Goal: Task Accomplishment & Management: Use online tool/utility

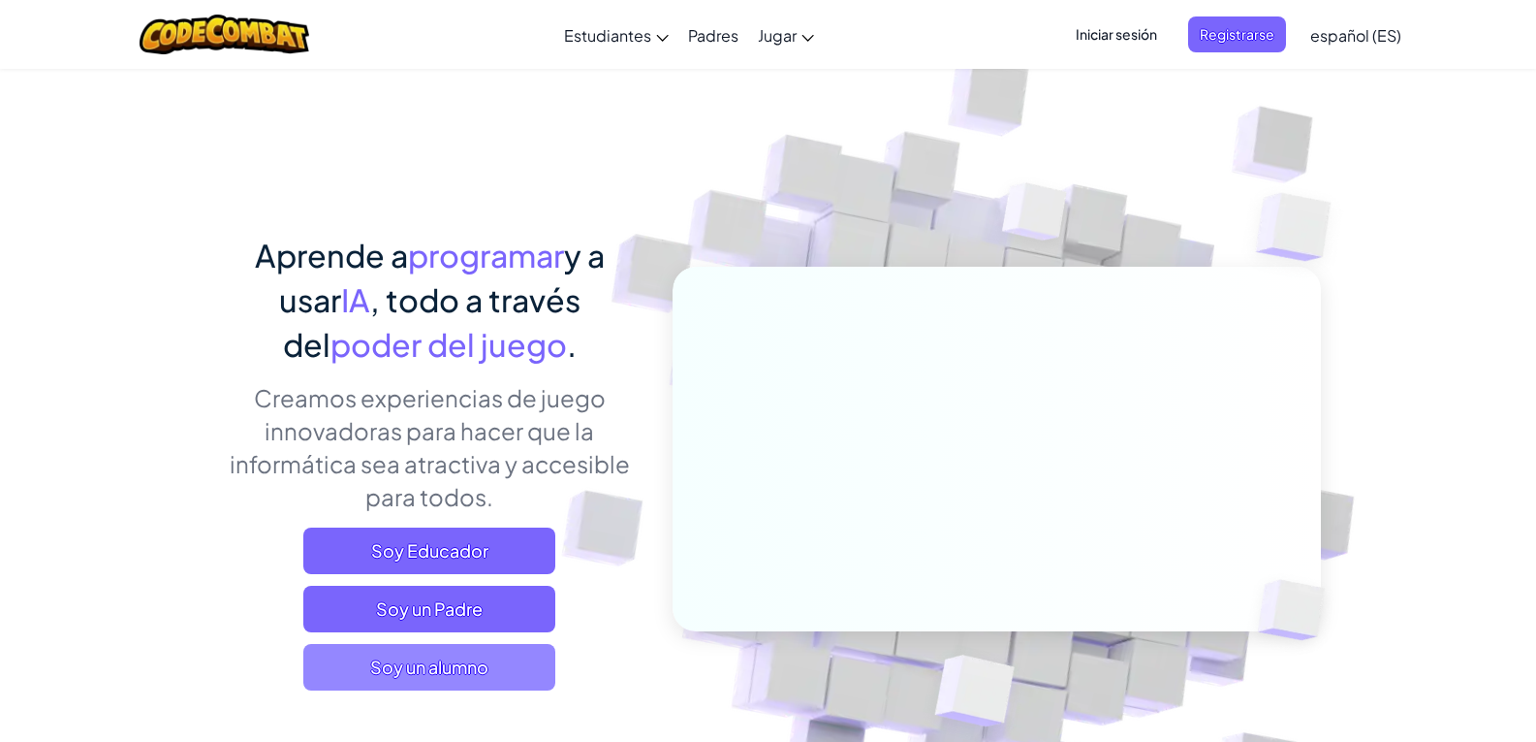
click at [407, 670] on span "Soy un alumno" at bounding box center [429, 667] width 252 height 47
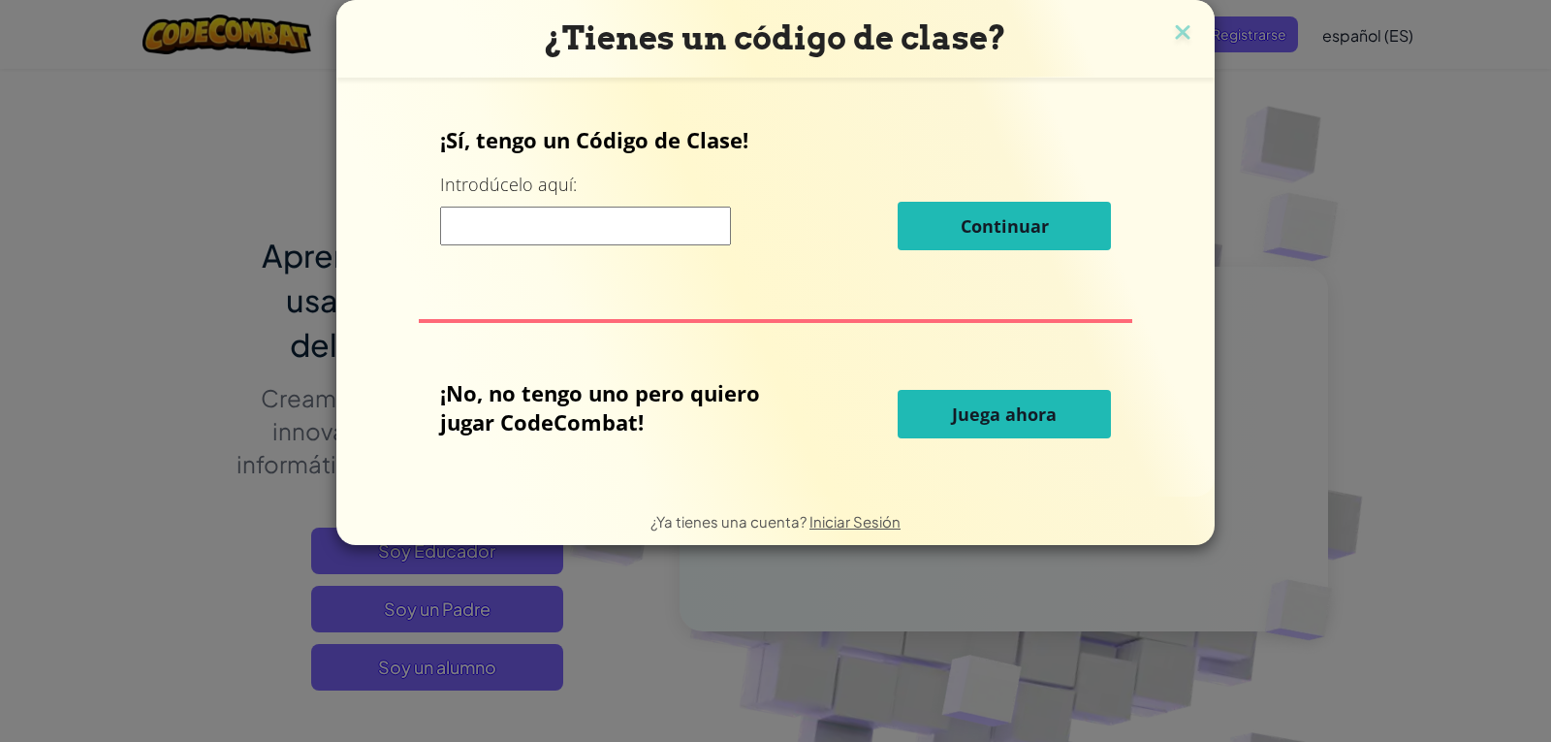
click at [944, 403] on button "Juega ahora" at bounding box center [1004, 414] width 213 height 48
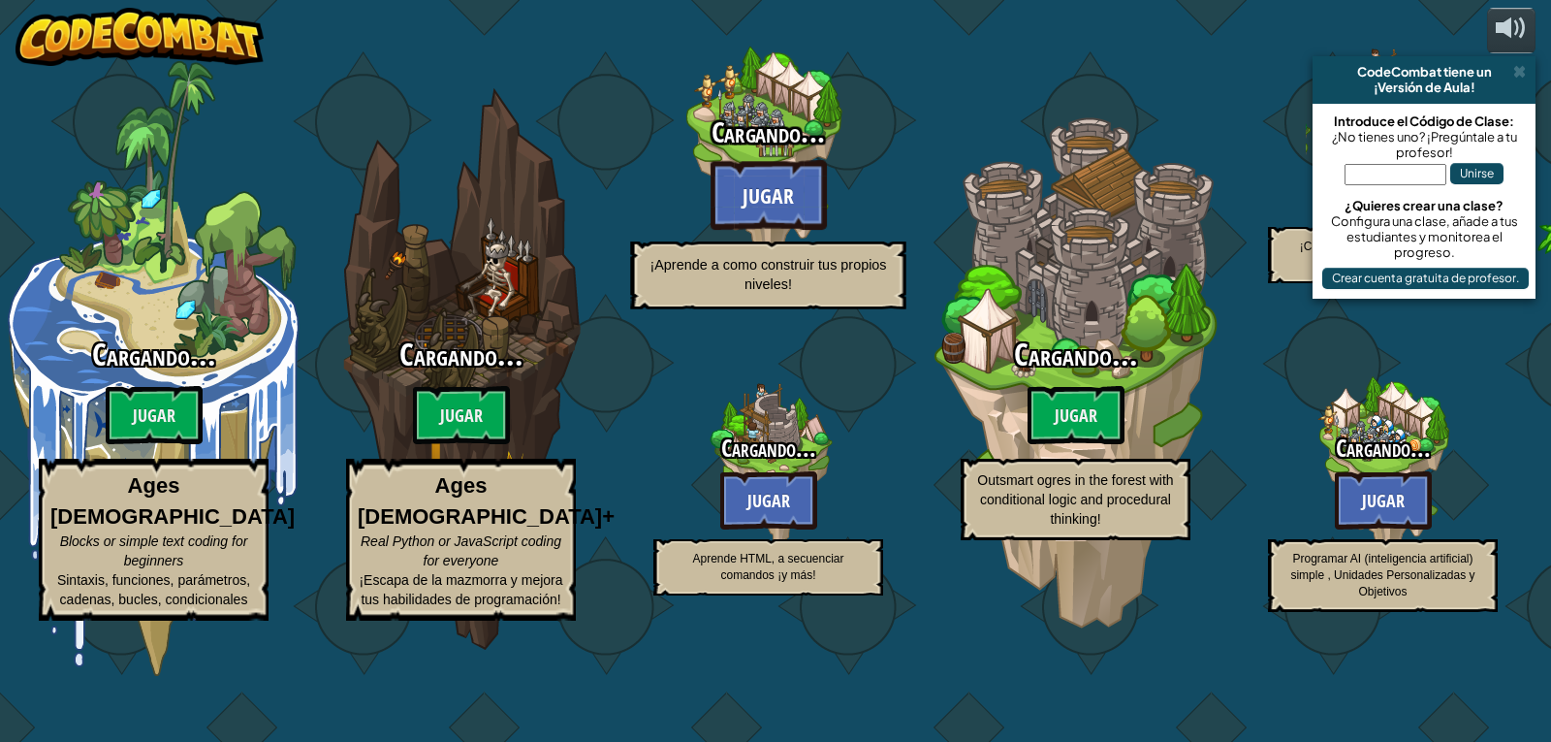
select select "es-ES"
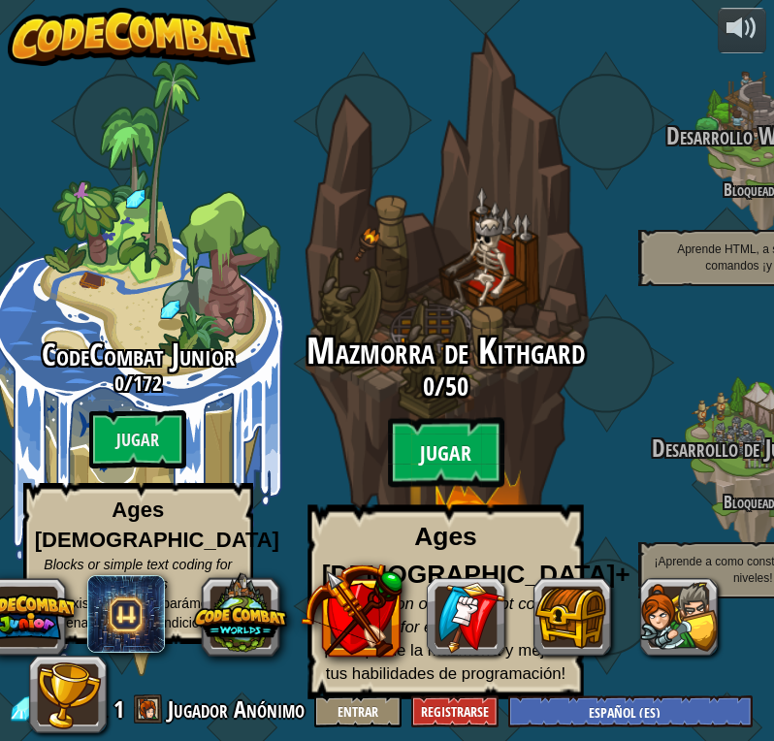
click at [448, 480] on btn "Jugar" at bounding box center [445, 453] width 116 height 70
select select "es-ES"
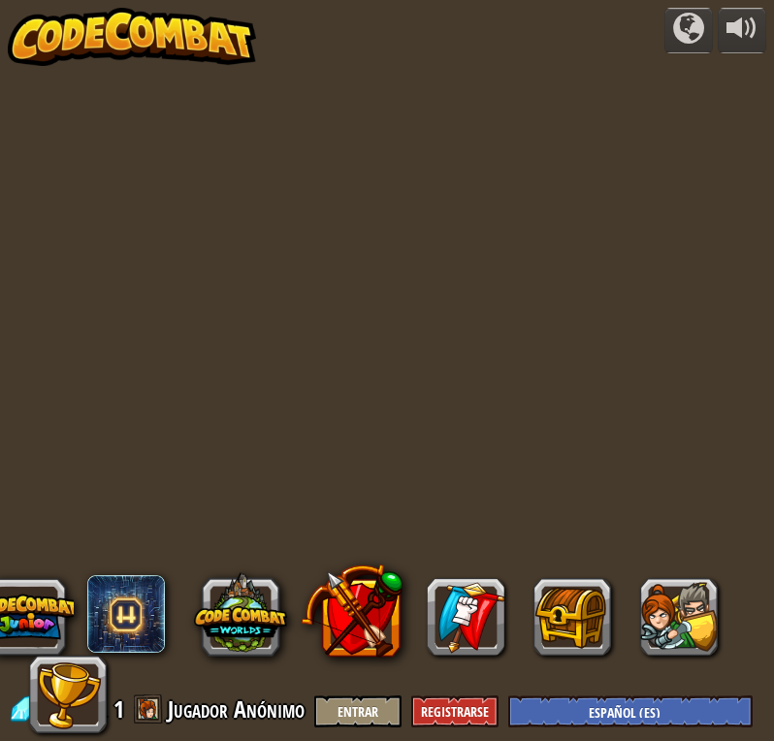
select select "es-ES"
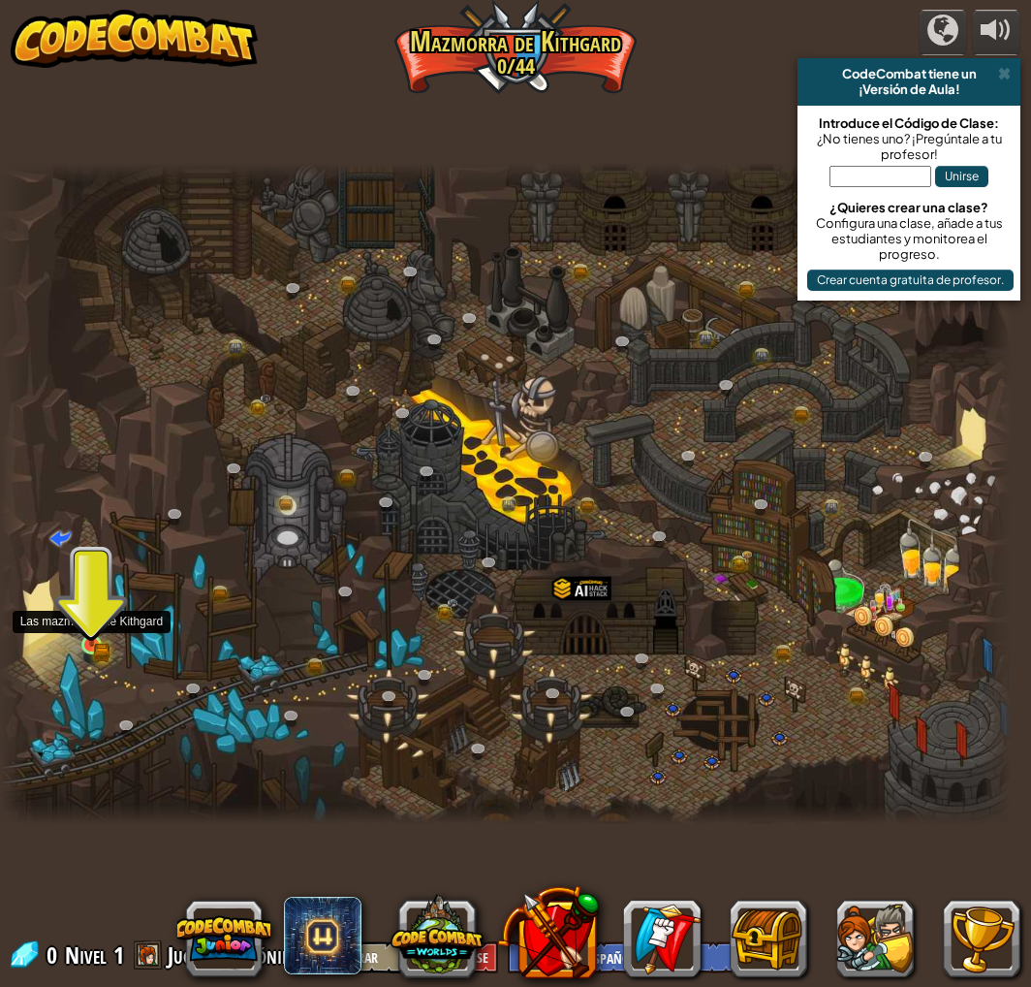
click at [89, 645] on img at bounding box center [91, 619] width 24 height 54
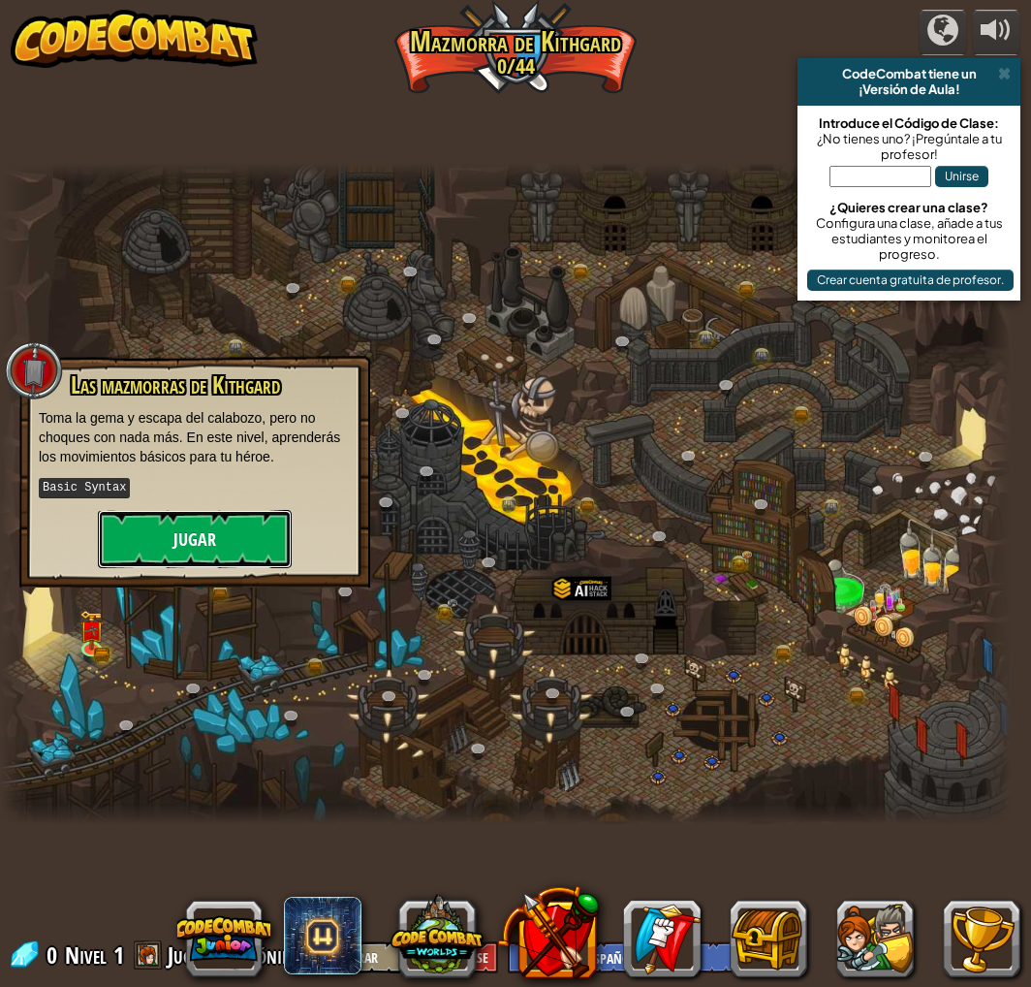
click at [194, 532] on button "Jugar" at bounding box center [195, 539] width 194 height 58
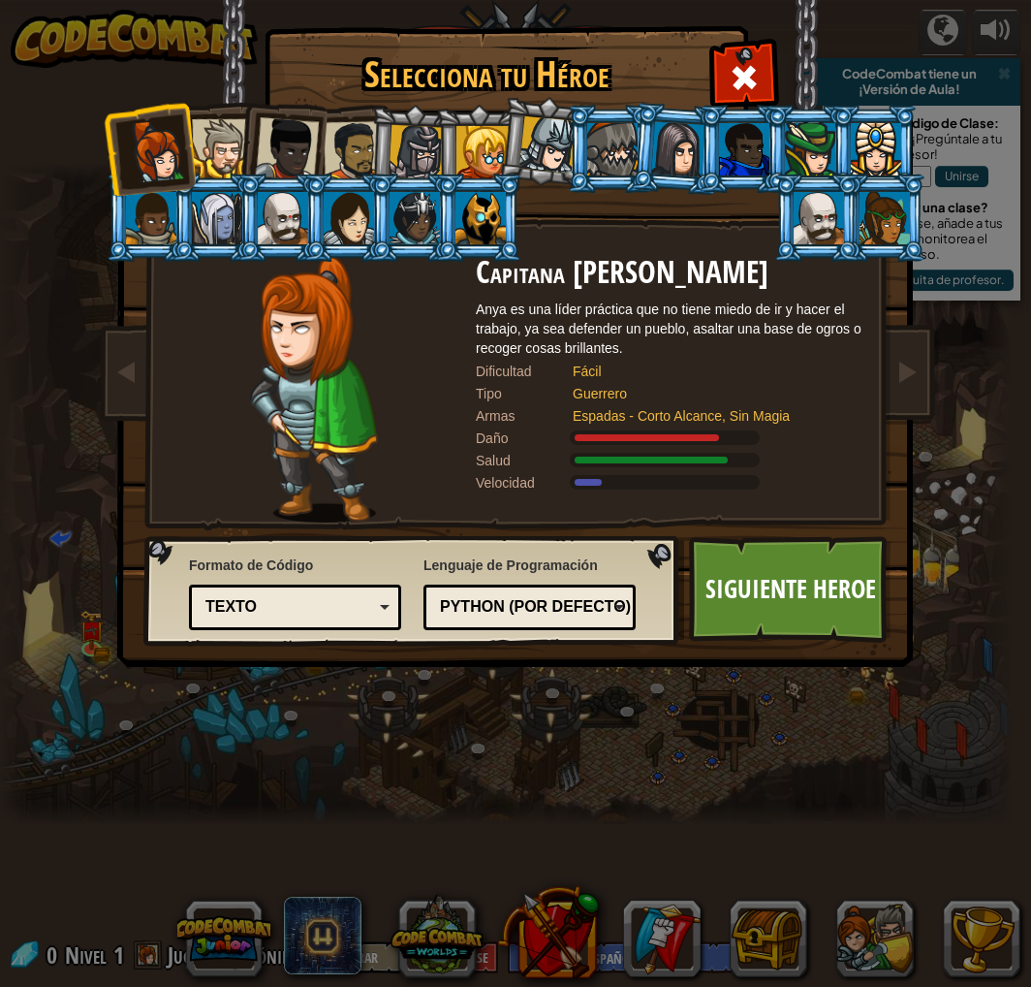
click at [215, 134] on div at bounding box center [221, 148] width 59 height 59
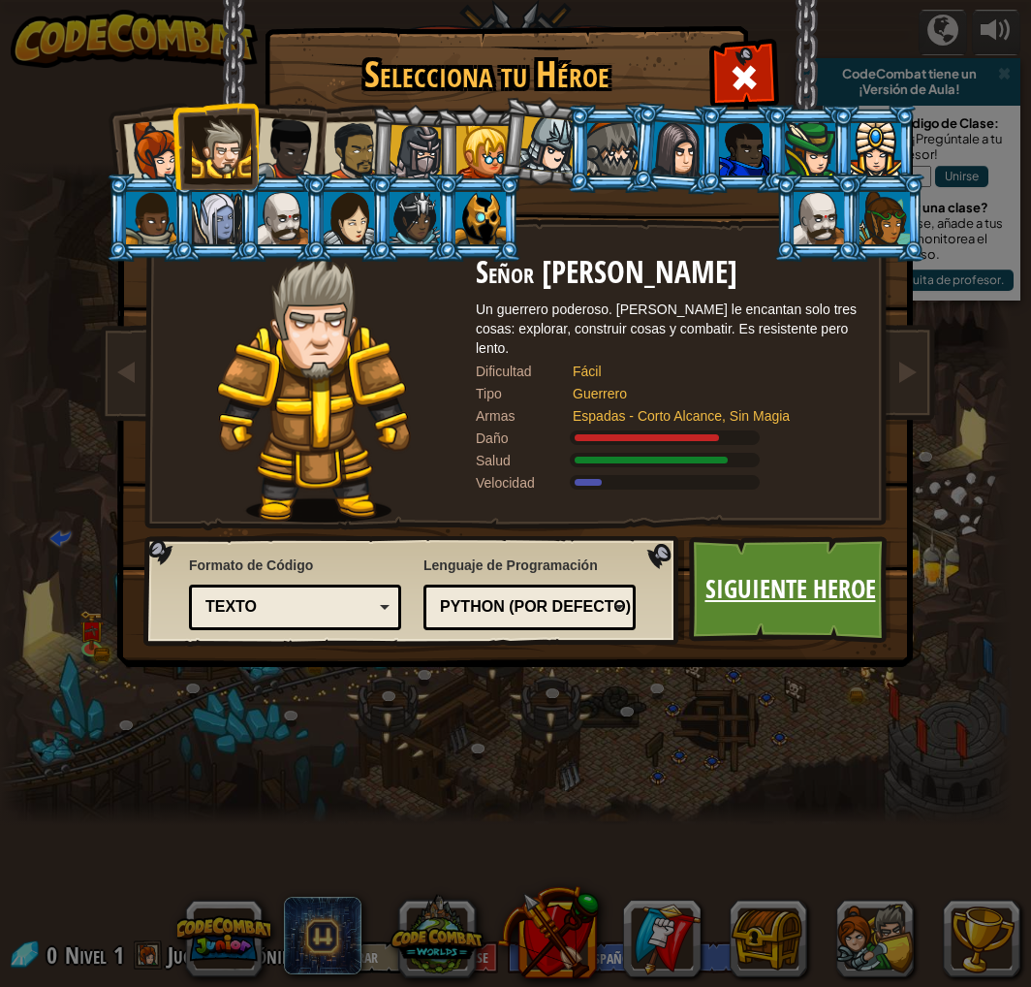
click at [742, 593] on link "Siguiente Heroe" at bounding box center [790, 589] width 203 height 107
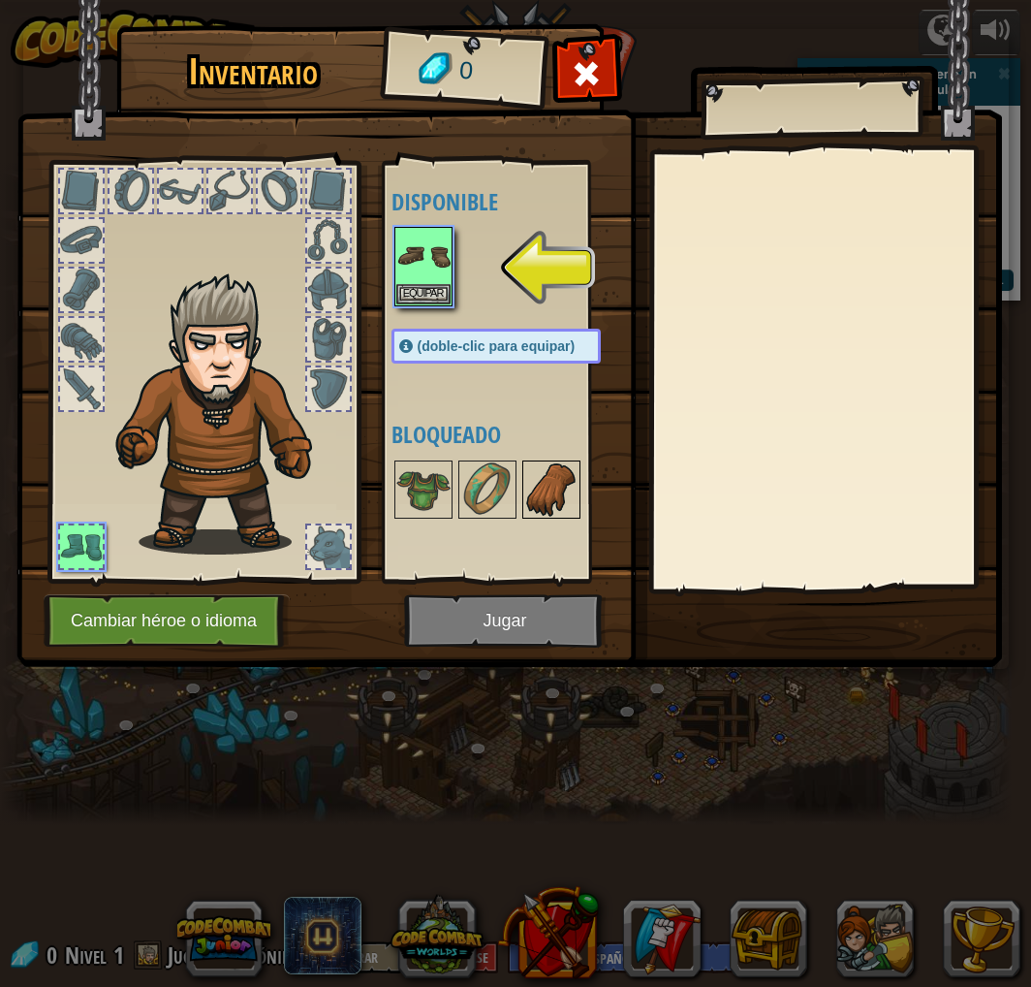
click at [547, 509] on img at bounding box center [551, 489] width 54 height 54
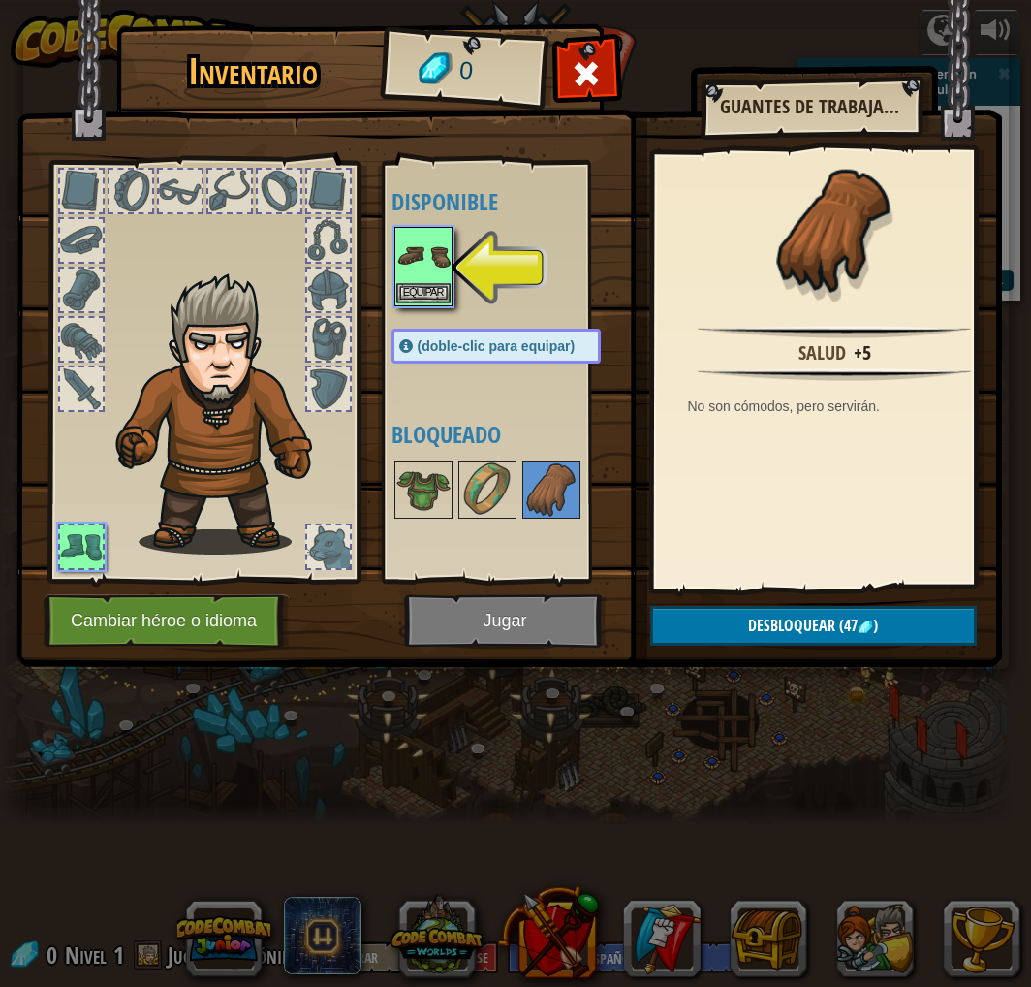
click at [427, 258] on img at bounding box center [423, 256] width 54 height 54
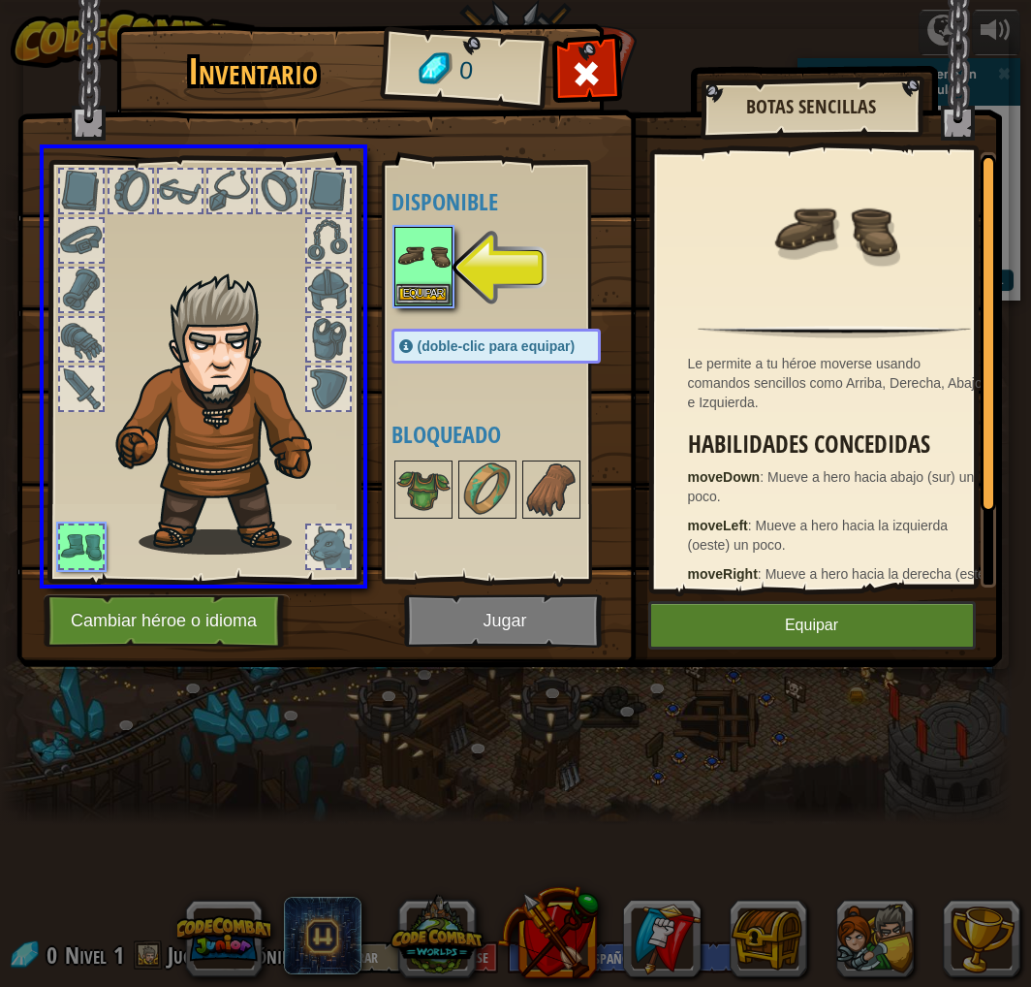
drag, startPoint x: 421, startPoint y: 273, endPoint x: 277, endPoint y: 400, distance: 191.6
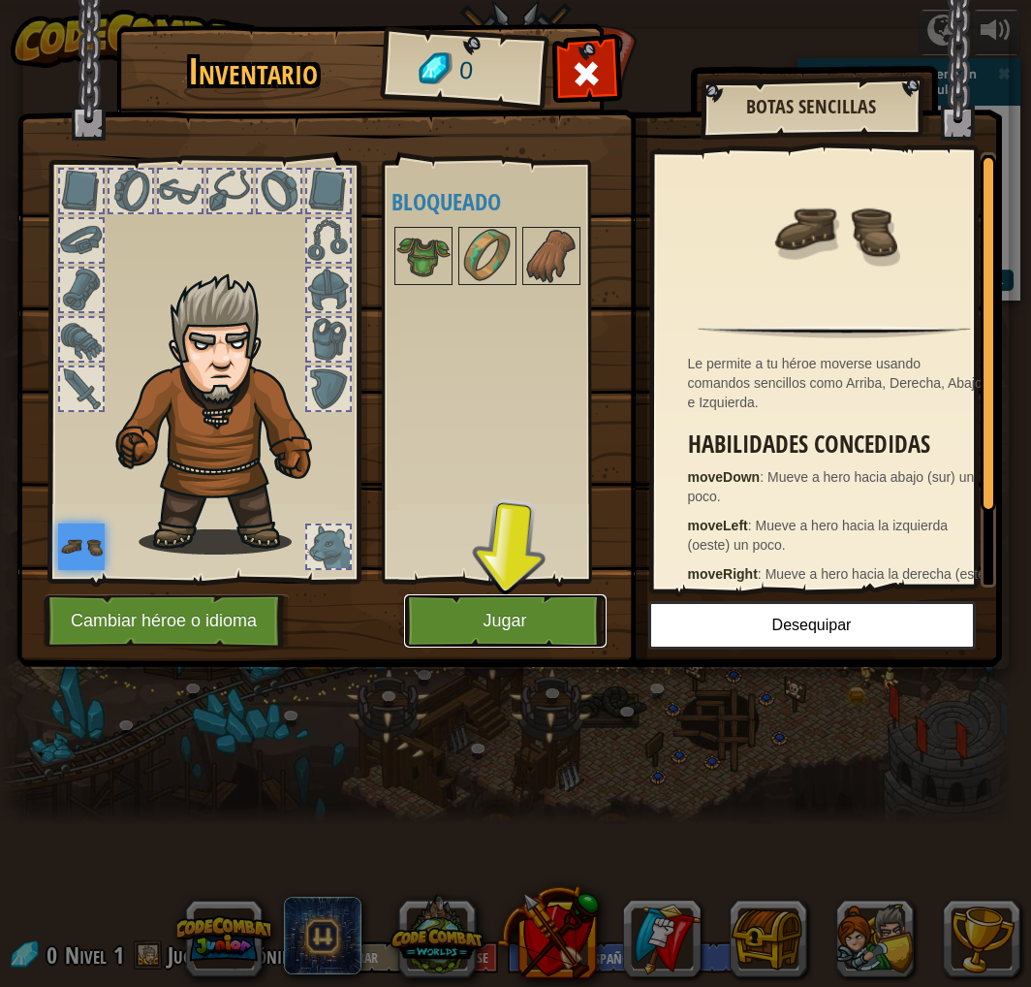
click at [475, 613] on button "Jugar" at bounding box center [505, 620] width 203 height 53
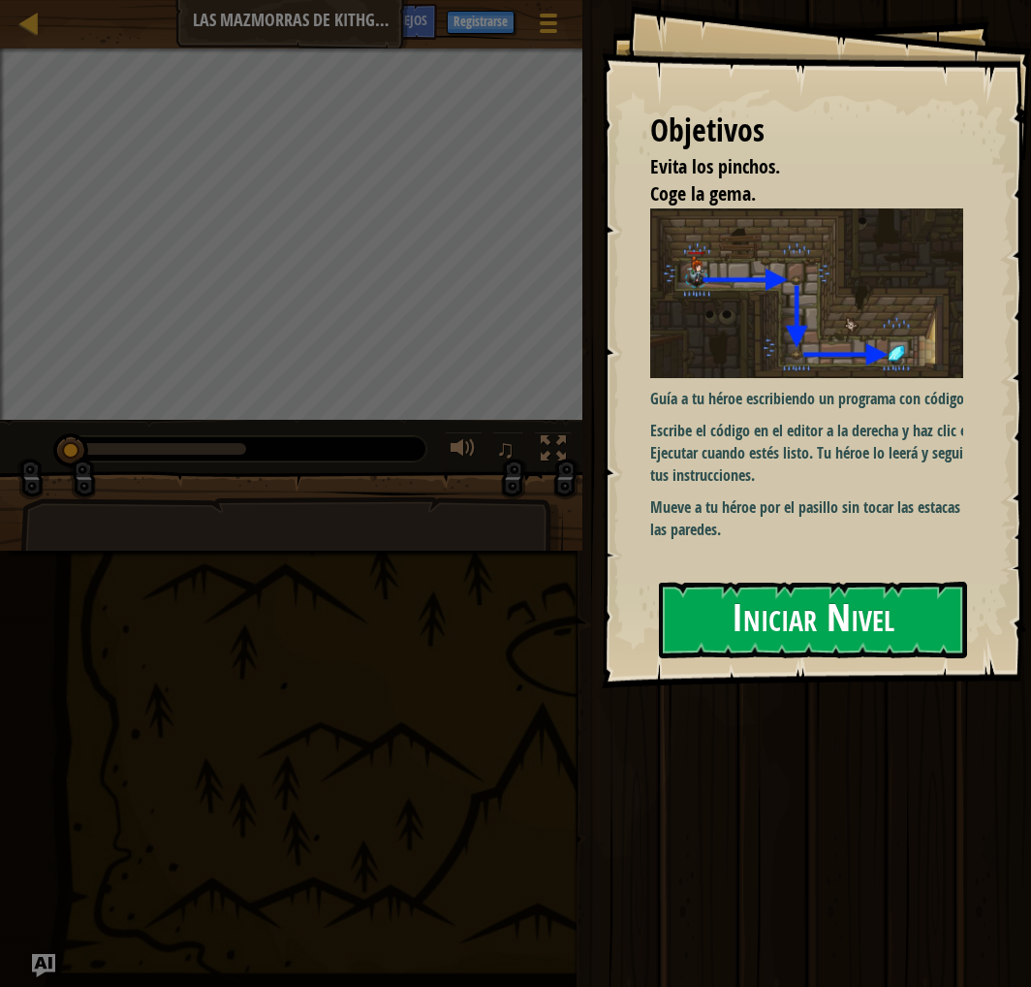
click at [832, 620] on button "Iniciar Nivel" at bounding box center [813, 620] width 308 height 77
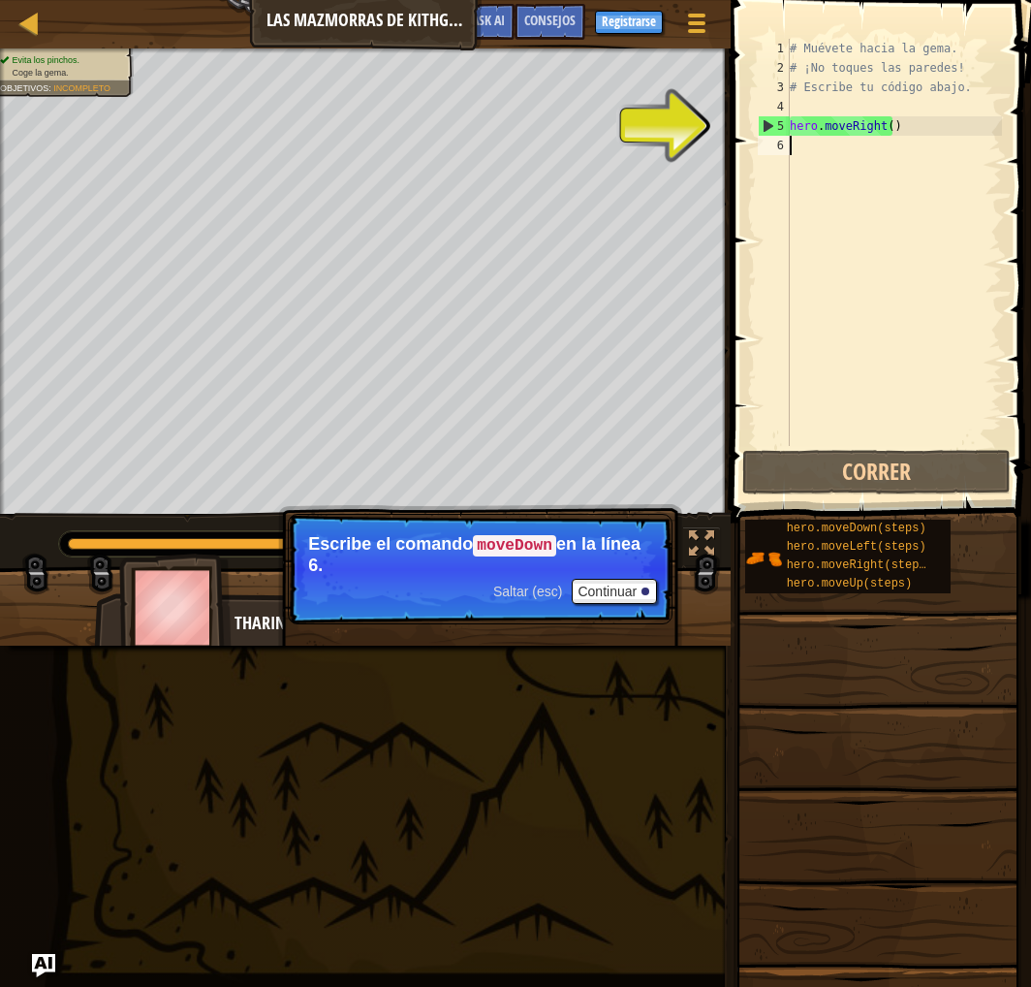
click at [845, 153] on div "# Muévete hacia la gema. # ¡No toques las paredes! # Escribe tu código abajo. h…" at bounding box center [894, 262] width 216 height 446
click at [845, 143] on div "# Muévete hacia la gema. # ¡No toques las paredes! # Escribe tu código abajo. h…" at bounding box center [894, 262] width 216 height 446
click at [894, 136] on div "# Muévete hacia la gema. # ¡No toques las paredes! # Escribe tu código abajo. h…" at bounding box center [894, 262] width 216 height 446
click at [872, 143] on div "# Muévete hacia la gema. # ¡No toques las paredes! # Escribe tu código abajo. h…" at bounding box center [894, 262] width 216 height 446
click at [880, 462] on button "Correr" at bounding box center [877, 472] width 269 height 45
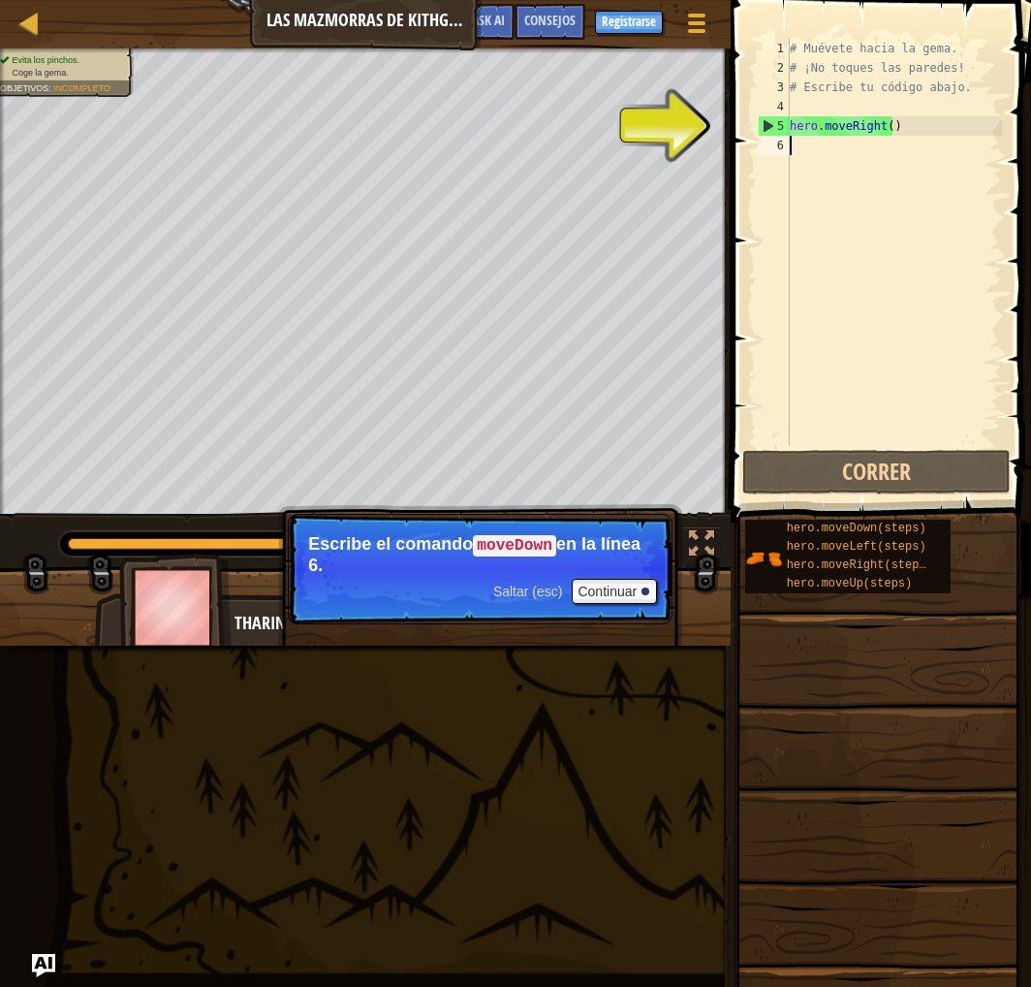
click at [842, 159] on div "# Muévete hacia la gema. # ¡No toques las paredes! # Escribe tu código abajo. h…" at bounding box center [894, 262] width 216 height 446
click at [902, 133] on div "# Muévete hacia la gema. # ¡No toques las paredes! # Escribe tu código abajo. h…" at bounding box center [894, 262] width 216 height 446
type textarea "hero.moveRight()"
click at [859, 156] on div "# Muévete hacia la gema. # ¡No toques las paredes! # Escribe tu código abajo. h…" at bounding box center [894, 262] width 216 height 446
click at [924, 134] on div "# Muévete hacia la gema. # ¡No toques las paredes! # Escribe tu código abajo. h…" at bounding box center [894, 262] width 216 height 446
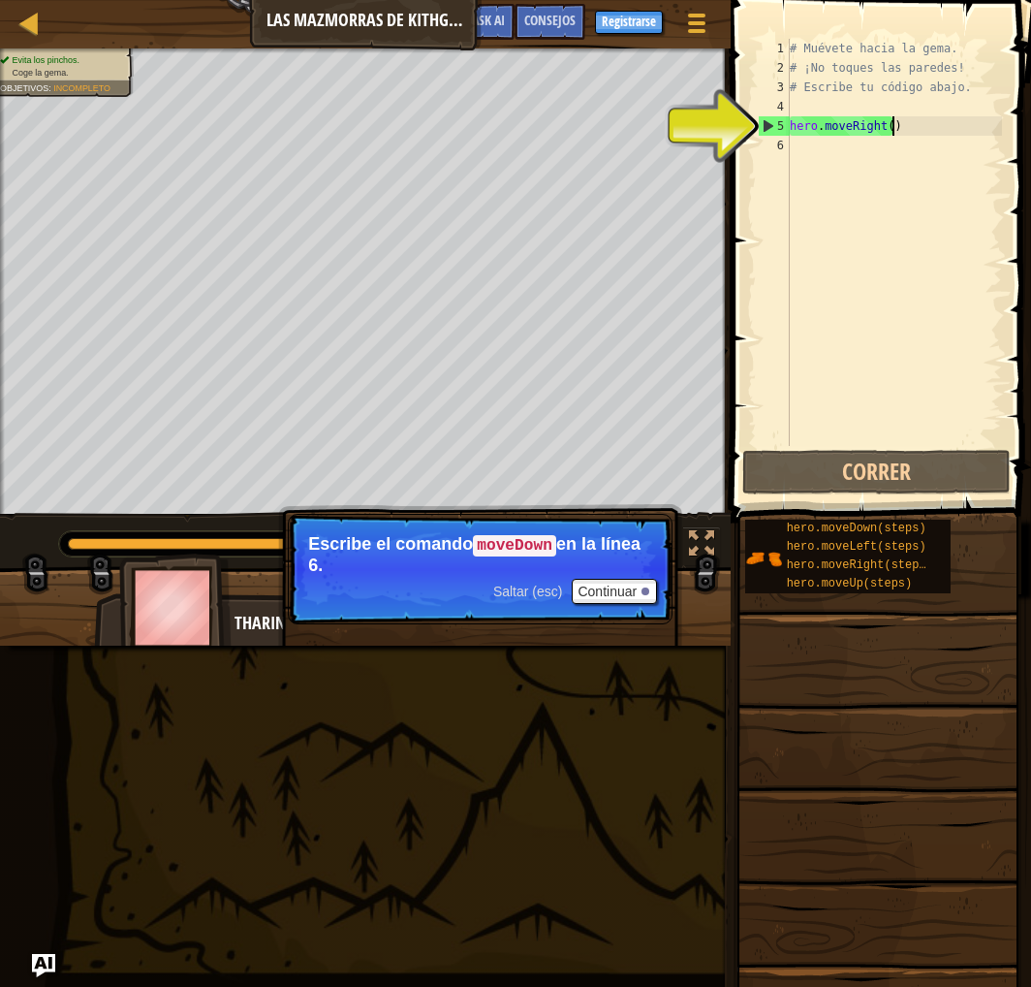
type textarea "hero.moveRight()"
click at [857, 142] on div "# Muévete hacia la gema. # ¡No toques las paredes! # Escribe tu código abajo. h…" at bounding box center [894, 262] width 216 height 446
click at [904, 132] on div "# Muévete hacia la gema. # ¡No toques las paredes! # Escribe tu código abajo. h…" at bounding box center [894, 262] width 216 height 446
type textarea "hero.moveRight()"
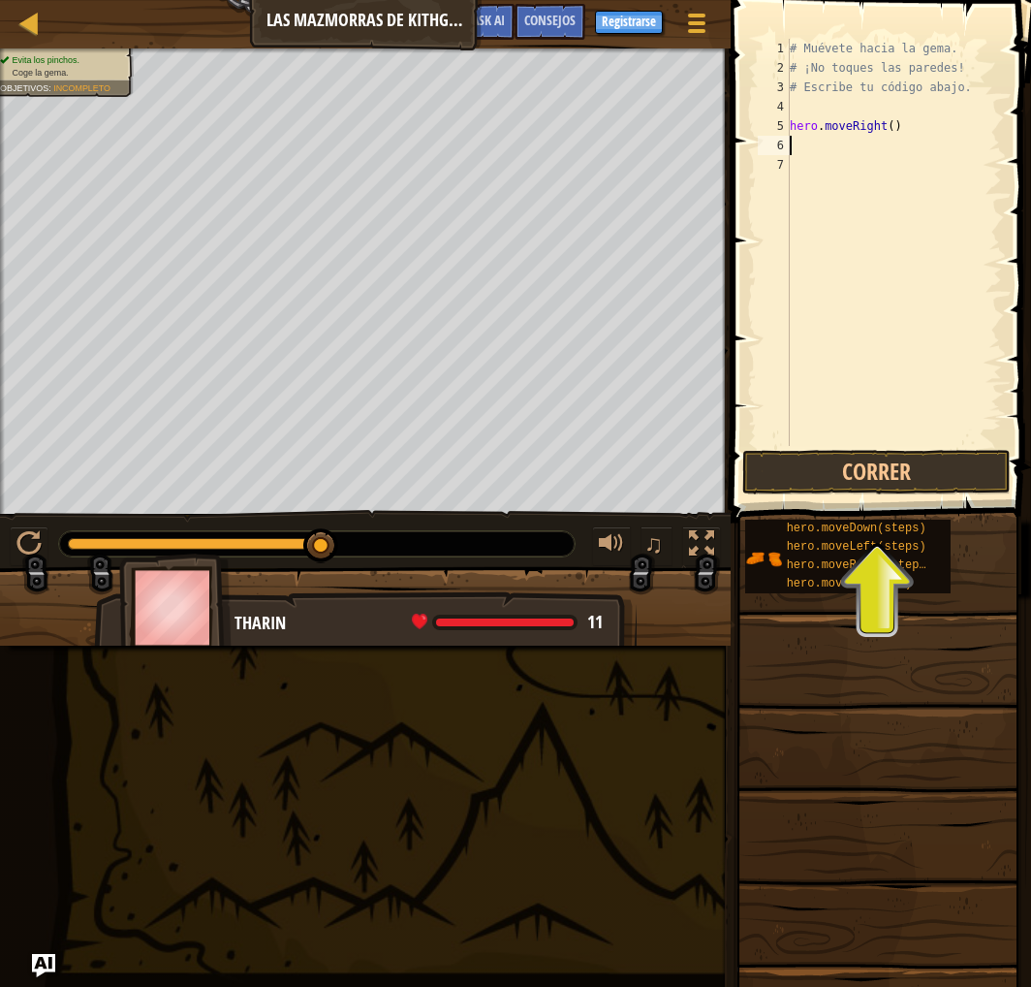
scroll to position [9, 0]
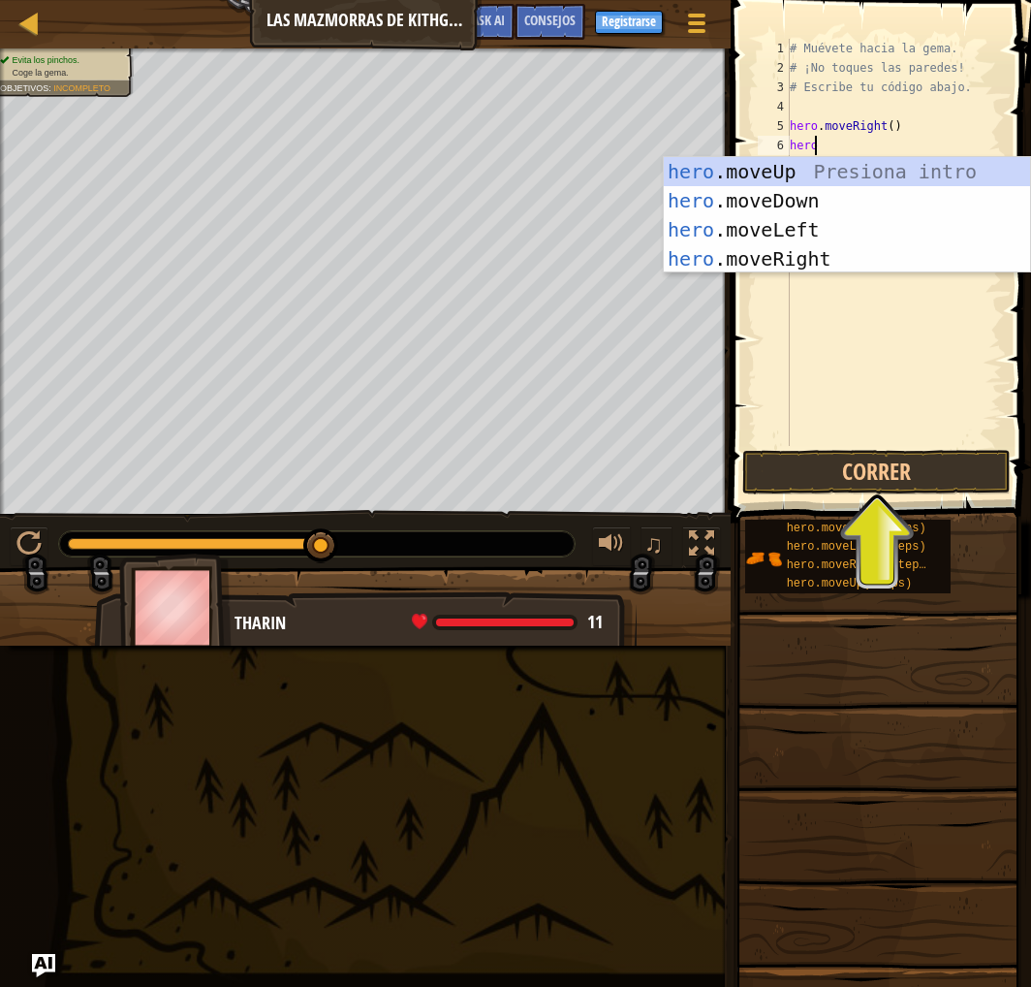
type textarea "hero."
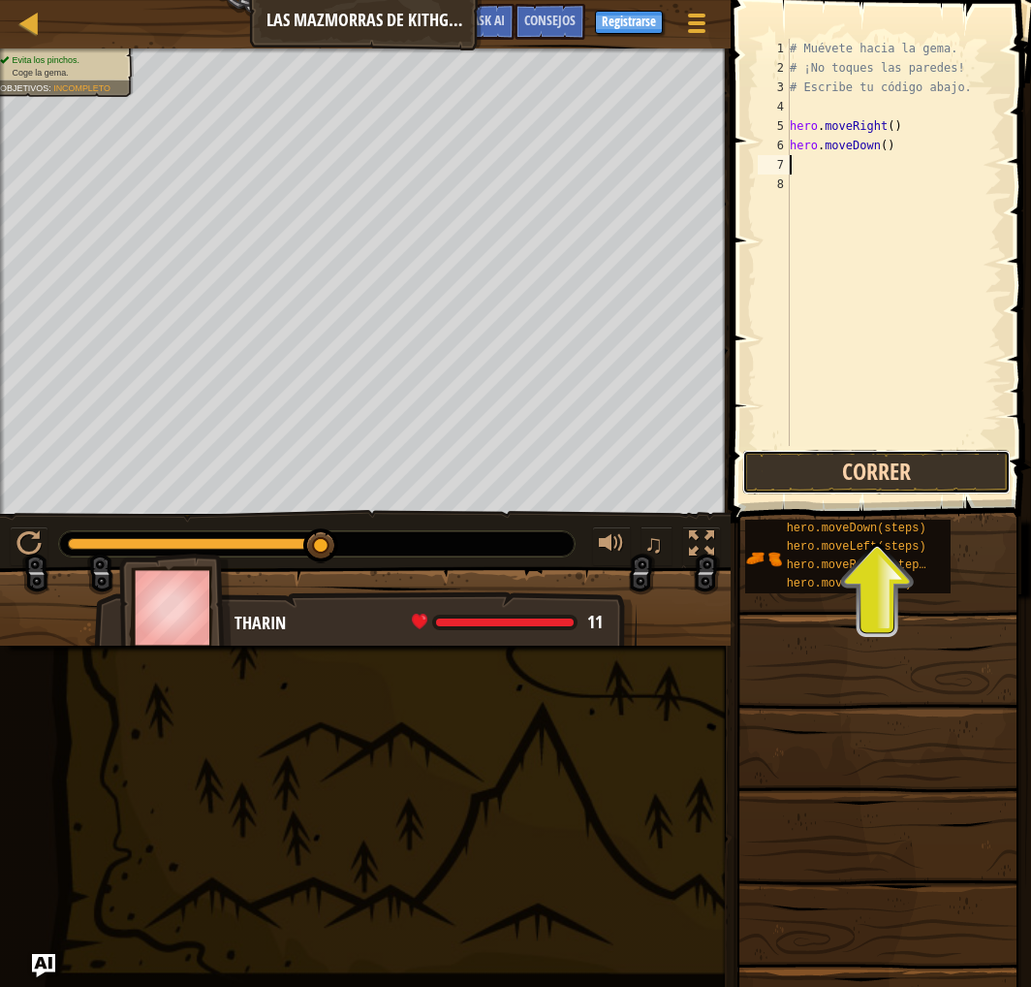
click at [799, 465] on button "Correr" at bounding box center [877, 472] width 269 height 45
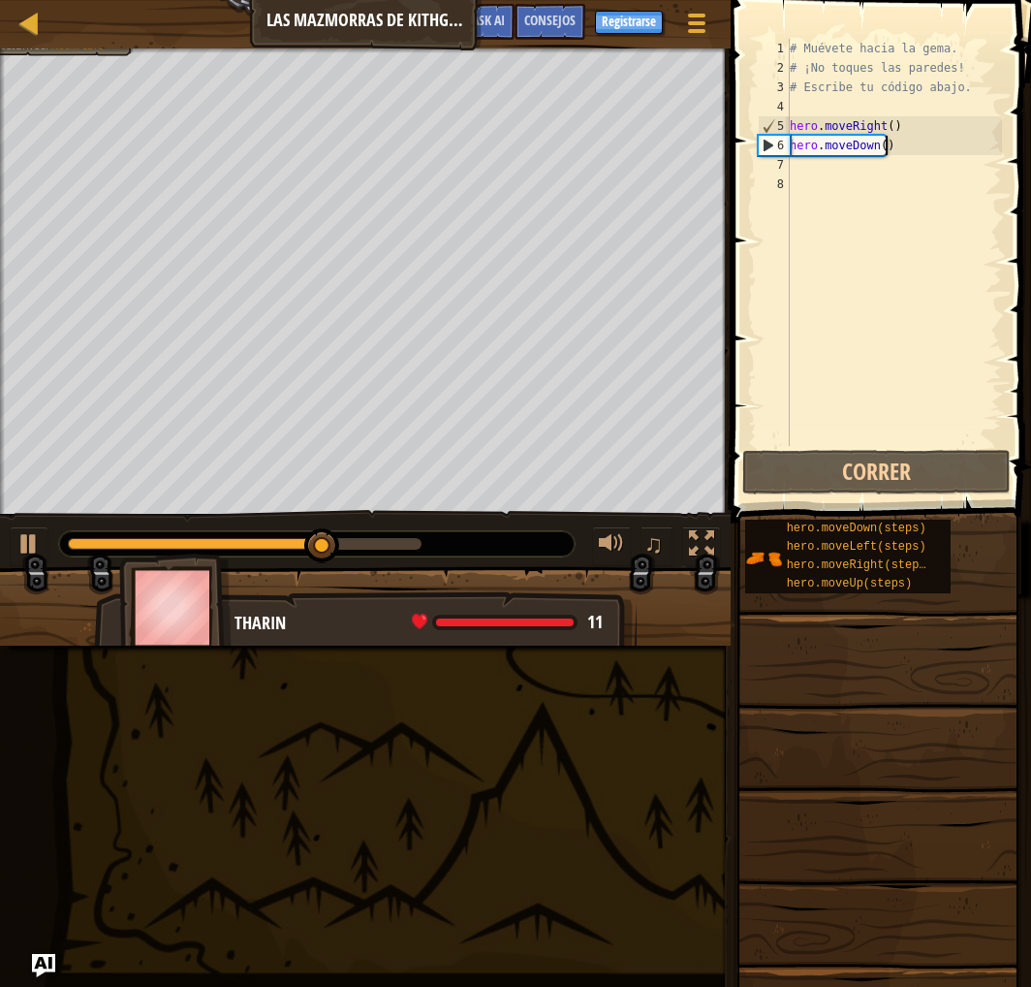
click at [912, 151] on div "# Muévete hacia la gema. # ¡No toques las paredes! # Escribe tu código abajo. h…" at bounding box center [894, 262] width 216 height 446
type textarea "hero.moveDown()"
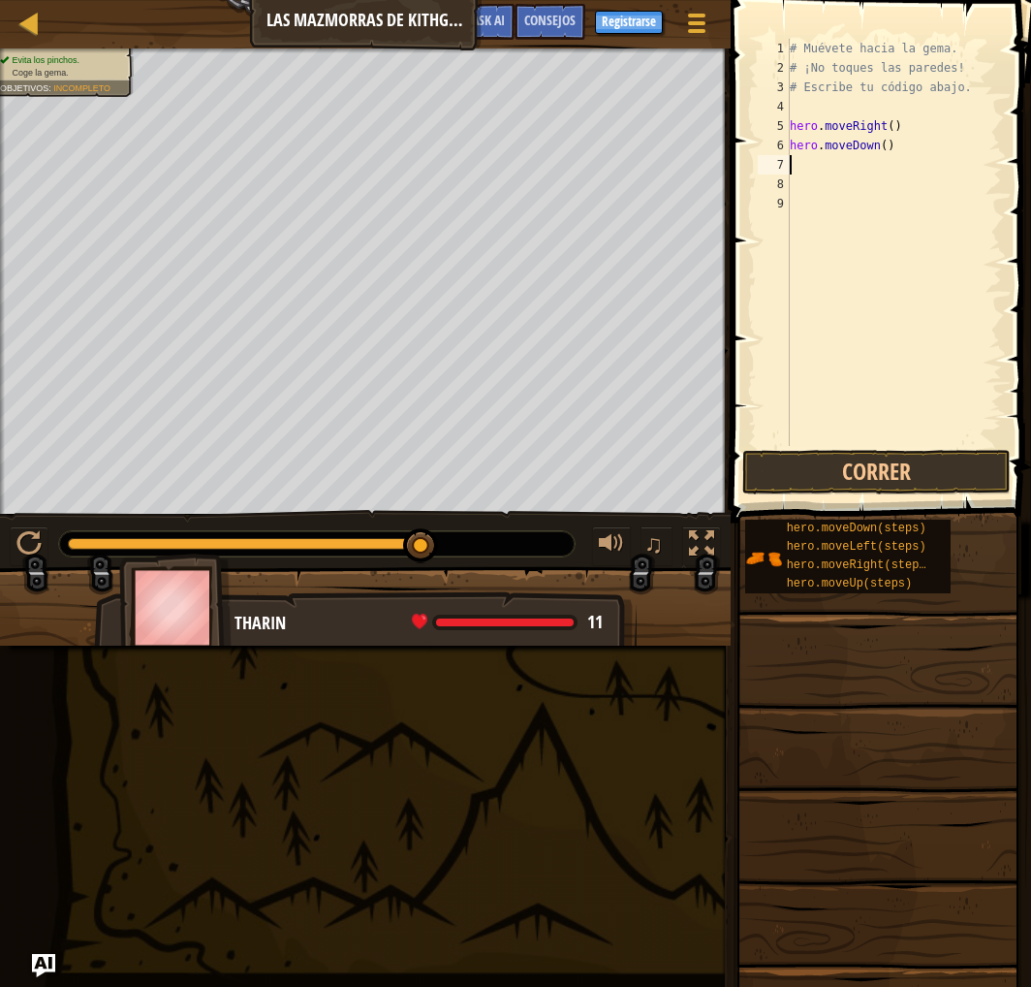
click at [888, 178] on div "# Muévete hacia la gema. # ¡No toques las paredes! # Escribe tu código abajo. h…" at bounding box center [894, 262] width 216 height 446
click at [869, 168] on div "# Muévete hacia la gema. # ¡No toques las paredes! # Escribe tu código abajo. h…" at bounding box center [894, 262] width 216 height 446
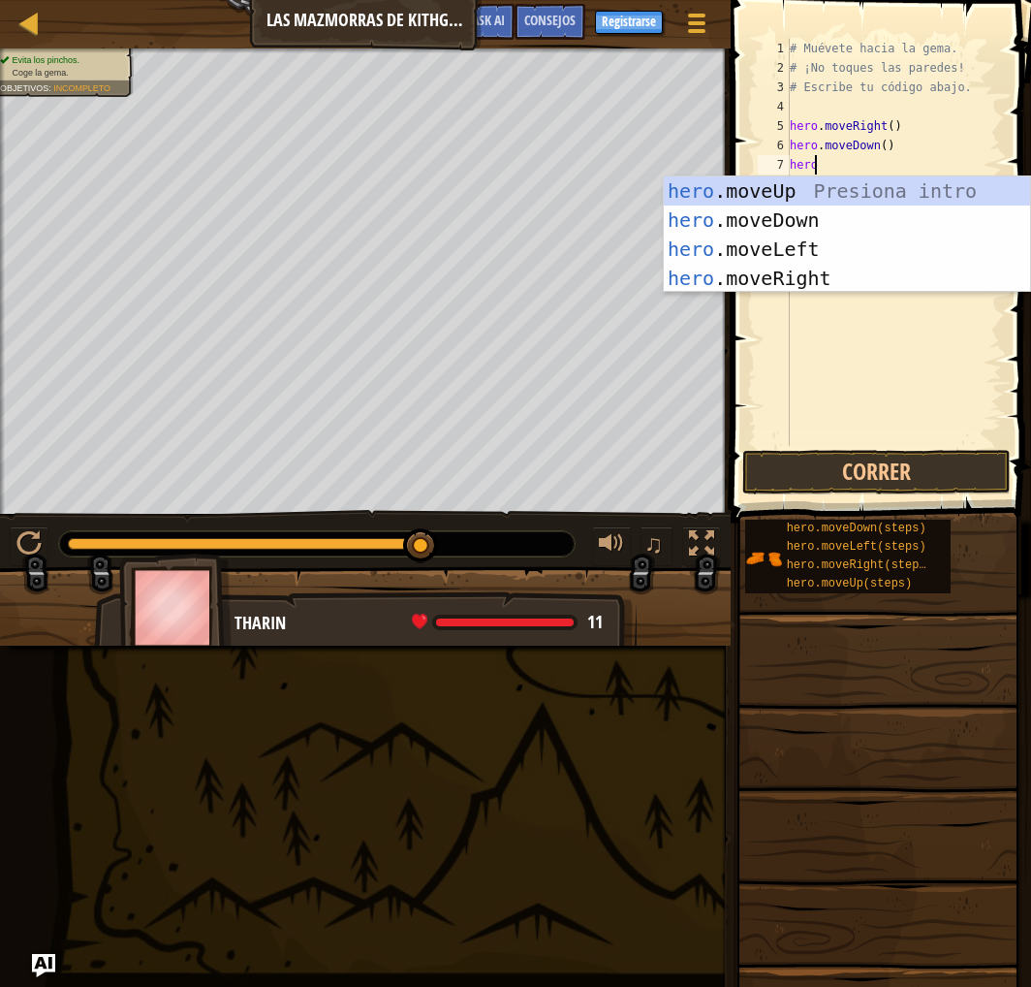
type textarea "hero."
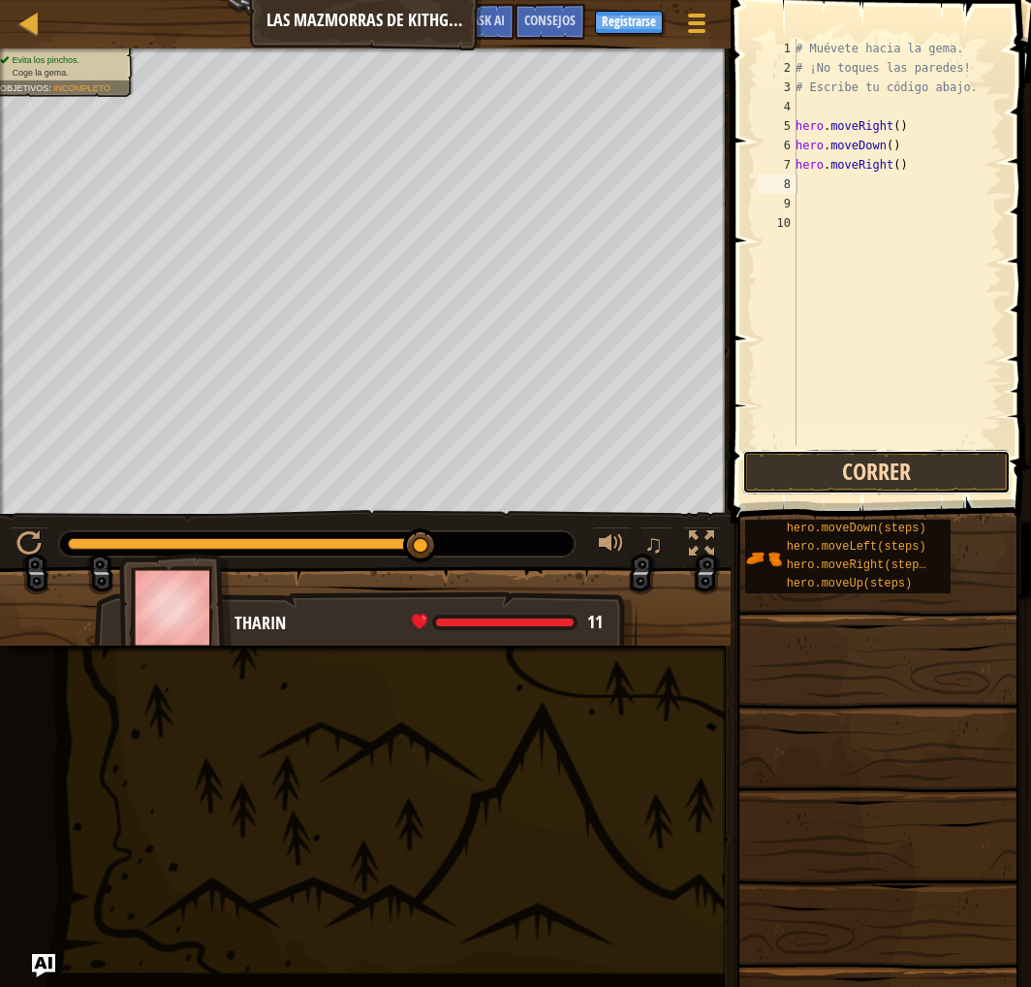
click at [931, 473] on button "Correr" at bounding box center [877, 472] width 269 height 45
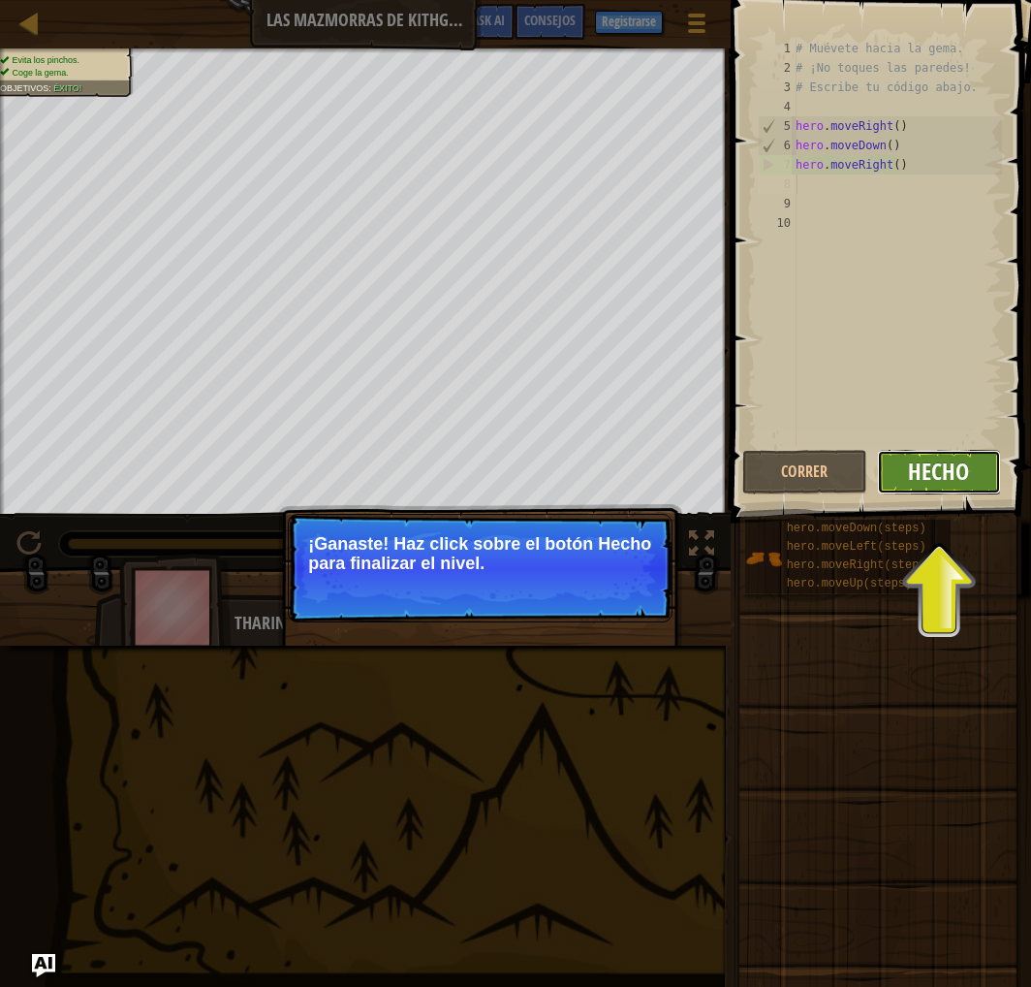
click at [932, 473] on span "Hecho" at bounding box center [938, 471] width 61 height 31
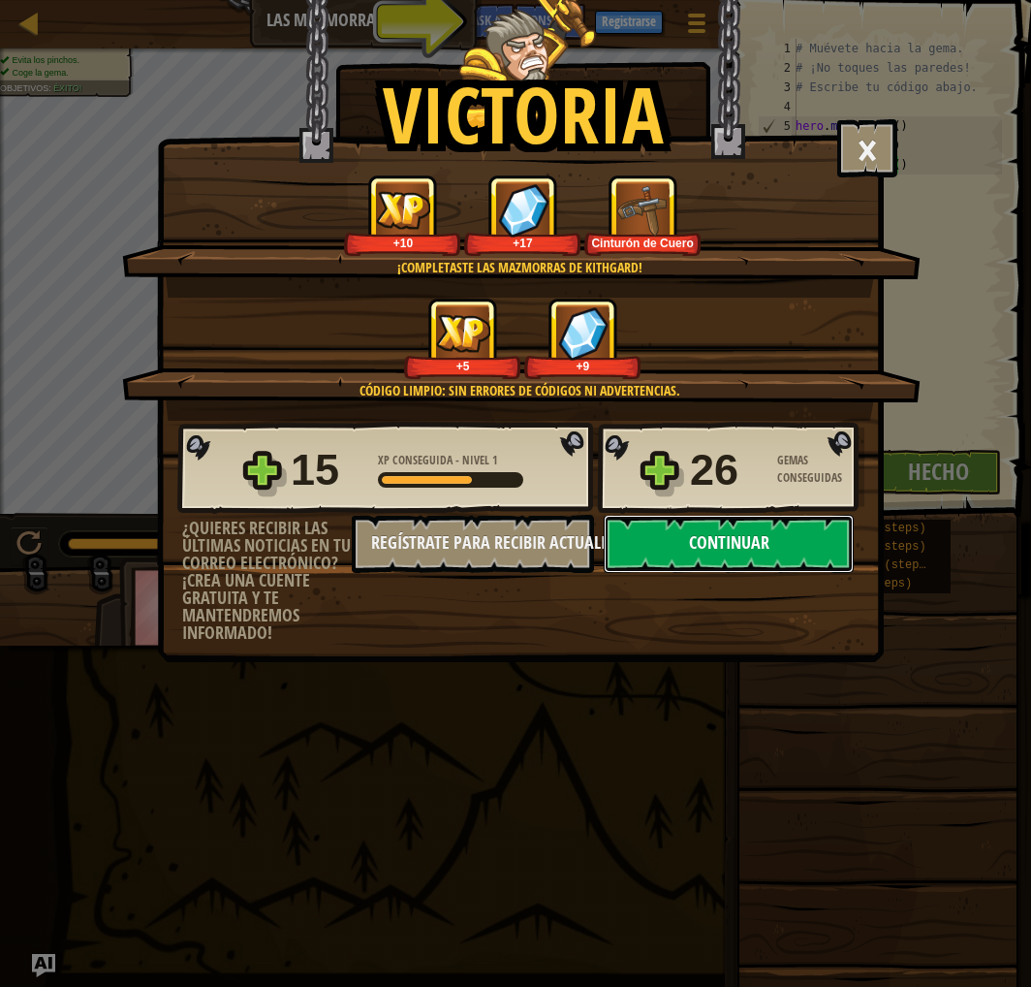
click at [766, 573] on button "Continuar" at bounding box center [729, 544] width 250 height 58
select select "es-ES"
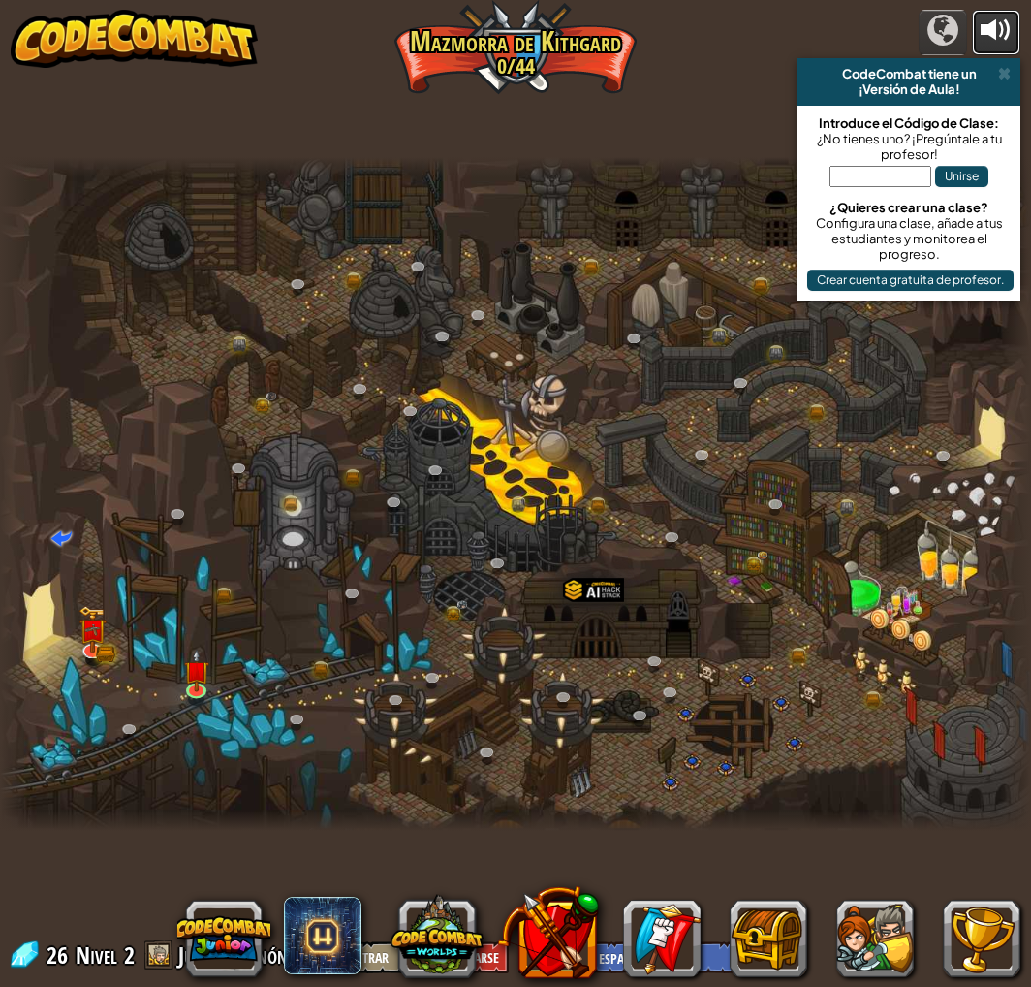
click at [994, 27] on div at bounding box center [996, 30] width 31 height 31
select select "es-ES"
click at [196, 687] on img at bounding box center [196, 660] width 25 height 58
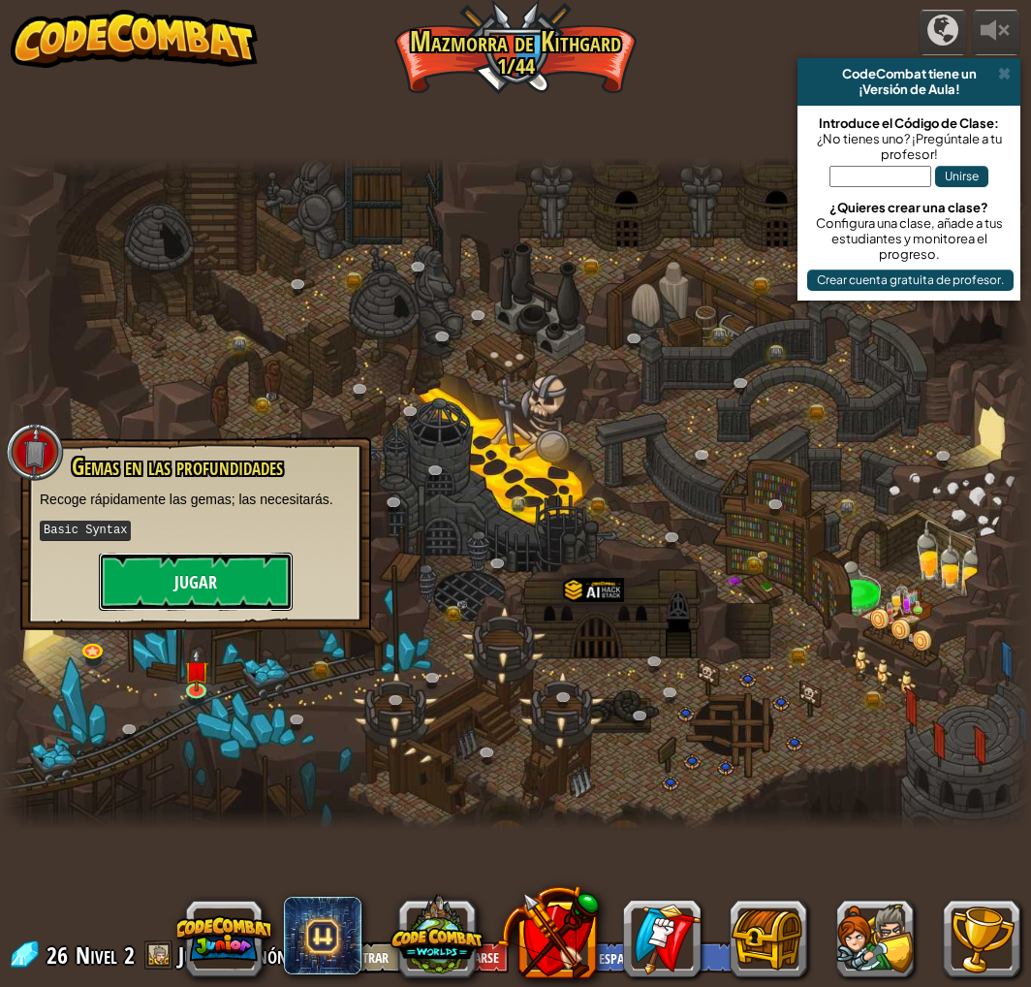
click at [235, 578] on button "Jugar" at bounding box center [196, 582] width 194 height 58
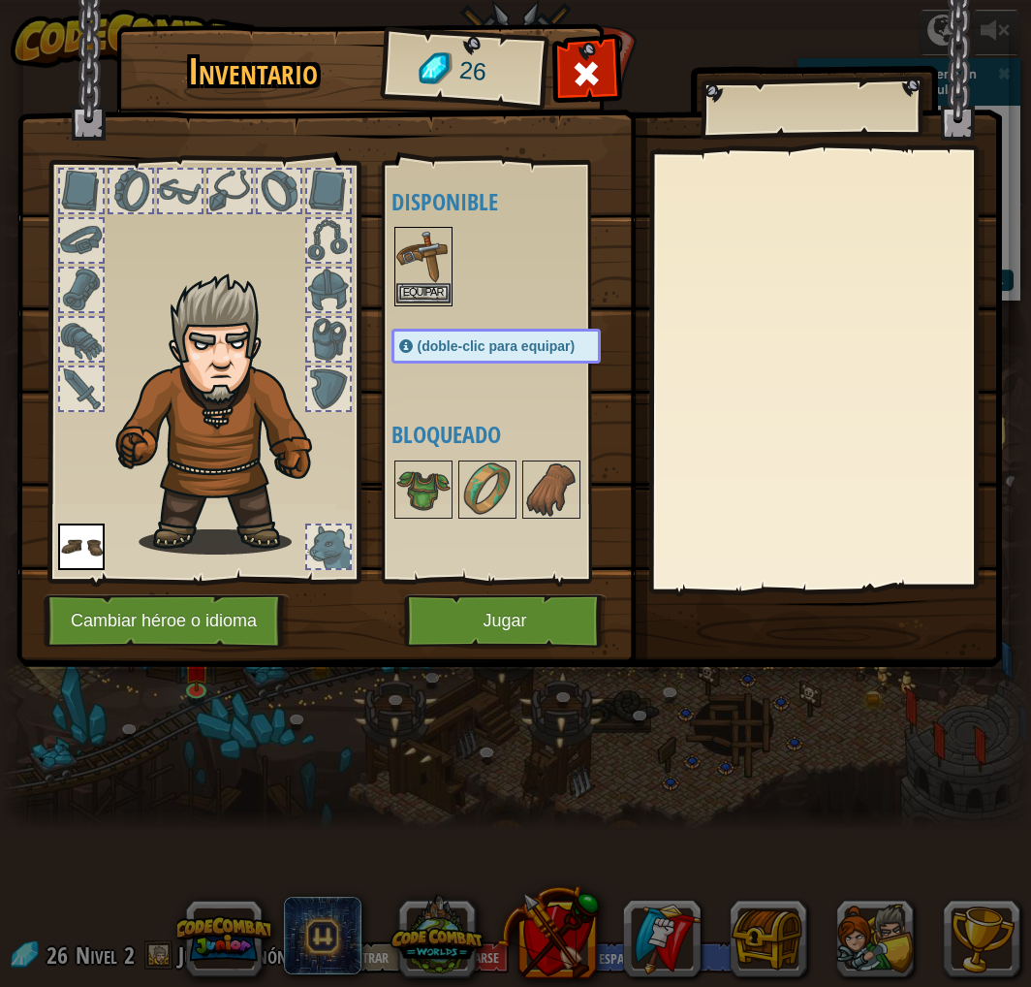
click at [417, 268] on img at bounding box center [423, 256] width 54 height 54
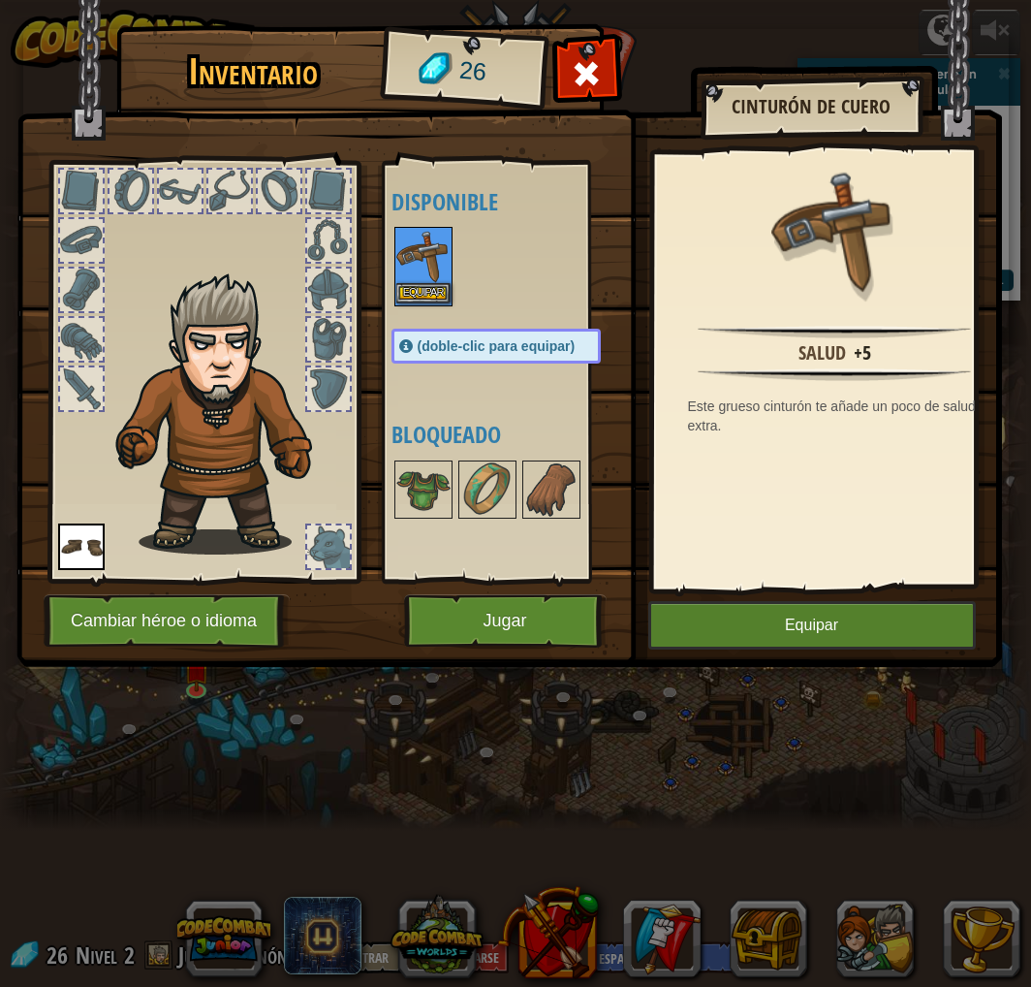
click at [417, 268] on img at bounding box center [423, 256] width 54 height 54
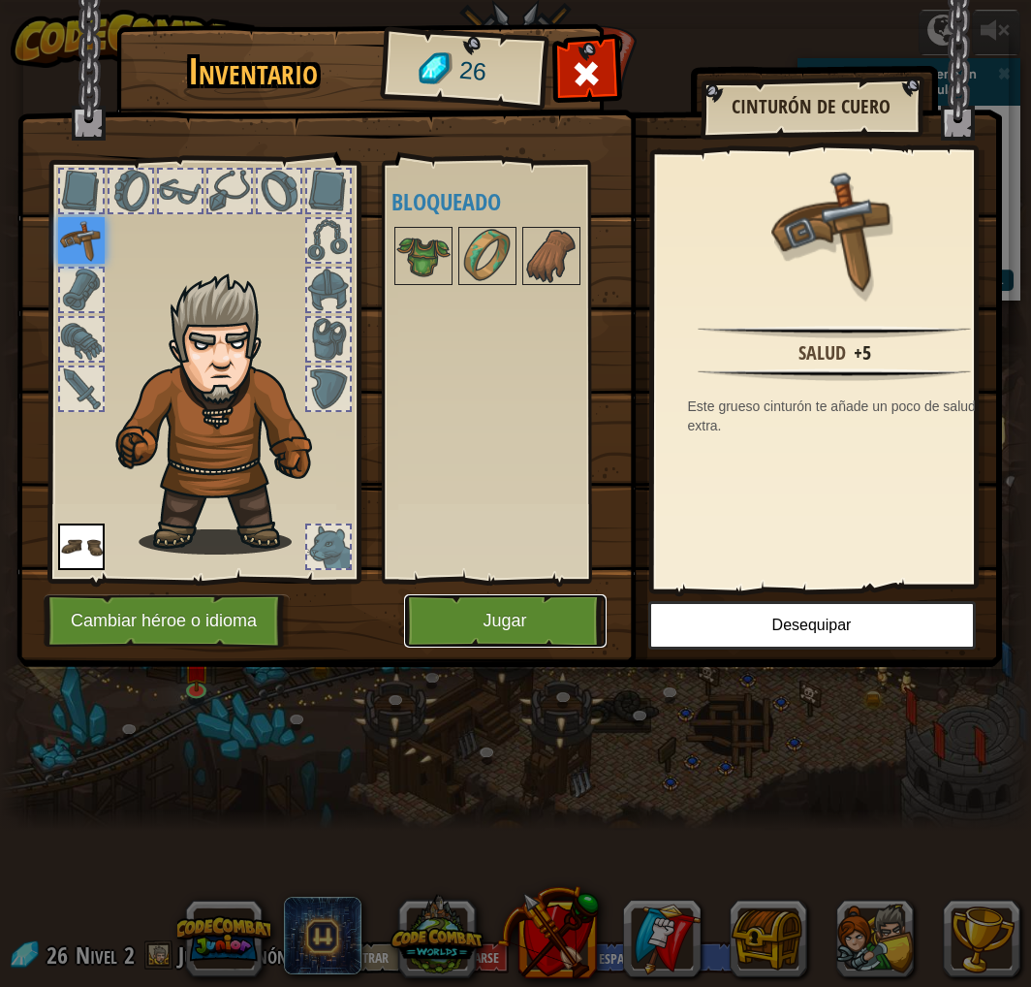
click at [502, 617] on button "Jugar" at bounding box center [505, 620] width 203 height 53
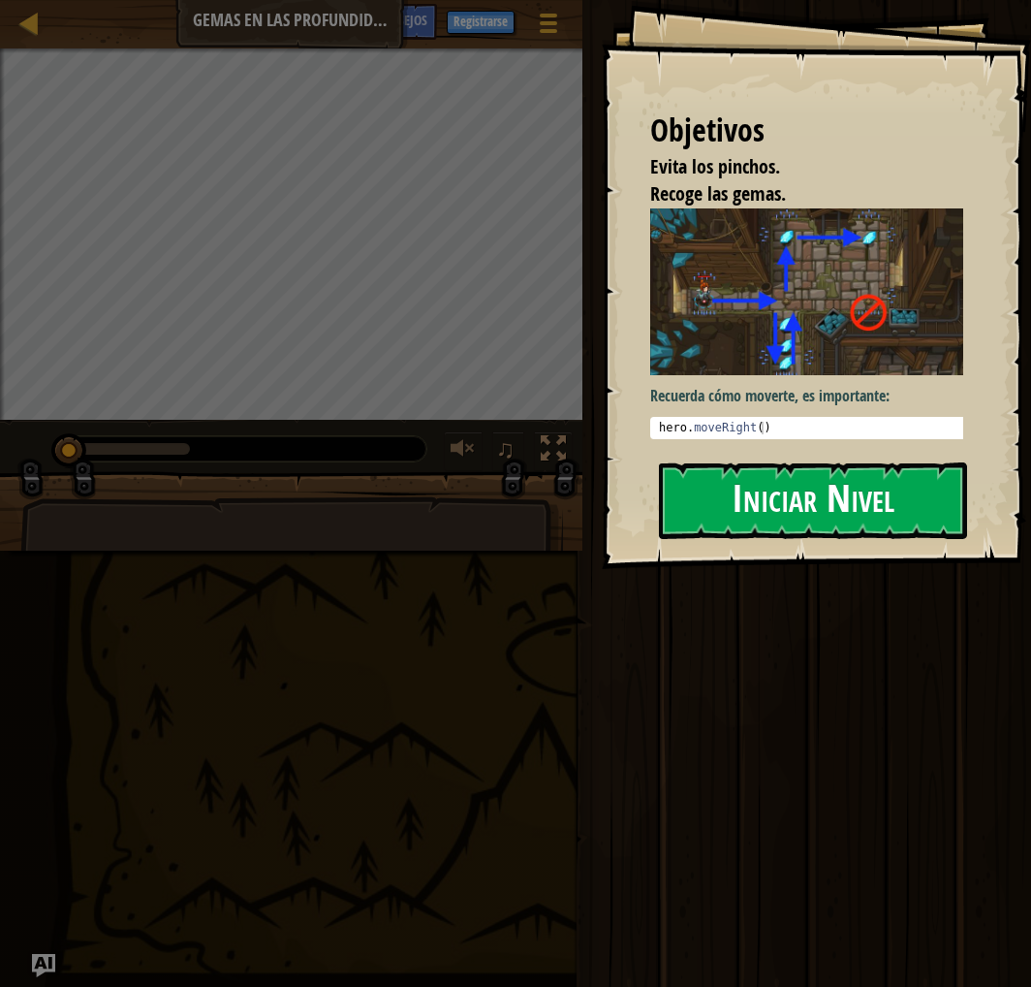
click at [708, 496] on button "Iniciar Nivel" at bounding box center [813, 500] width 308 height 77
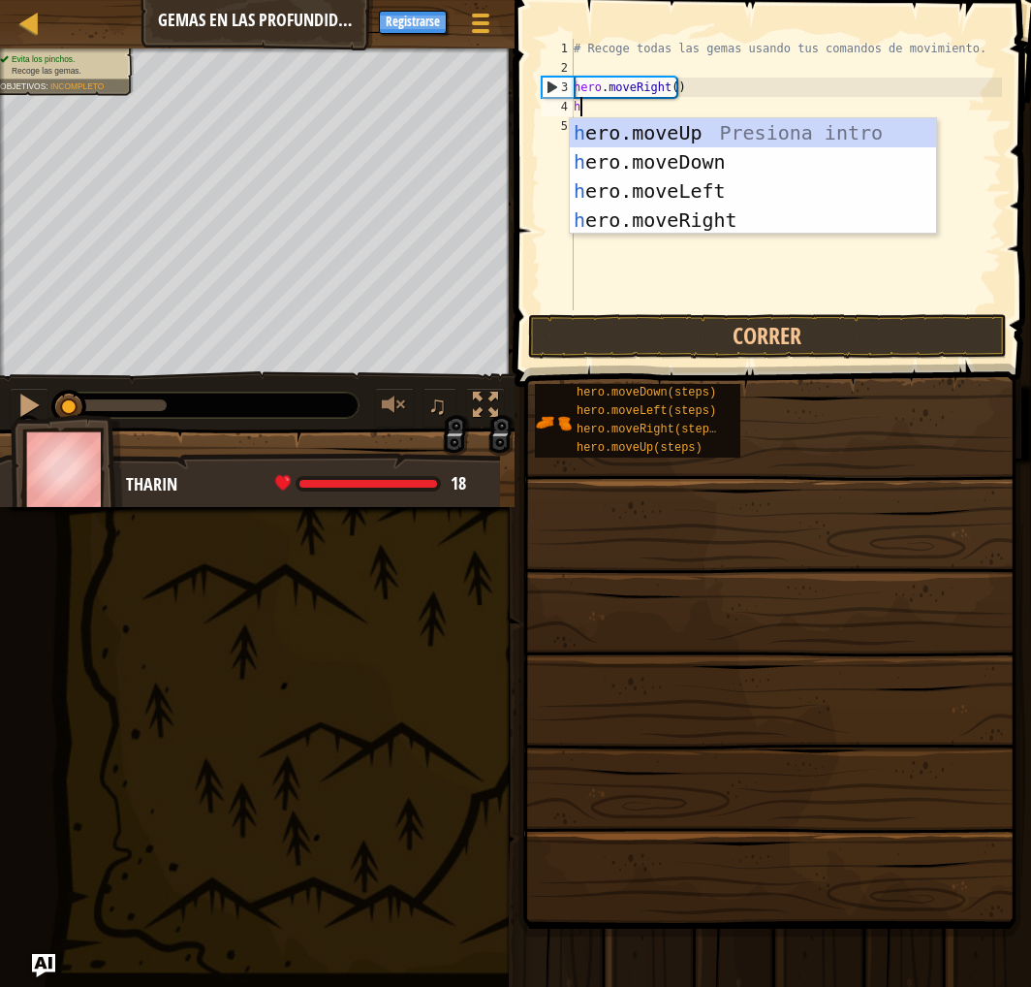
scroll to position [9, 0]
type textarea "hero."
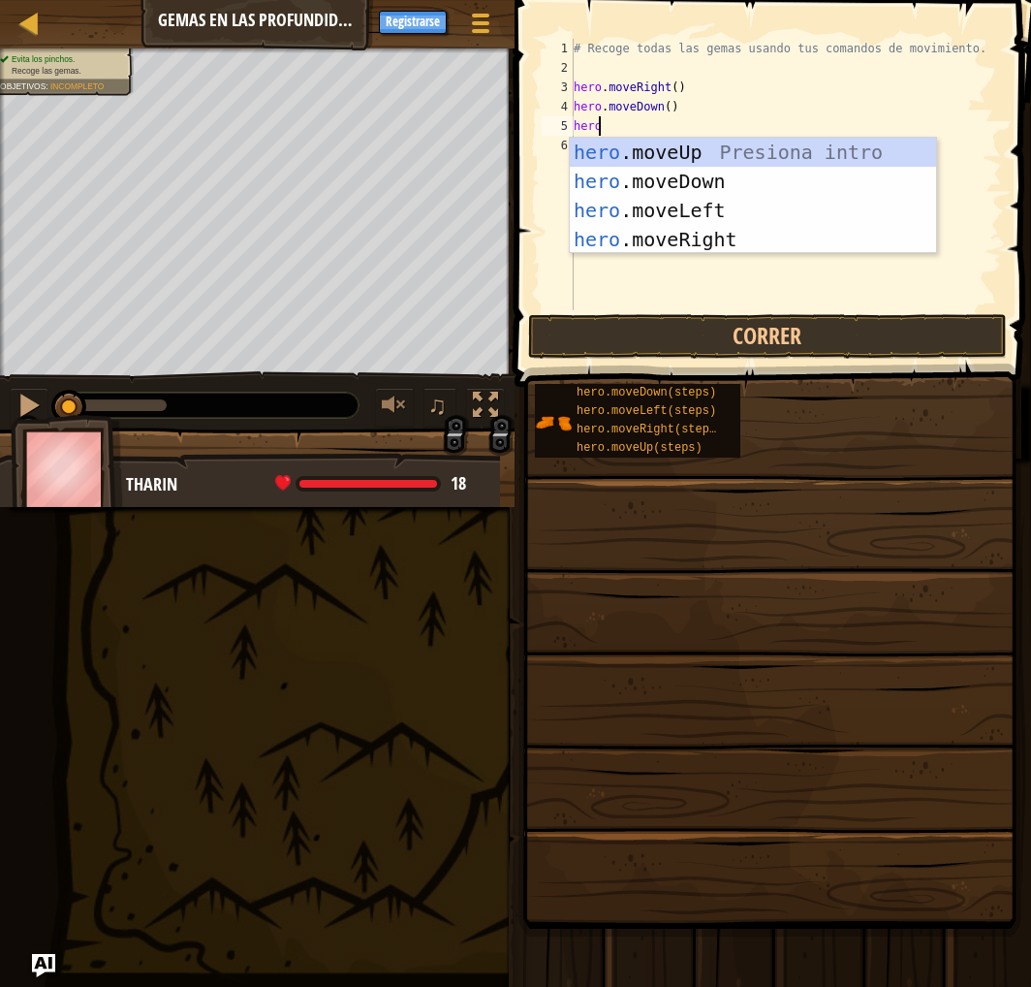
type textarea "hero."
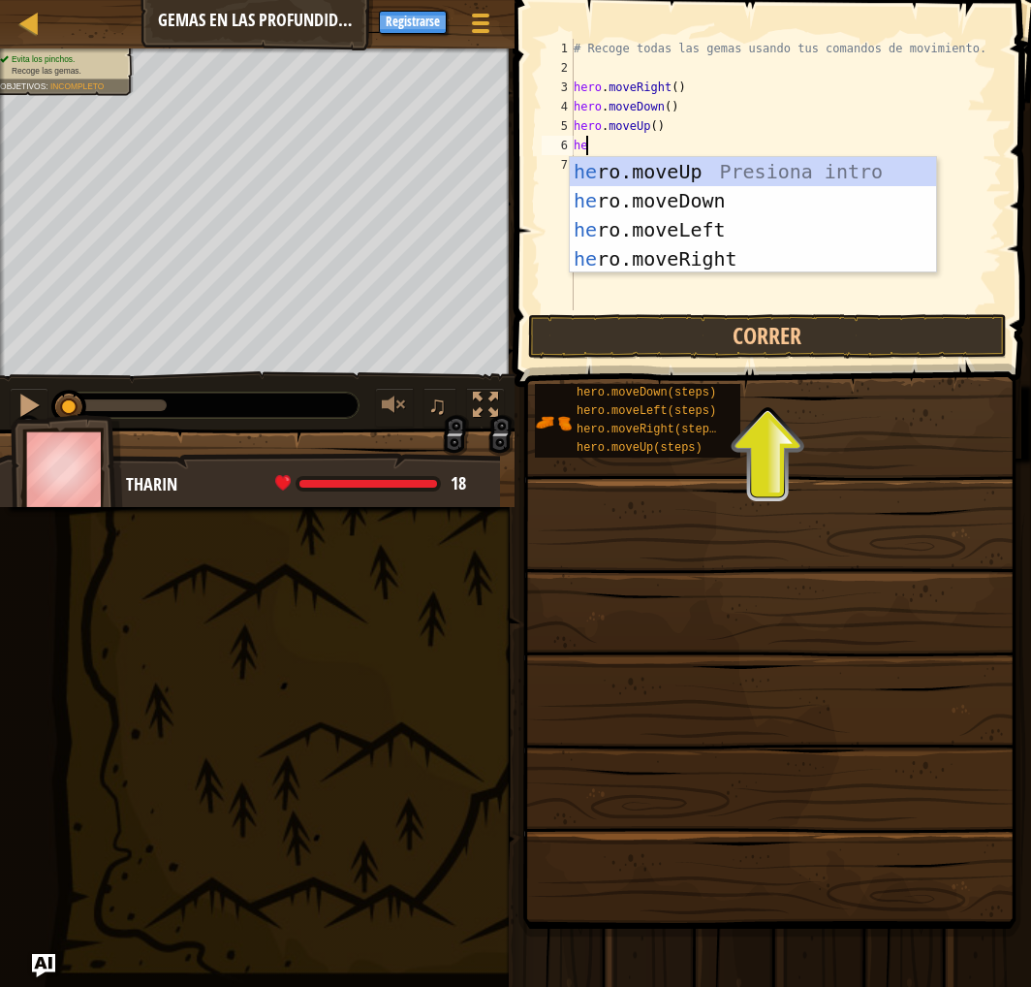
type textarea "hero"
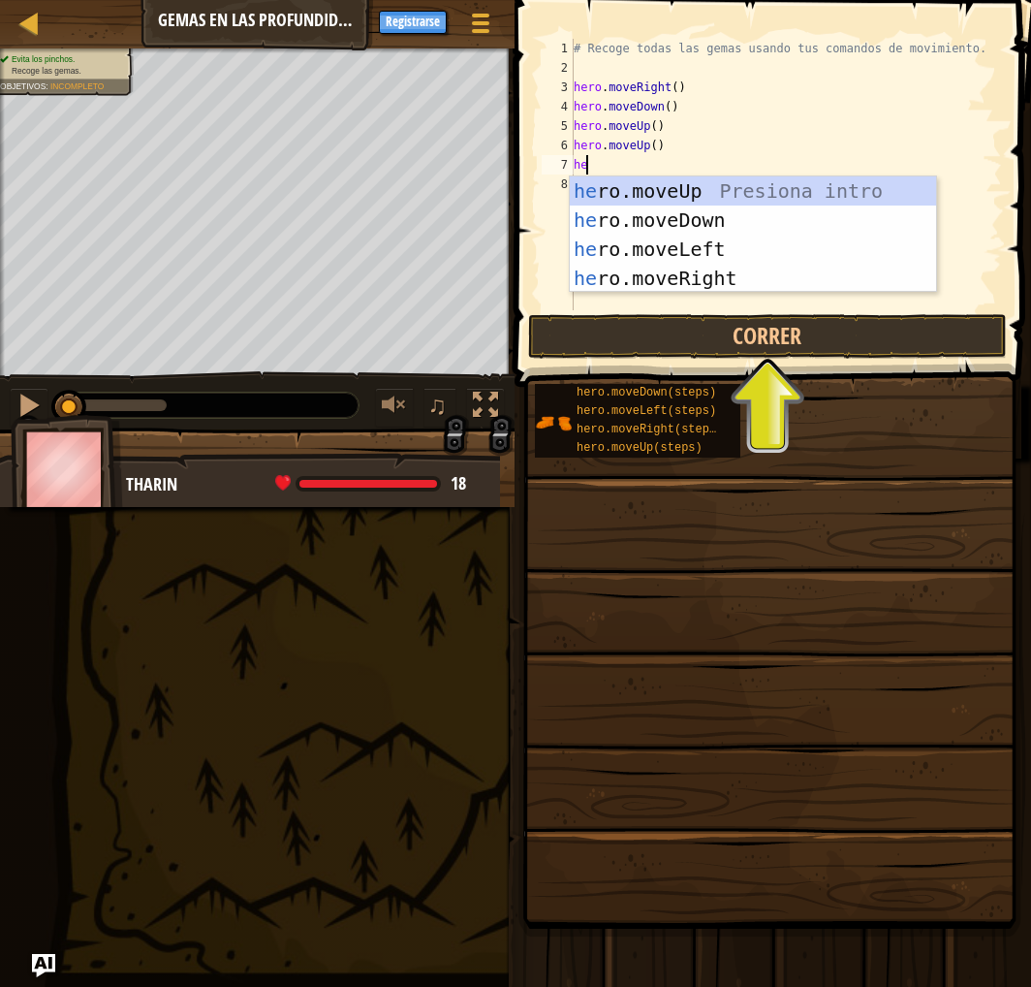
type textarea "hero."
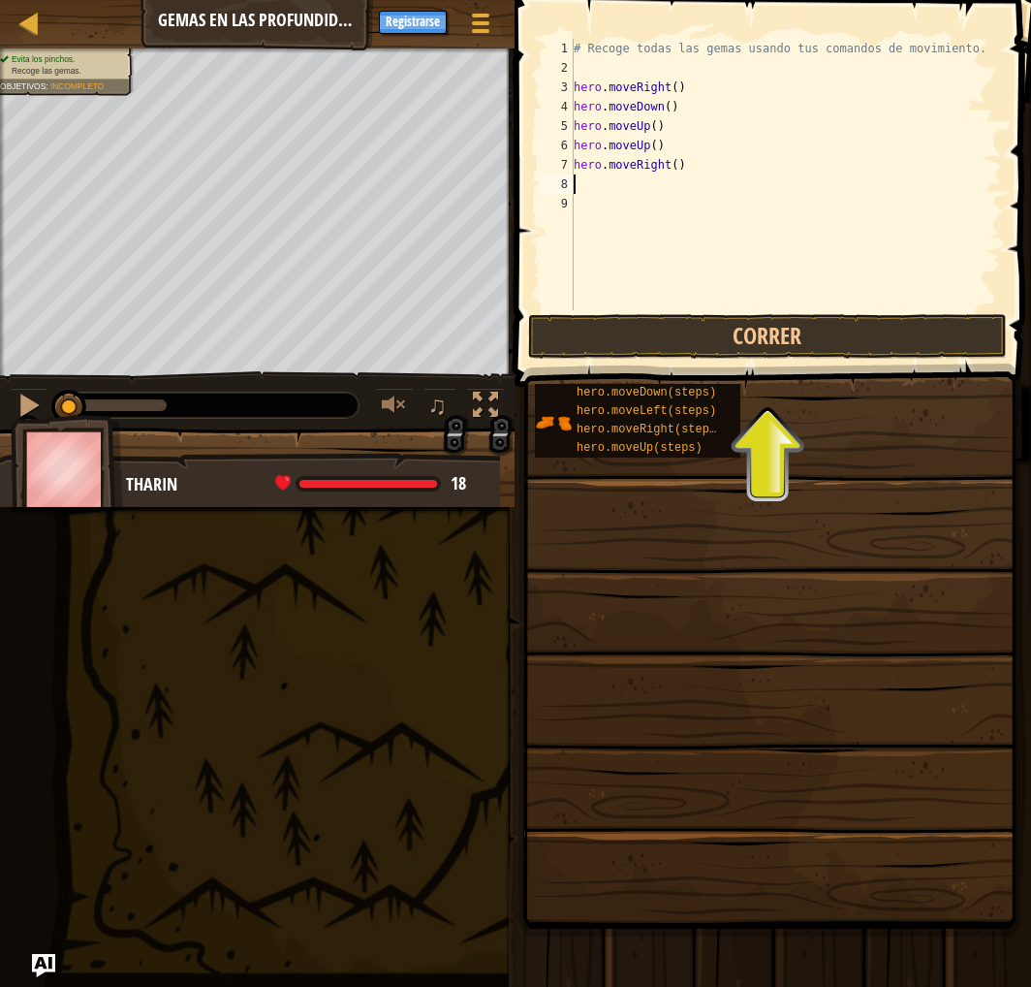
type textarea "hero.moveRight()"
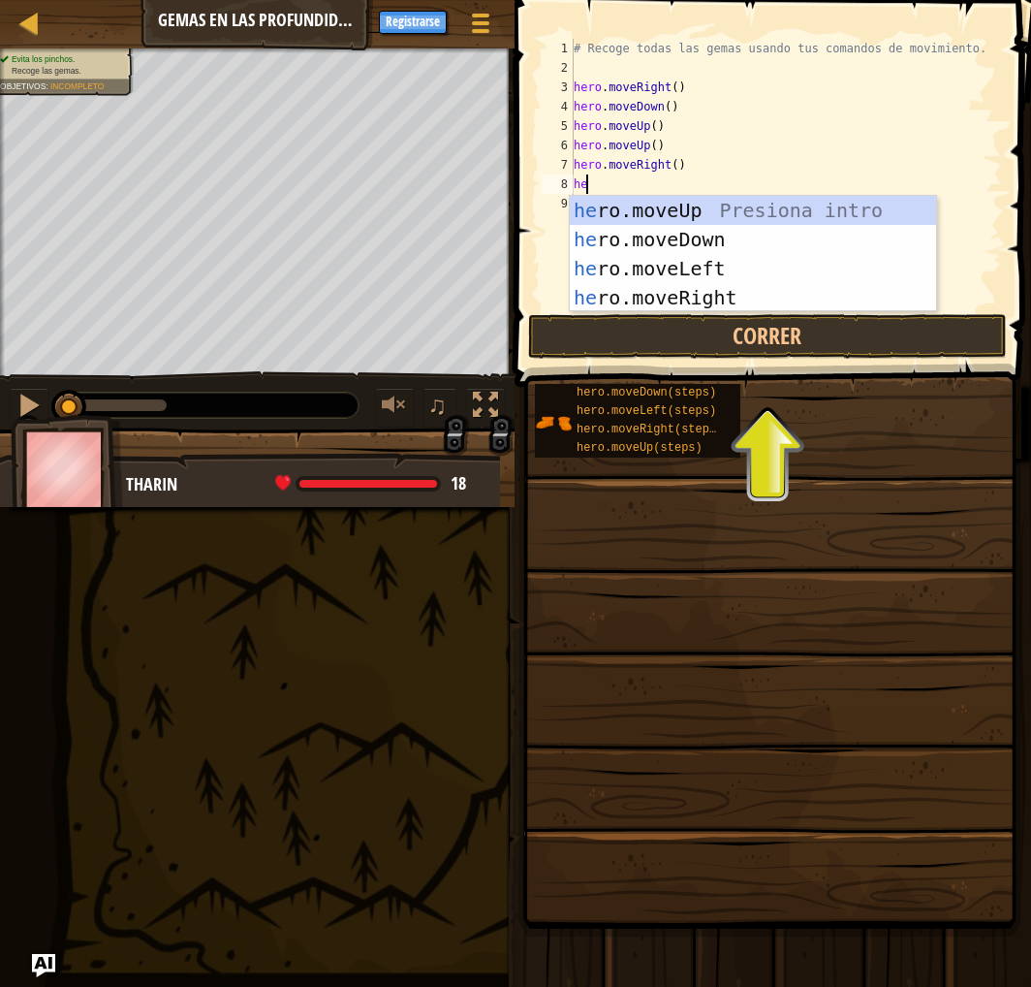
type textarea "her"
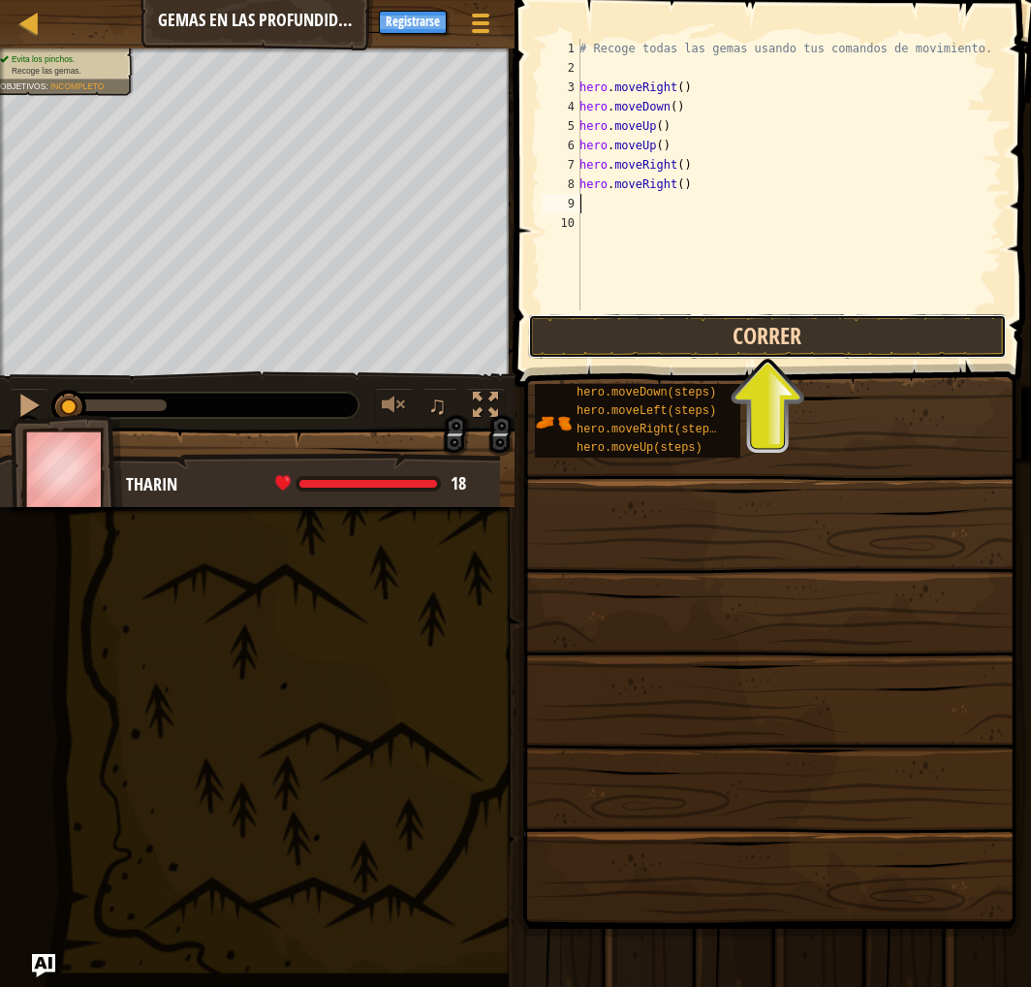
click at [733, 323] on button "Correr" at bounding box center [767, 336] width 479 height 45
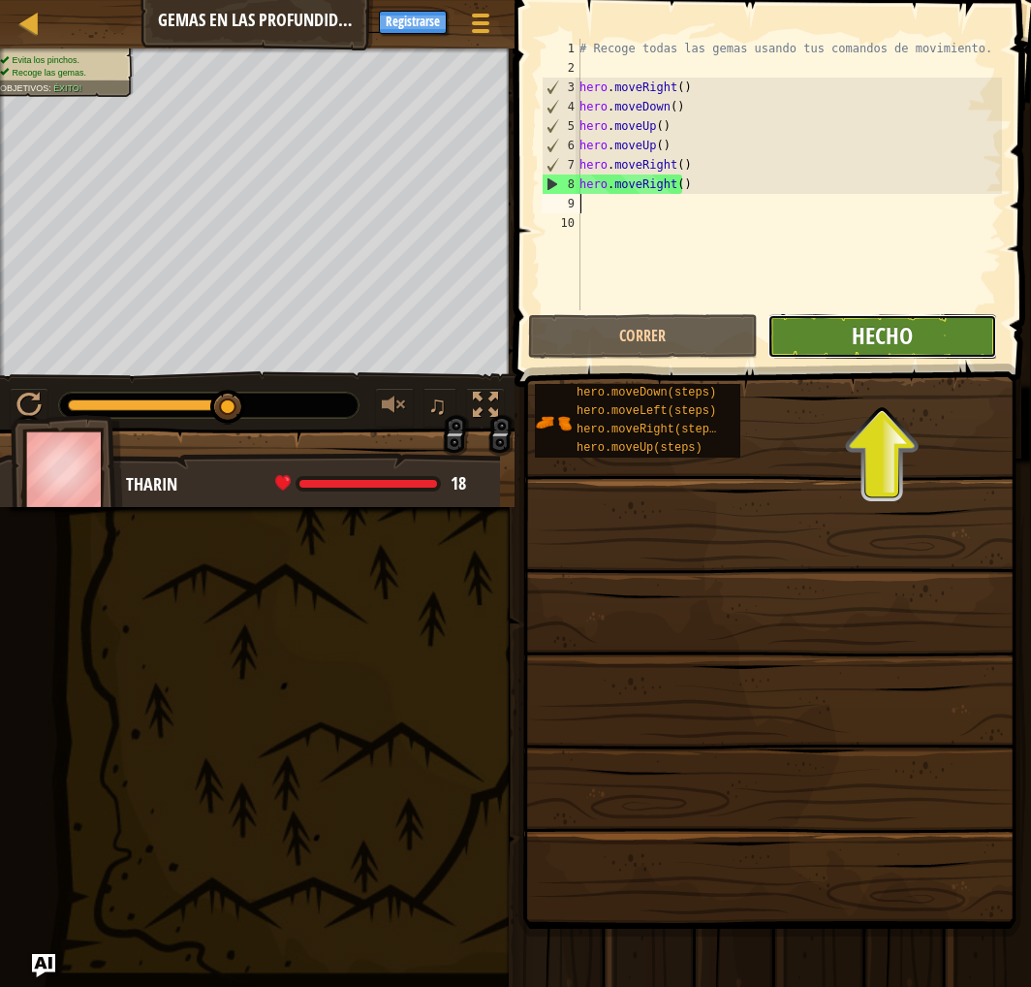
click at [896, 335] on span "Hecho" at bounding box center [882, 335] width 61 height 31
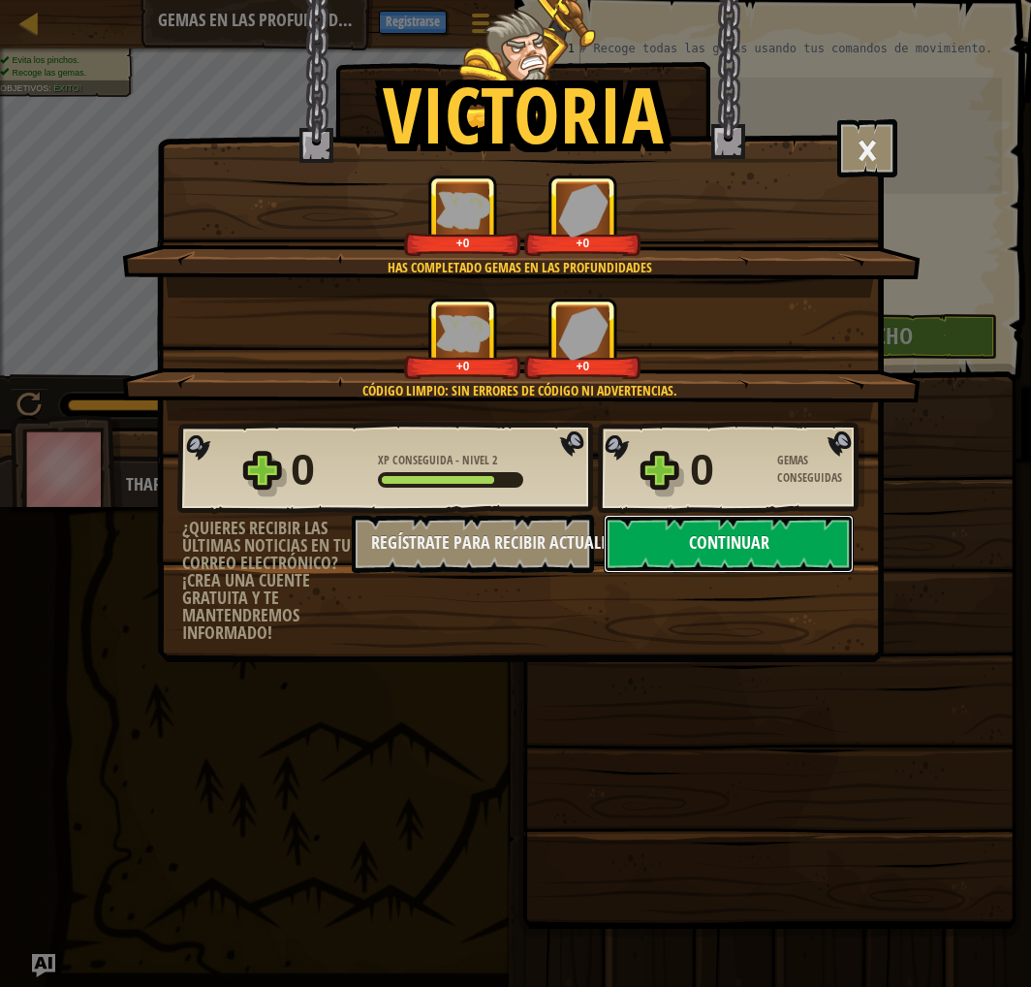
click at [734, 573] on button "Continuar" at bounding box center [729, 544] width 250 height 58
select select "es-ES"
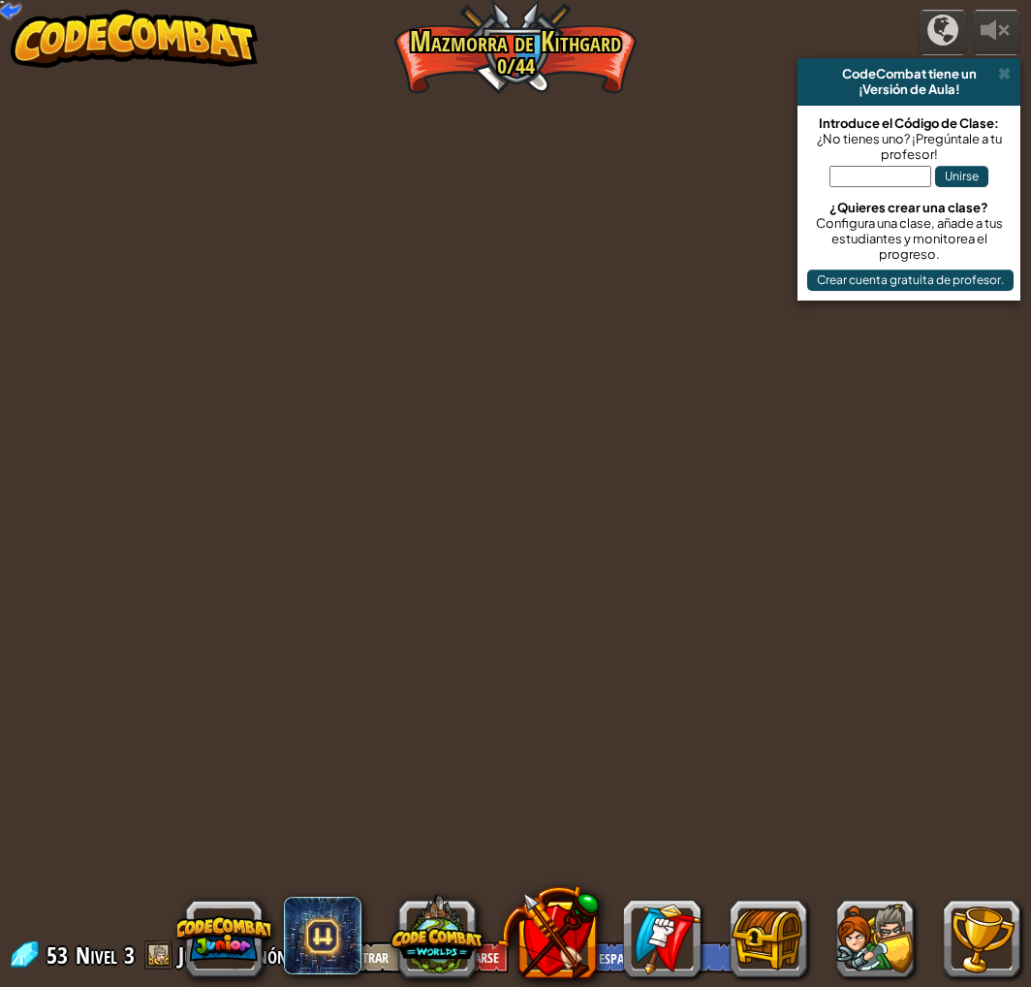
select select "es-ES"
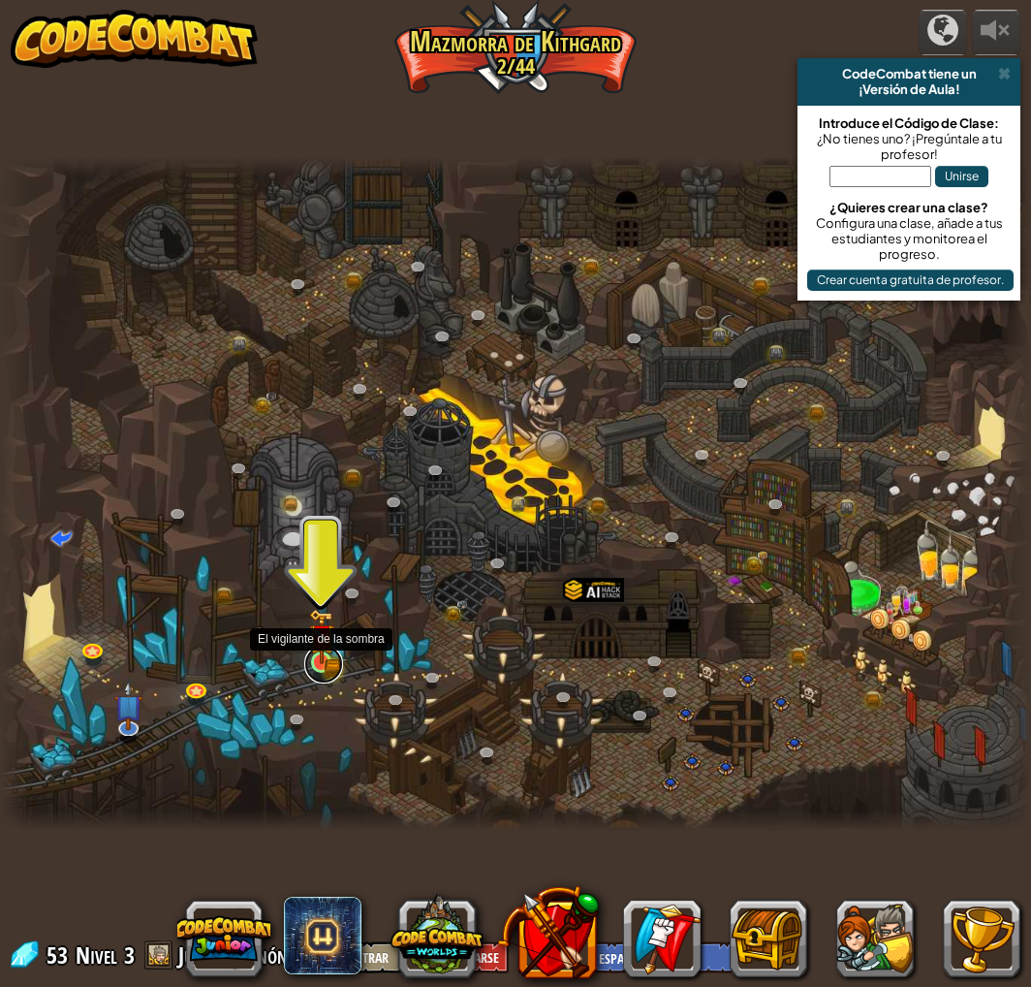
click at [324, 665] on link at bounding box center [323, 664] width 39 height 39
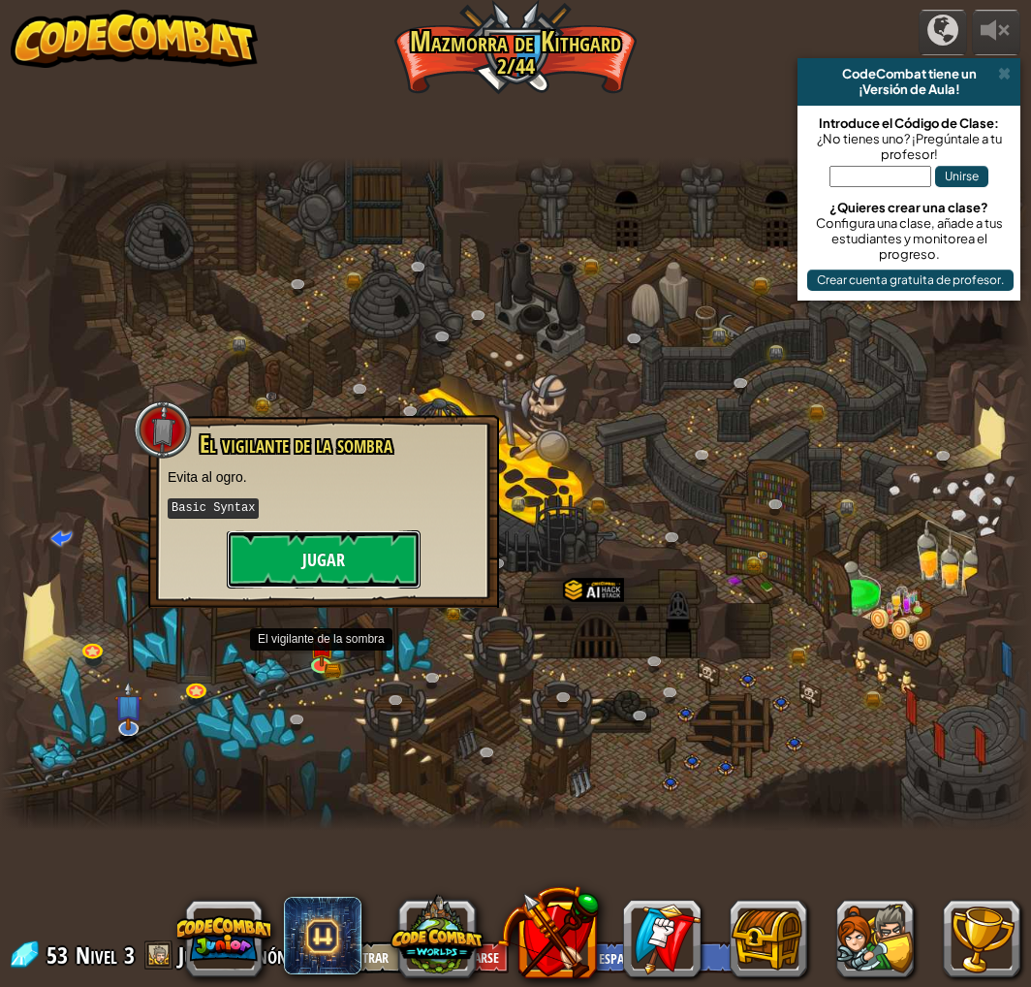
click at [323, 551] on button "Jugar" at bounding box center [324, 559] width 194 height 58
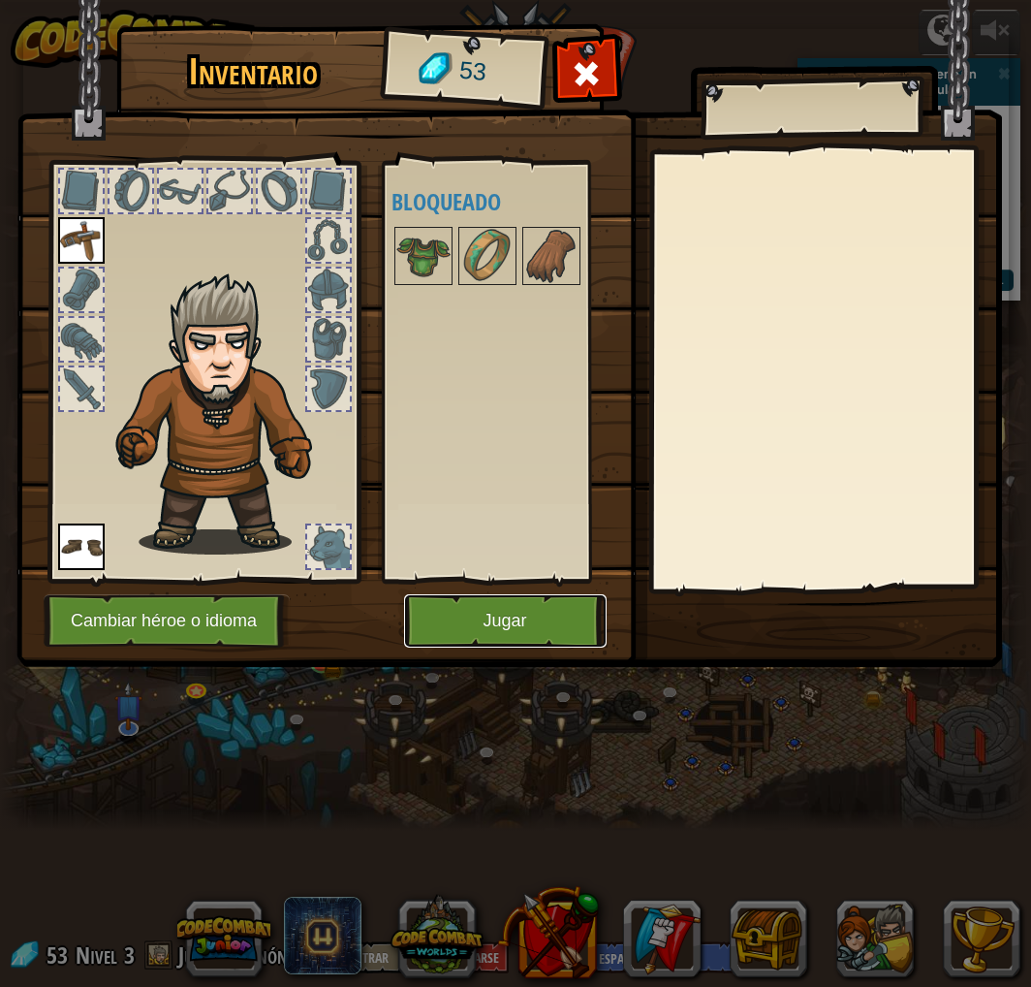
click at [497, 630] on button "Jugar" at bounding box center [505, 620] width 203 height 53
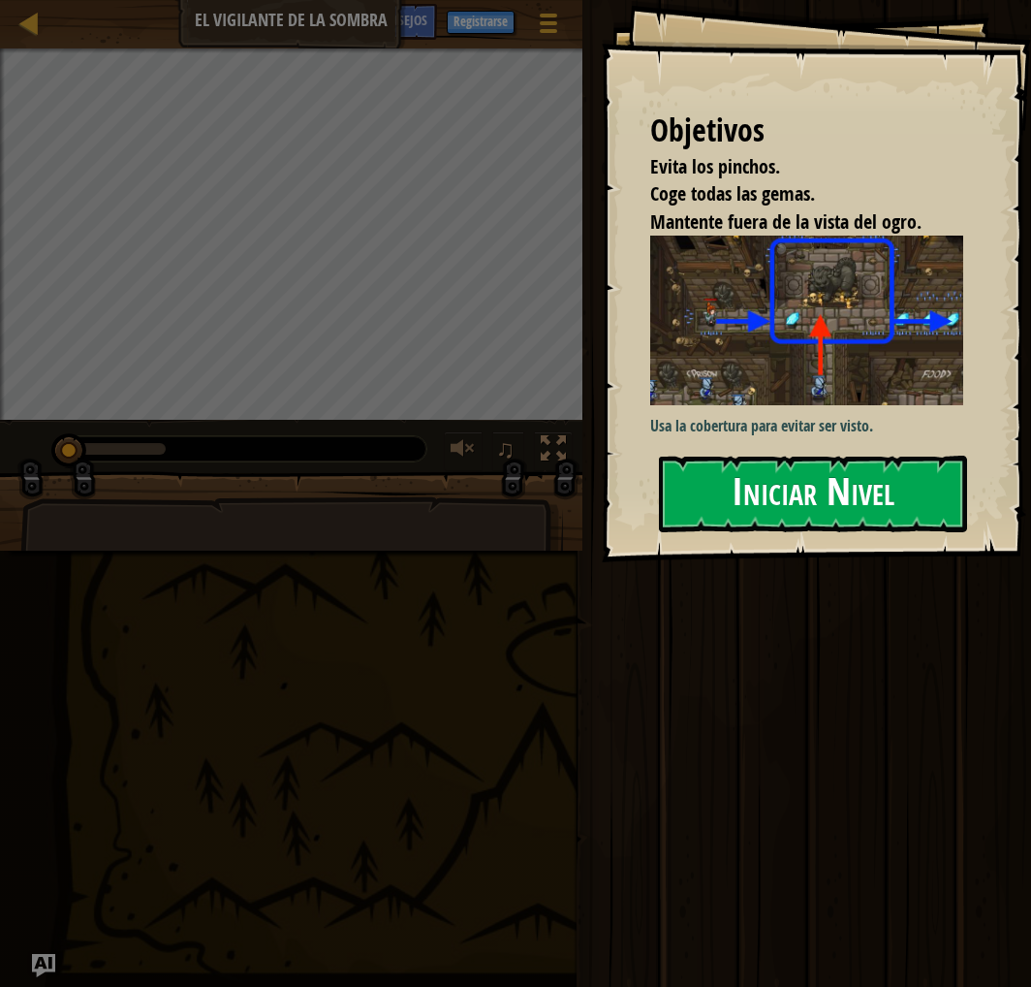
click at [824, 497] on button "Iniciar Nivel" at bounding box center [813, 494] width 308 height 77
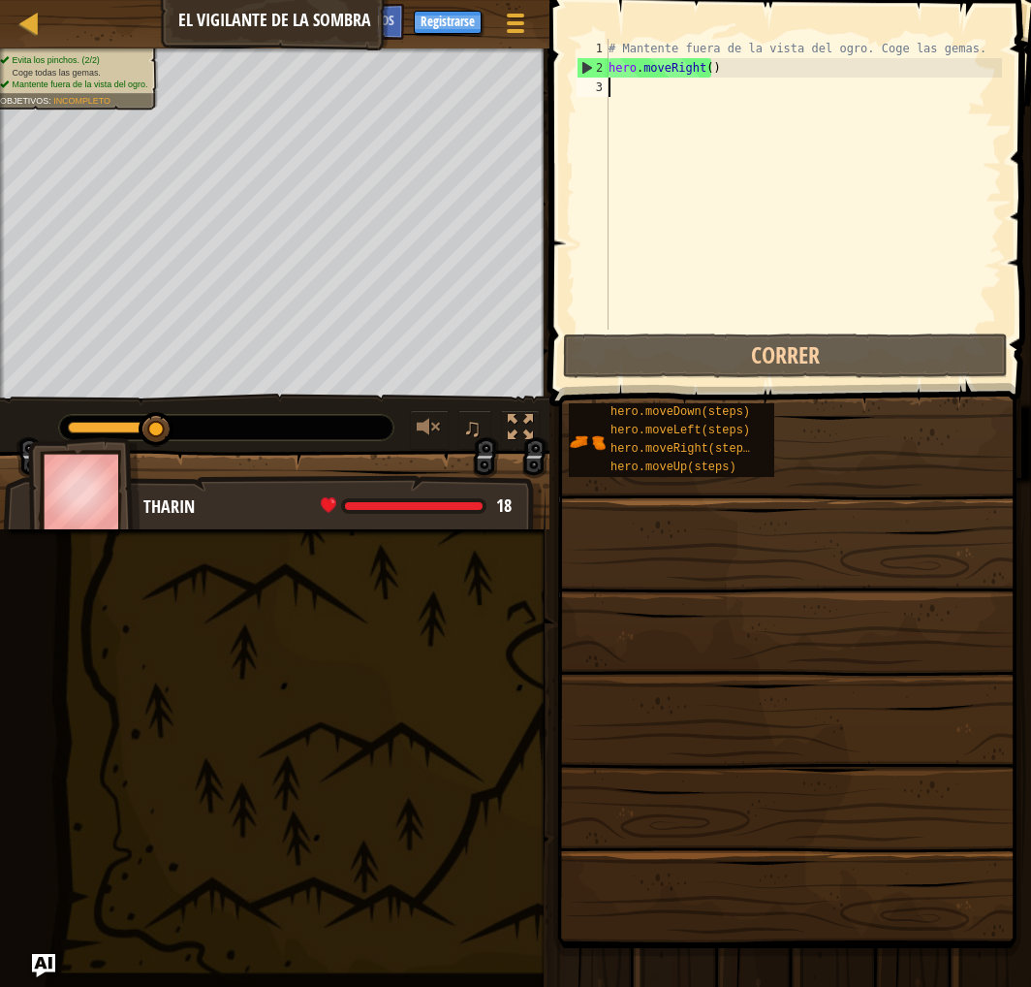
click at [652, 82] on div "# Mantente fuera de la vista del ogro. Coge las gemas. hero . moveRight ( )" at bounding box center [803, 204] width 397 height 330
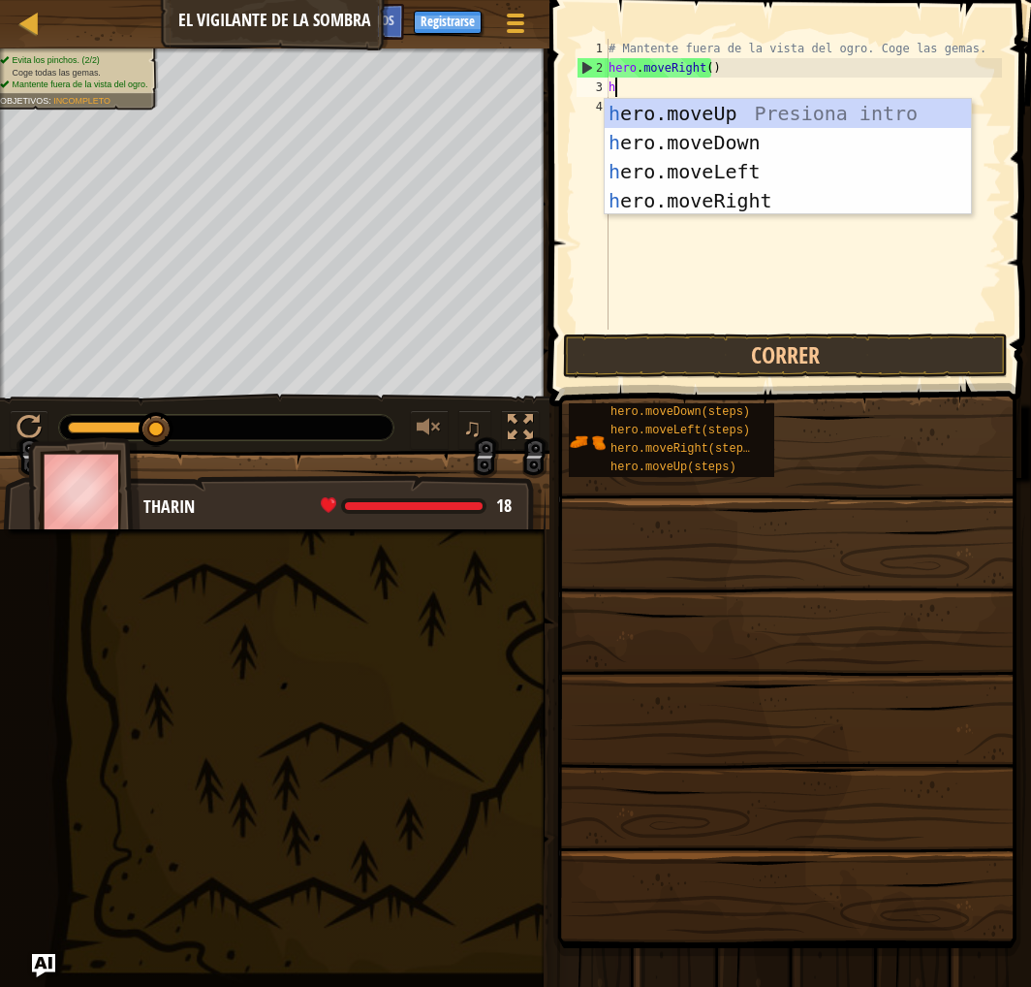
scroll to position [9, 0]
type textarea "hero"
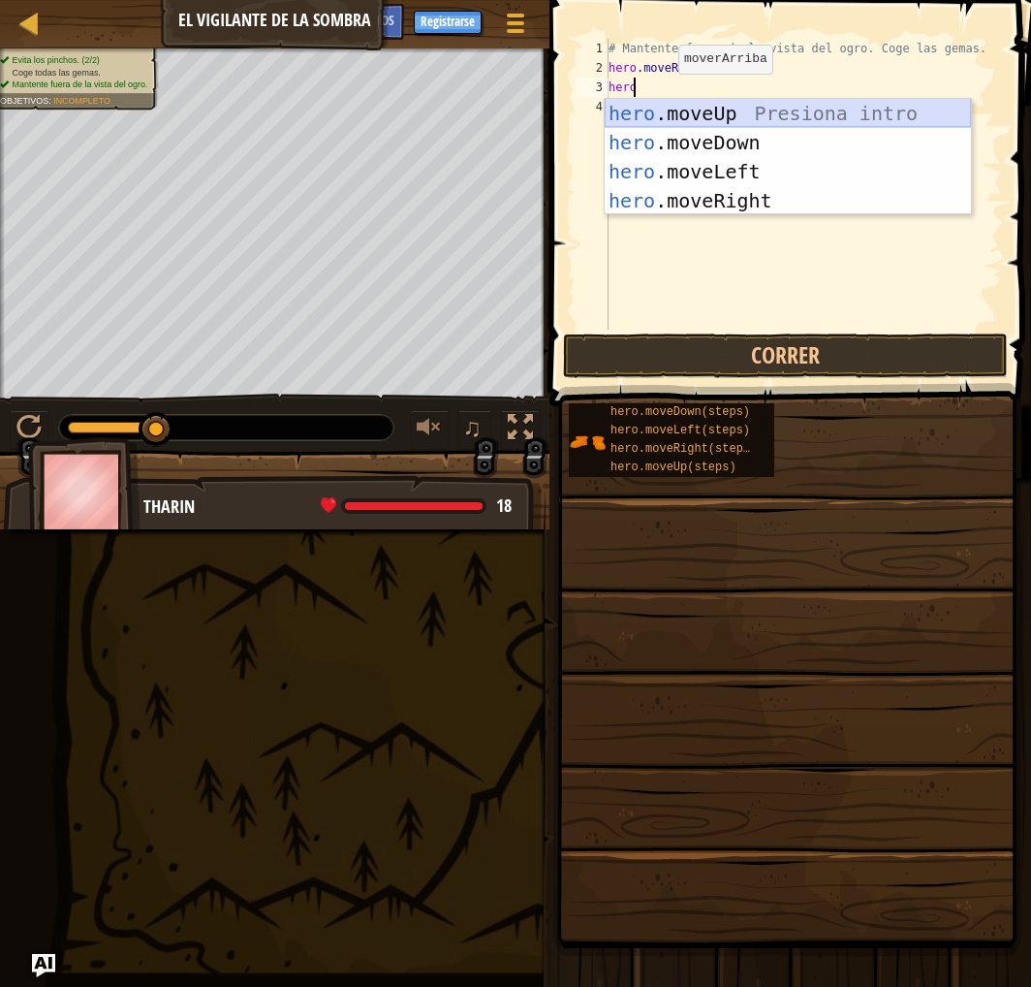
click at [711, 117] on div "hero .moveUp Presiona intro hero .moveDown Presiona intro hero .moveLeft Presio…" at bounding box center [788, 186] width 366 height 174
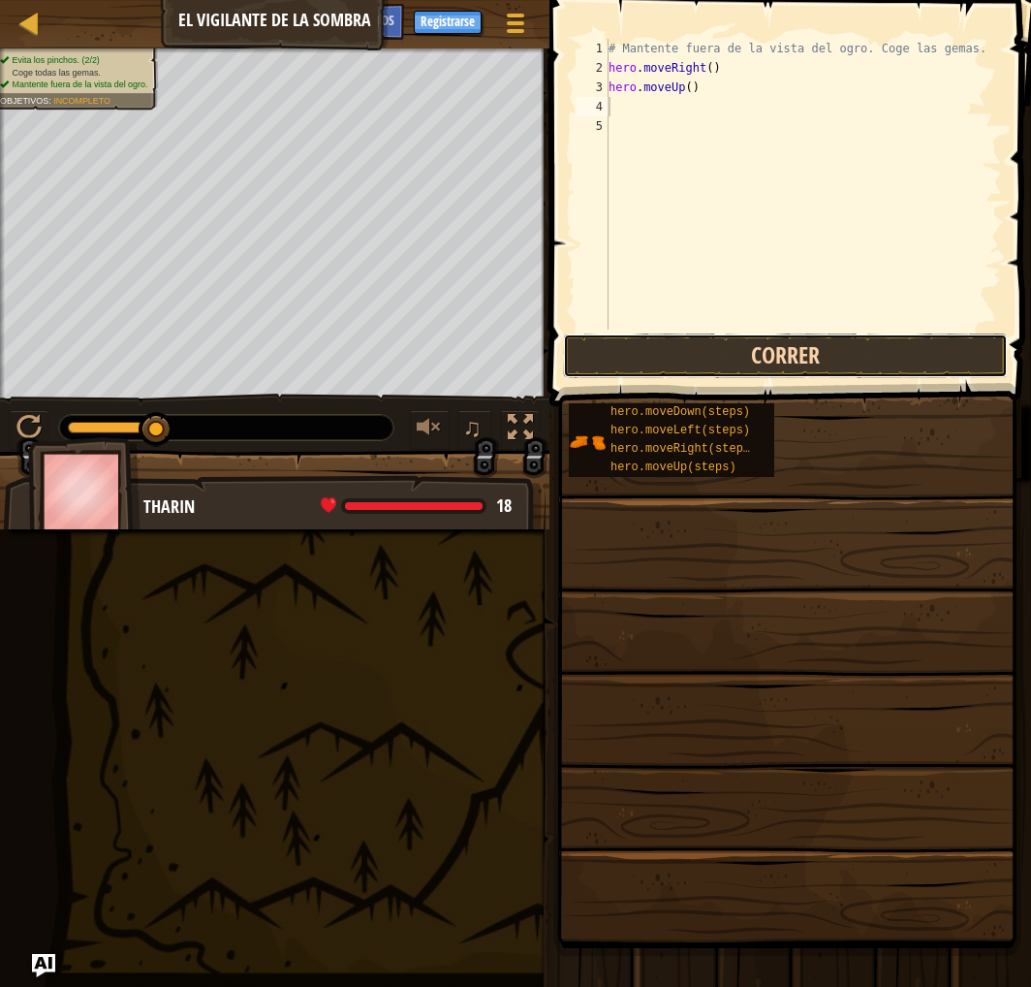
click at [795, 370] on button "Correr" at bounding box center [785, 355] width 445 height 45
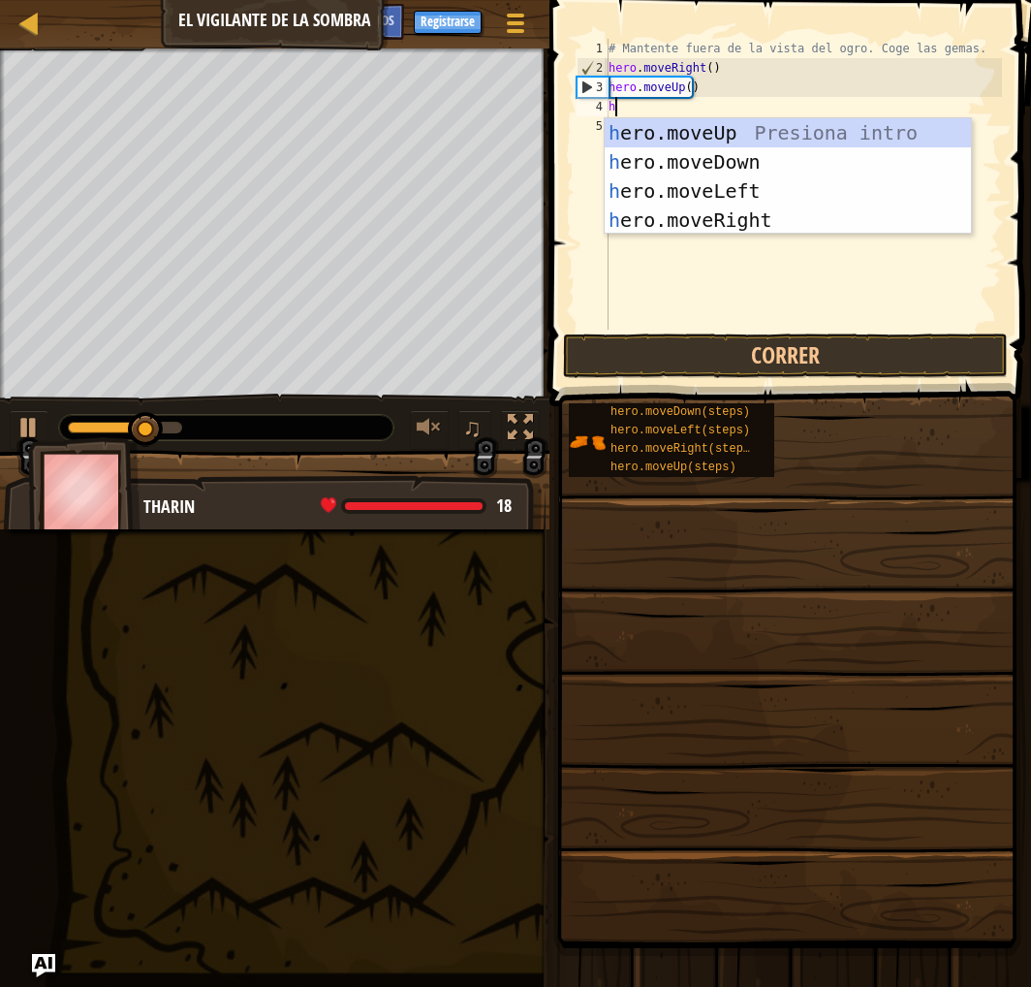
type textarea "her"
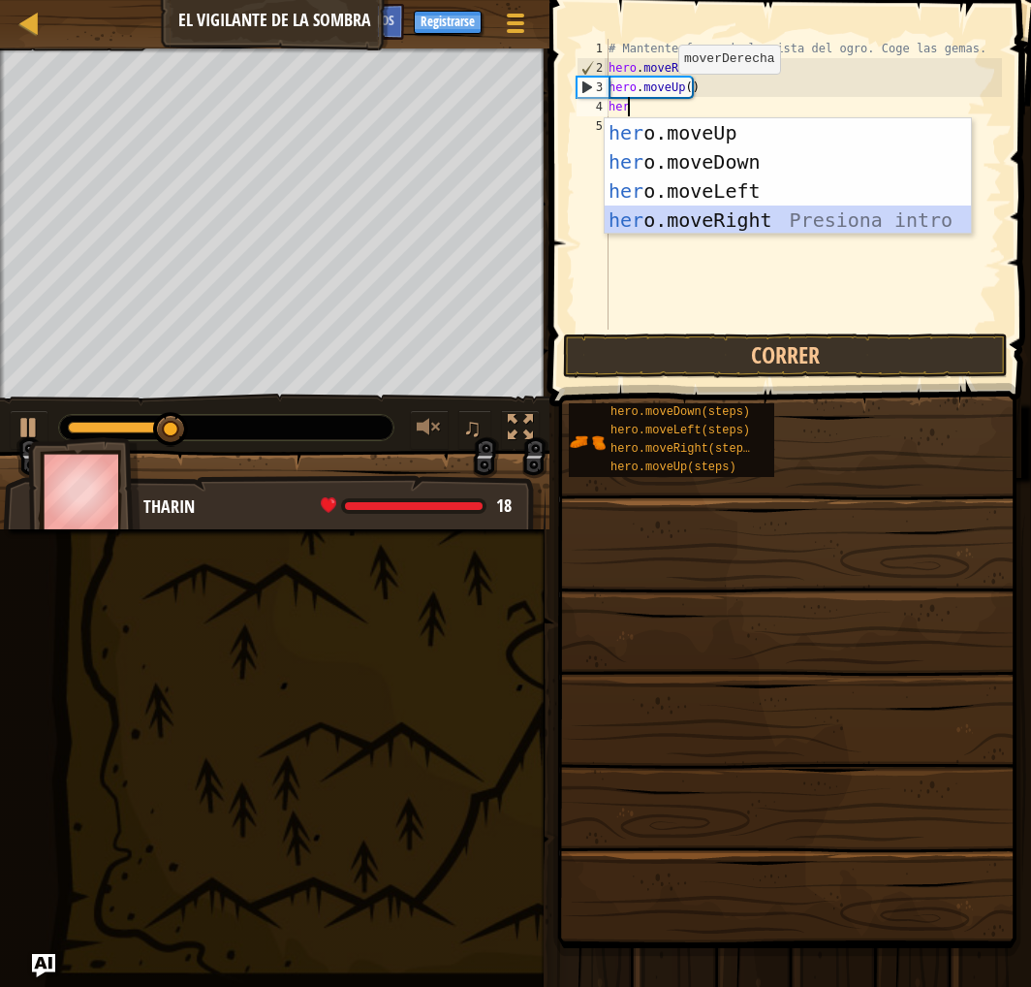
click at [764, 225] on div "her o.moveUp Presiona intro her o.moveDown Presiona intro her o.moveLeft Presio…" at bounding box center [788, 205] width 366 height 174
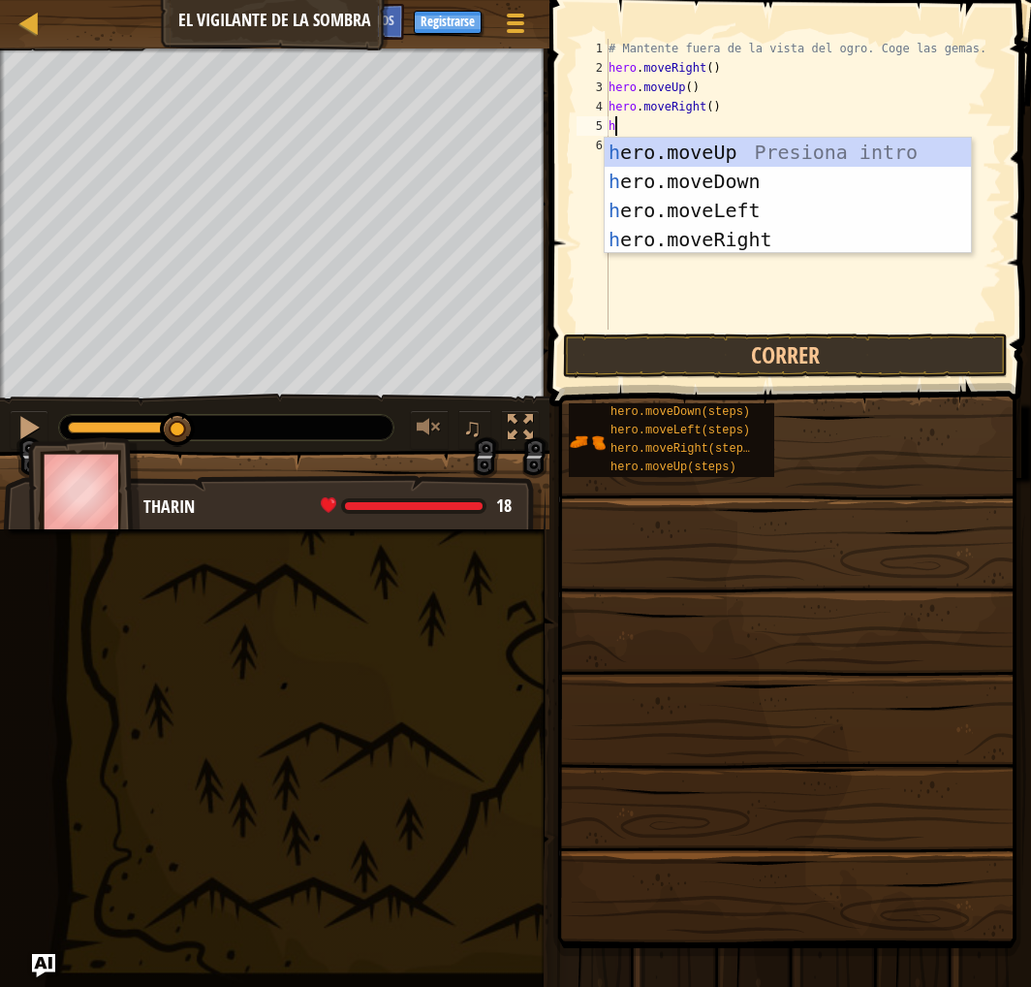
type textarea "her"
click at [722, 176] on div "her o.moveUp Presiona intro her o.moveDown Presiona intro her o.moveLeft Presio…" at bounding box center [788, 225] width 366 height 174
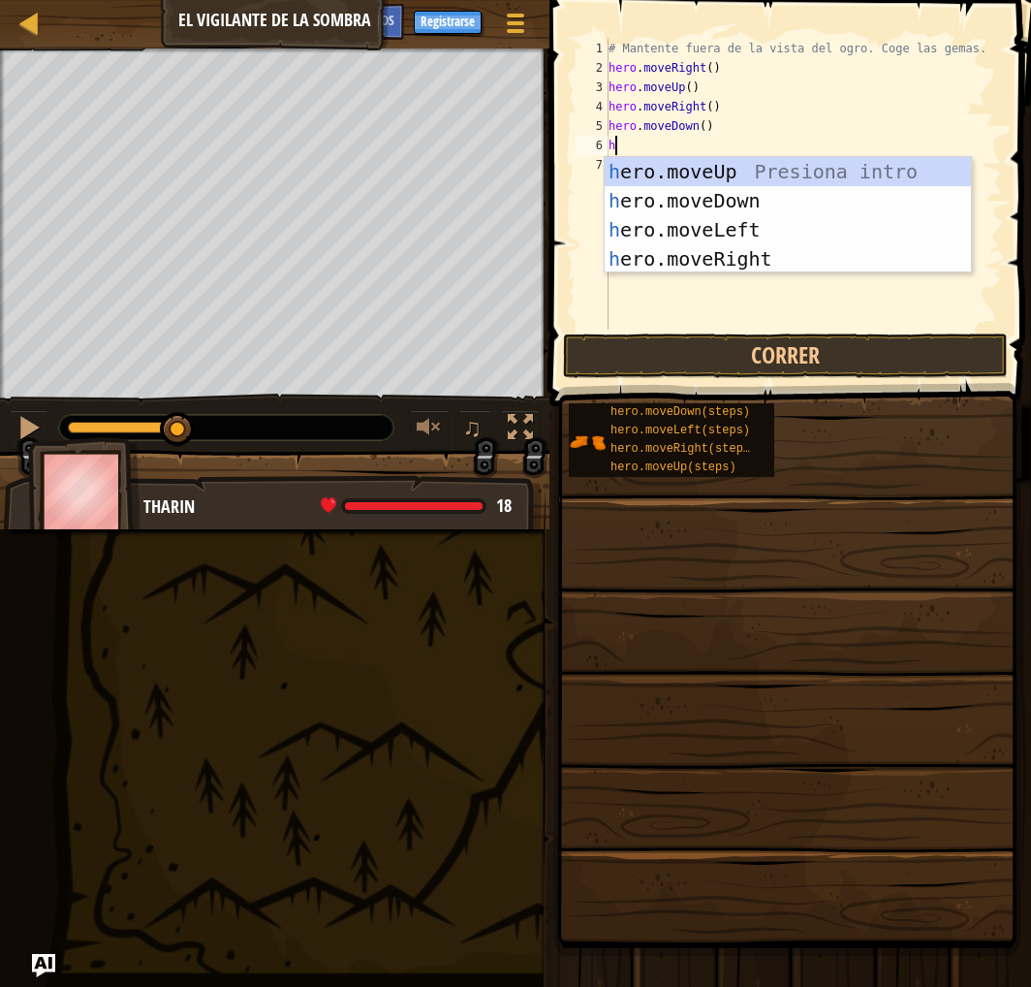
type textarea "her"
click at [734, 260] on div "her o.moveUp Presiona intro her o.moveDown Presiona intro her o.moveLeft Presio…" at bounding box center [788, 244] width 366 height 174
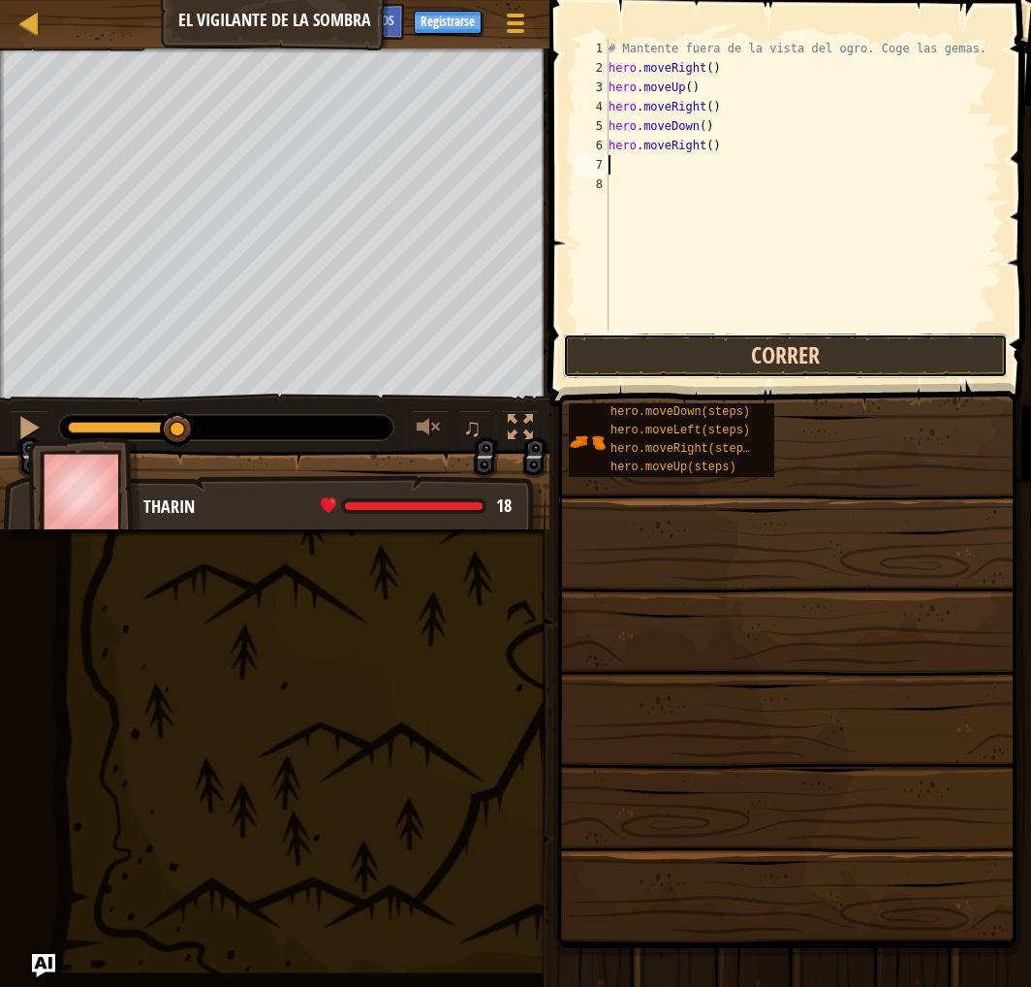
click at [758, 335] on button "Correr" at bounding box center [785, 355] width 445 height 45
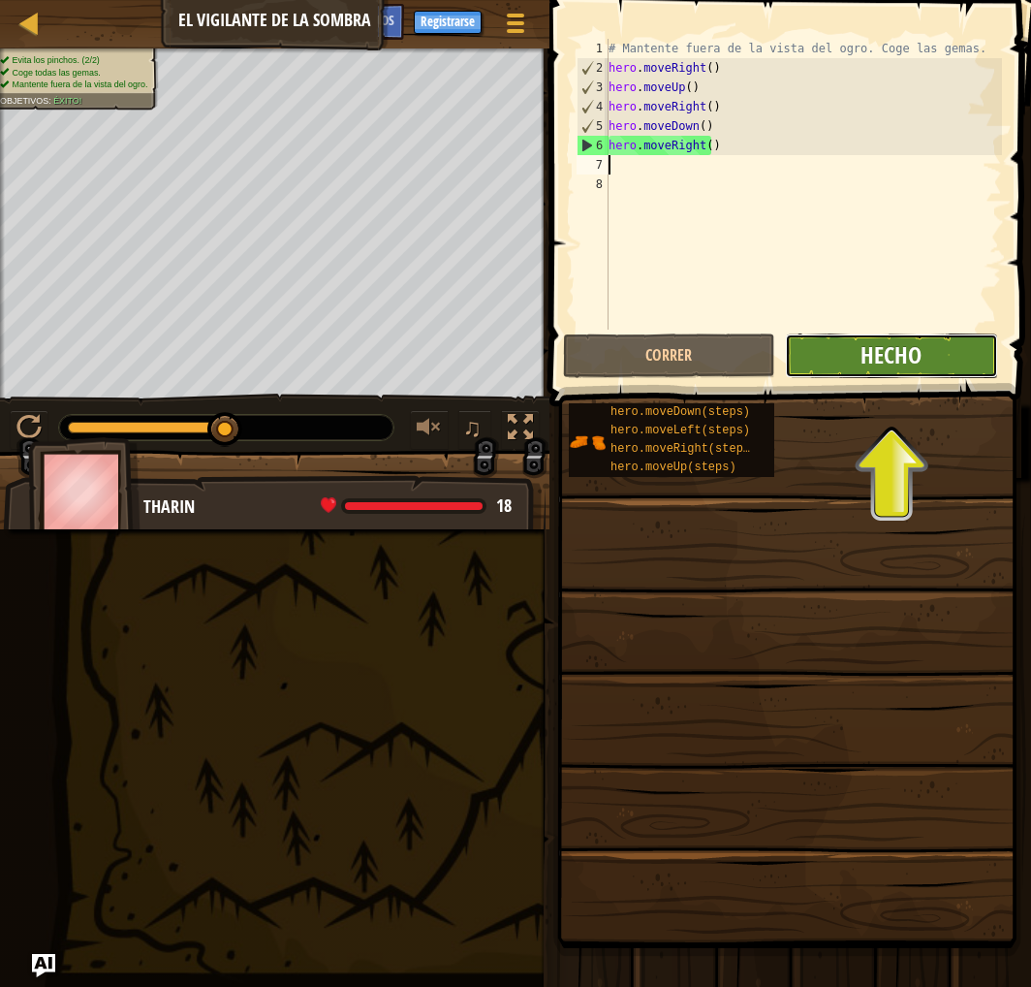
click at [904, 351] on span "Hecho" at bounding box center [891, 354] width 61 height 31
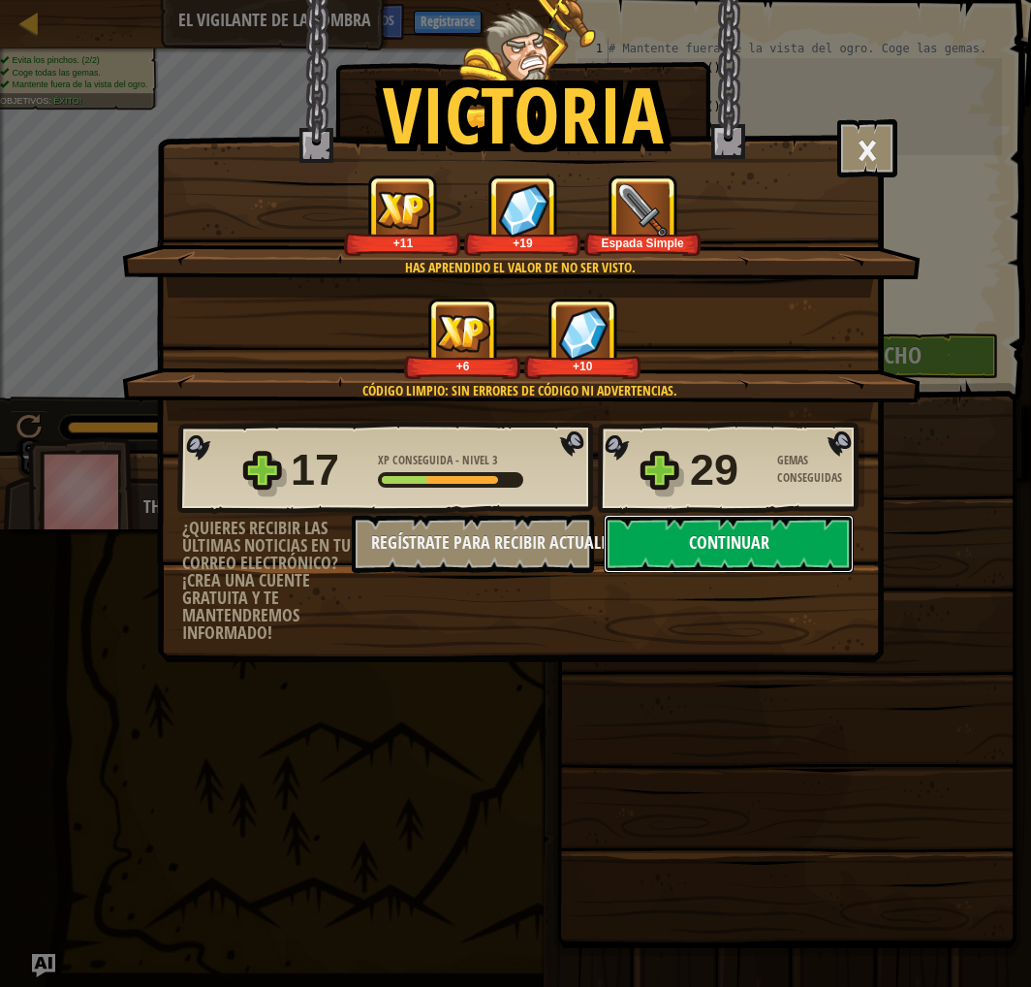
click at [745, 573] on button "Continuar" at bounding box center [729, 544] width 250 height 58
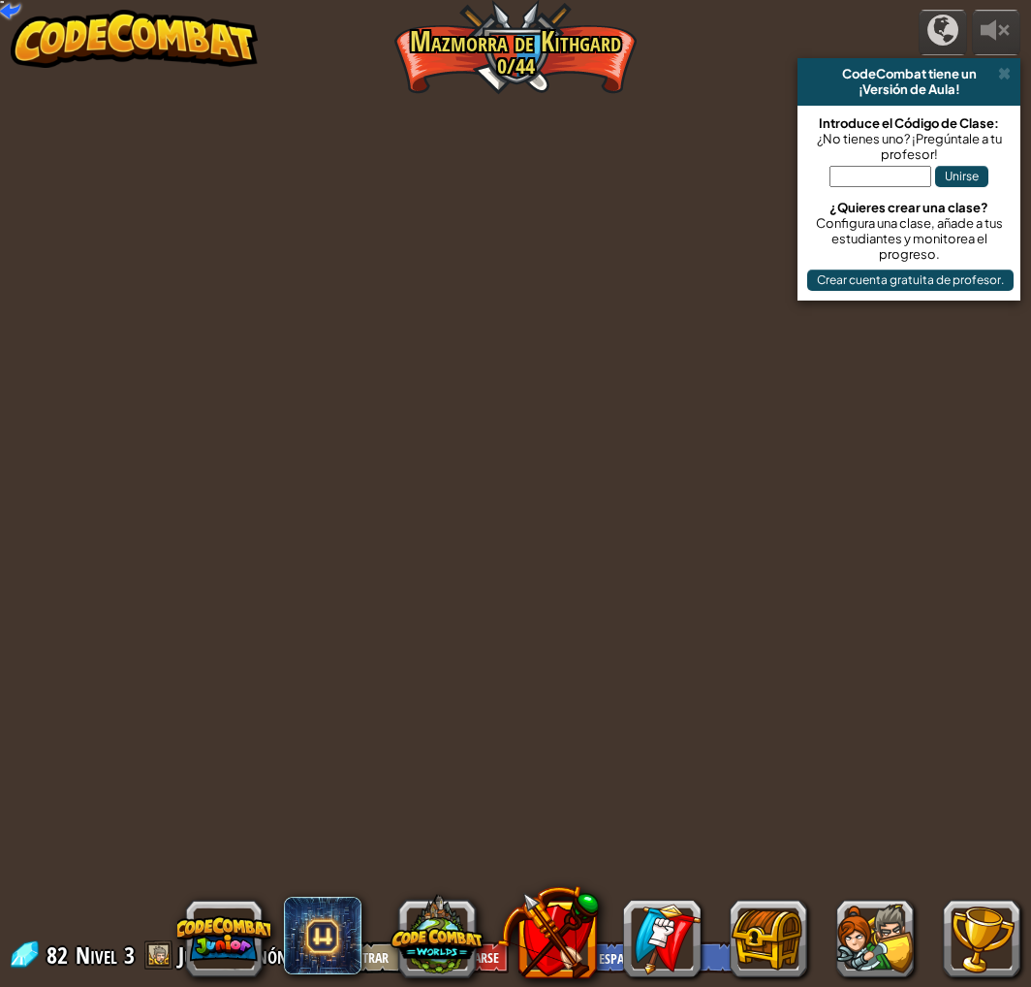
select select "es-ES"
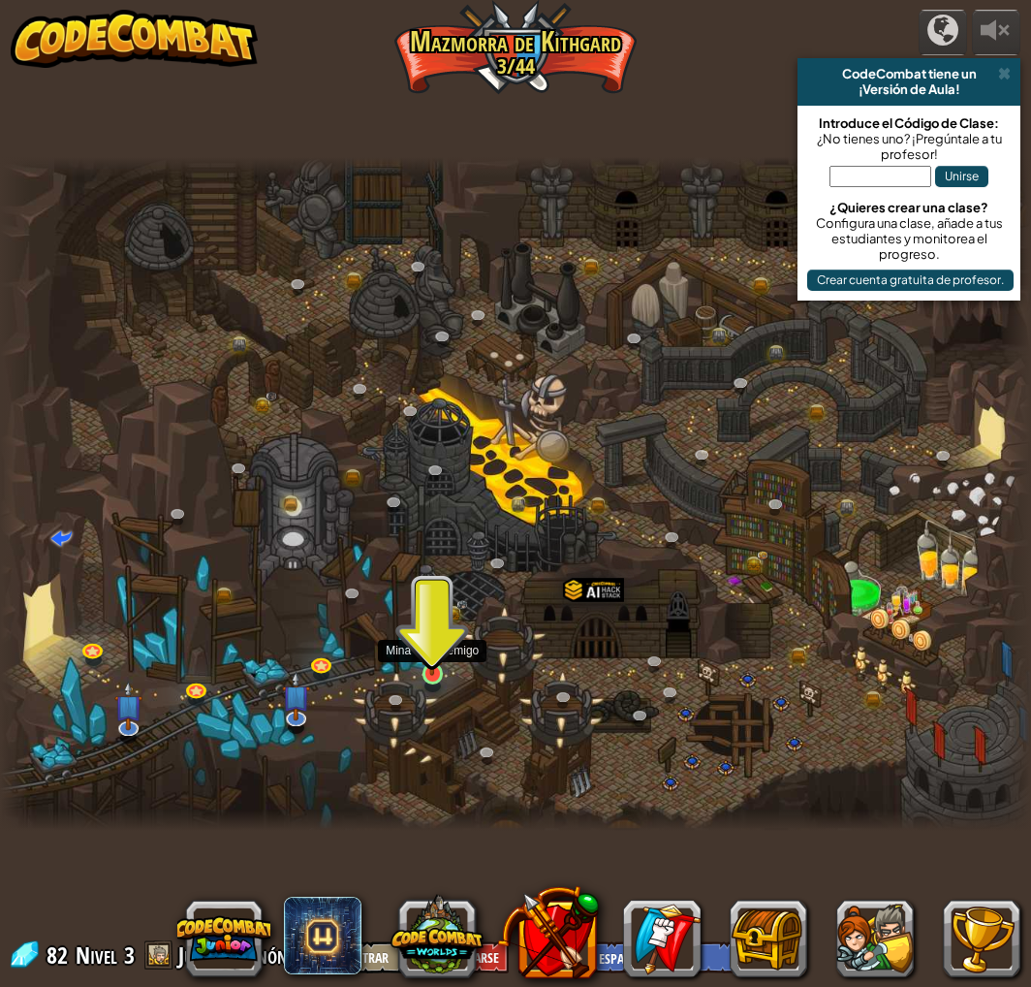
click at [428, 667] on img at bounding box center [432, 646] width 25 height 58
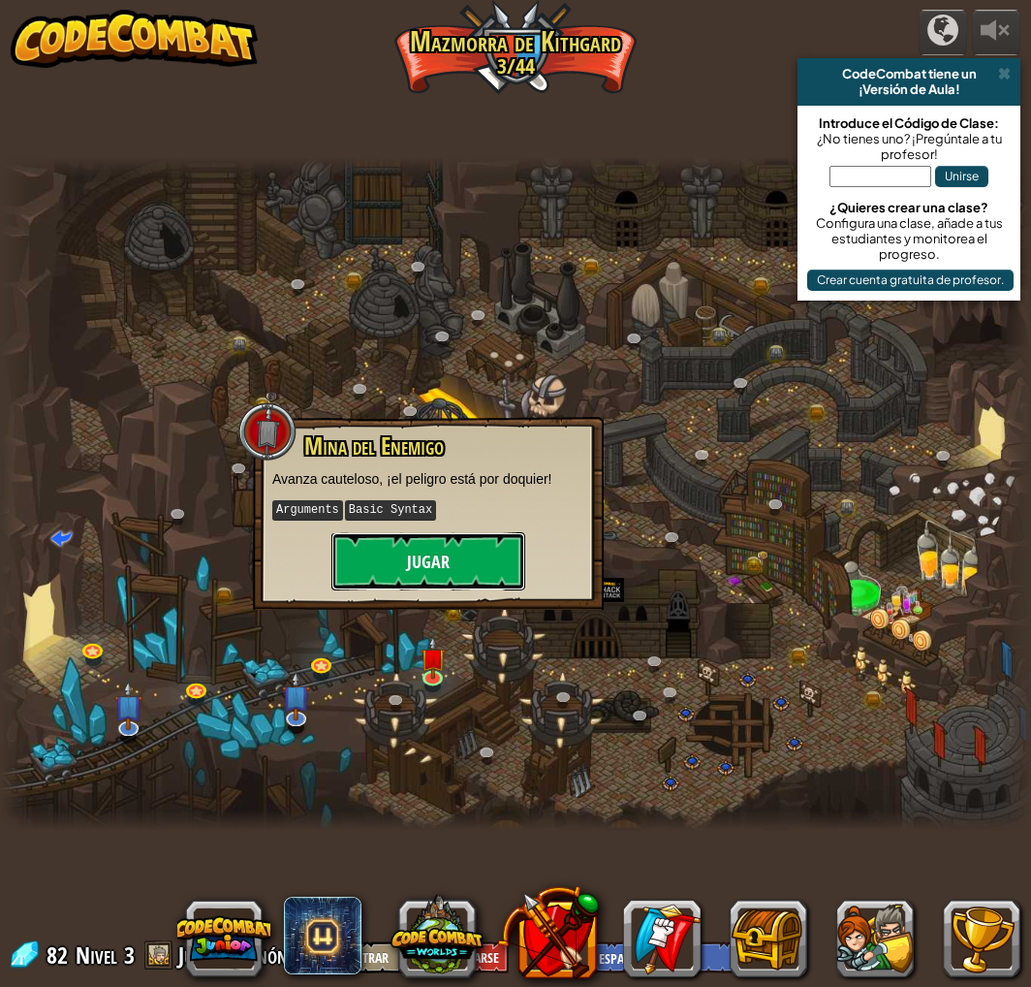
click at [448, 583] on button "Jugar" at bounding box center [429, 561] width 194 height 58
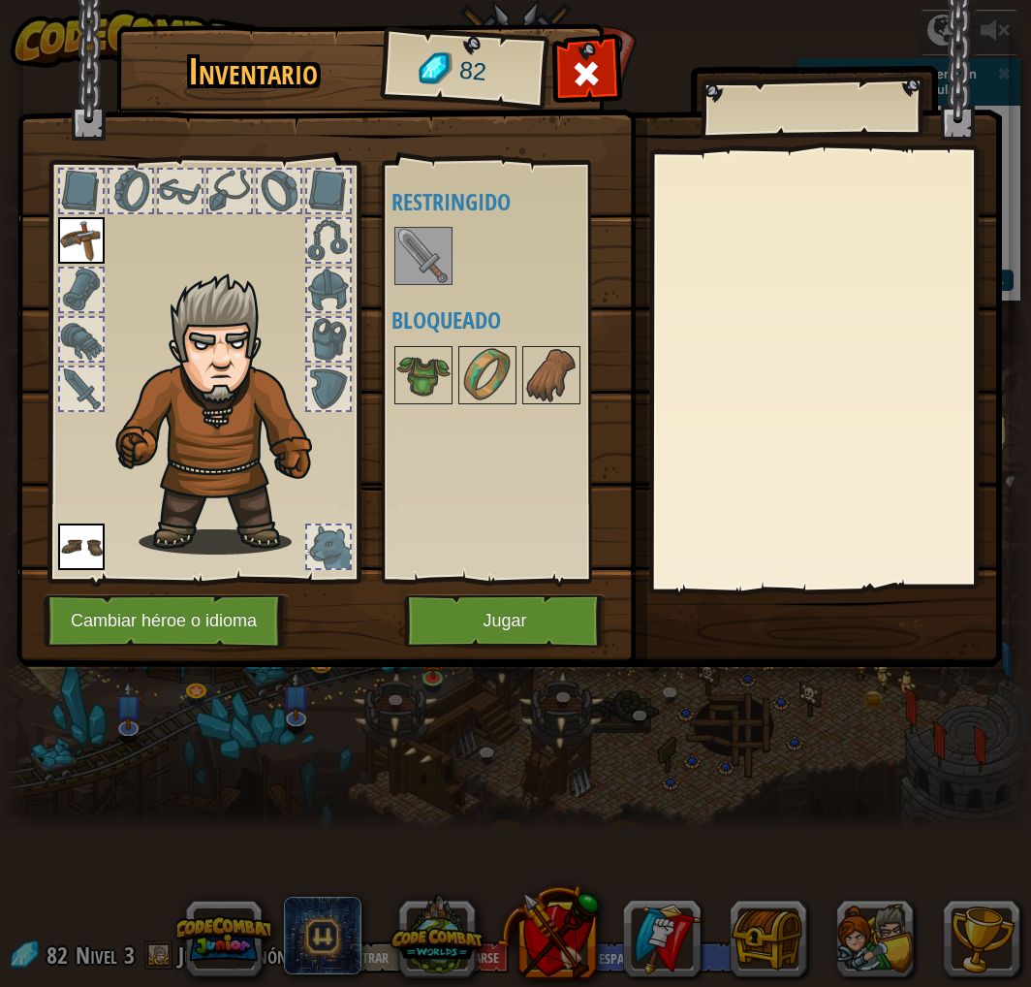
click at [428, 240] on img at bounding box center [423, 256] width 54 height 54
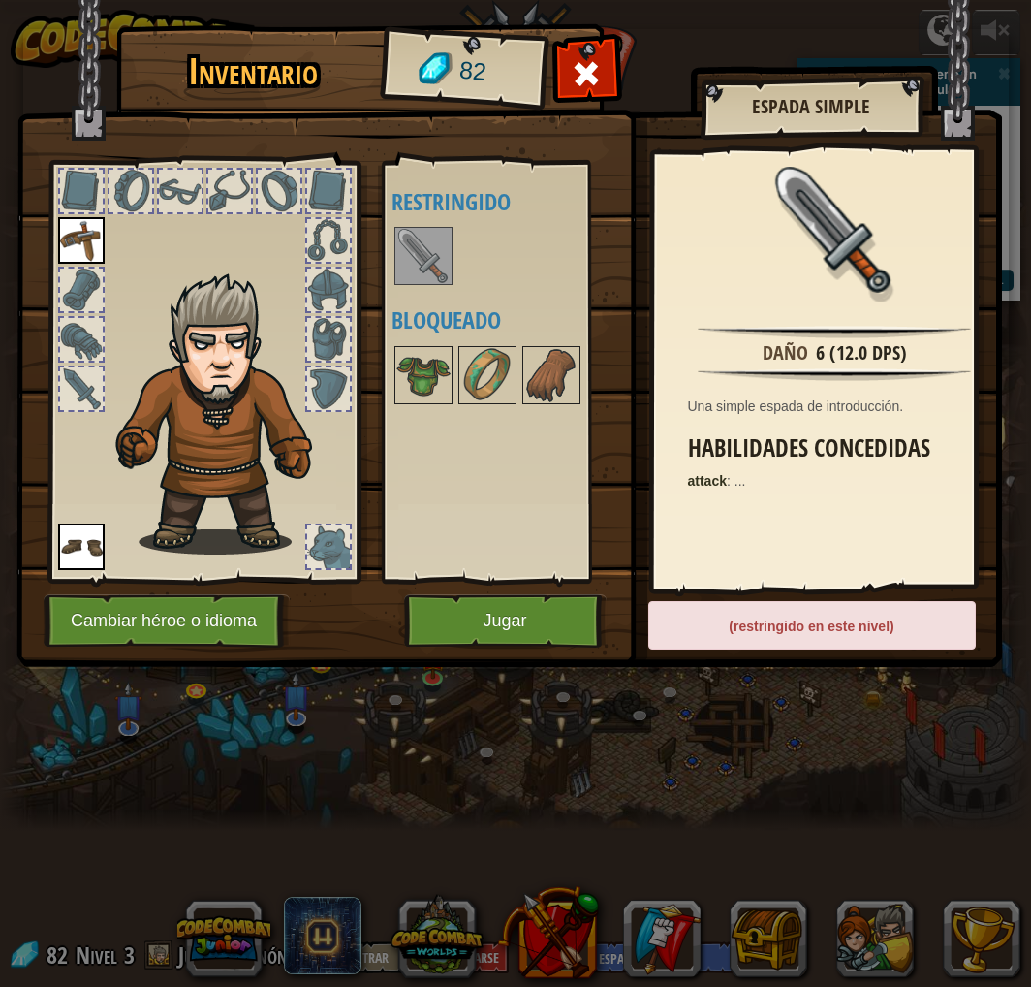
click at [428, 240] on img at bounding box center [423, 256] width 54 height 54
click at [502, 617] on button "Jugar" at bounding box center [505, 620] width 203 height 53
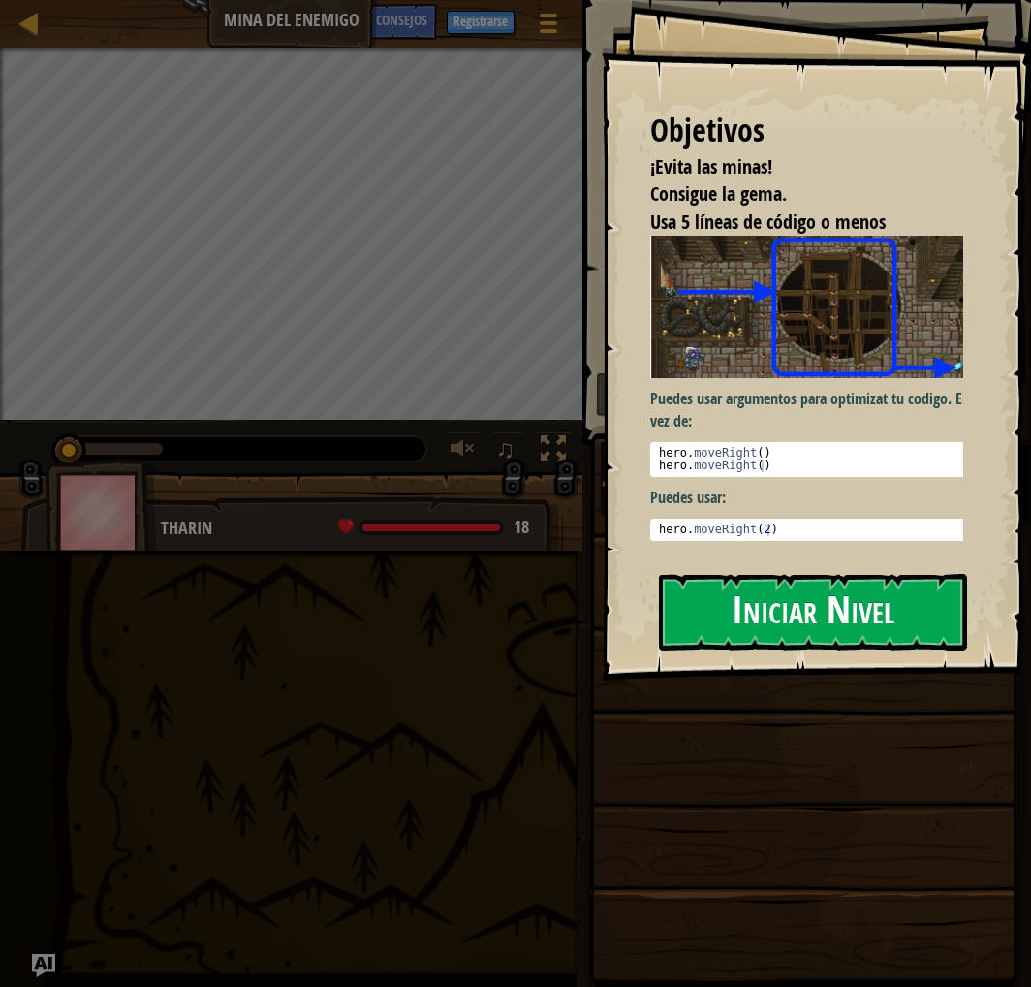
click at [801, 606] on button "Iniciar Nivel" at bounding box center [813, 612] width 308 height 77
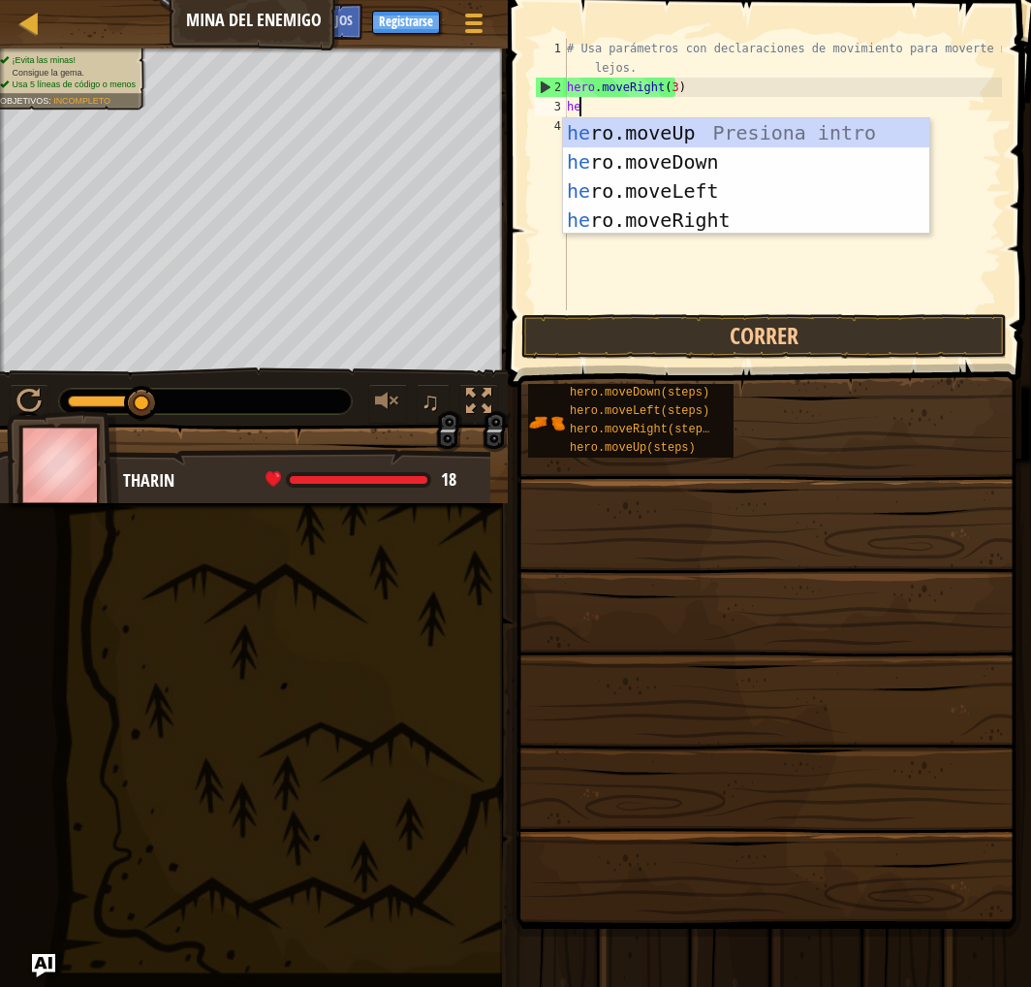
scroll to position [9, 0]
type textarea "her"
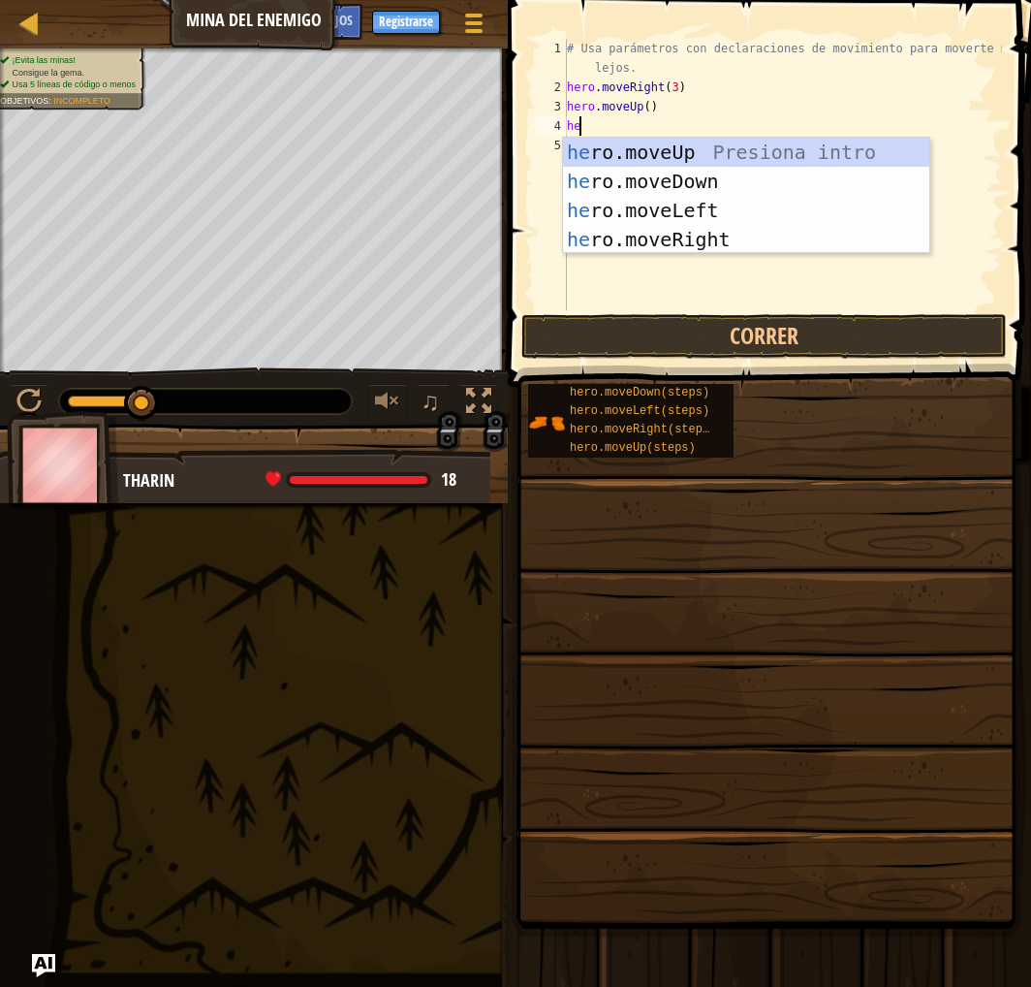
type textarea "hero"
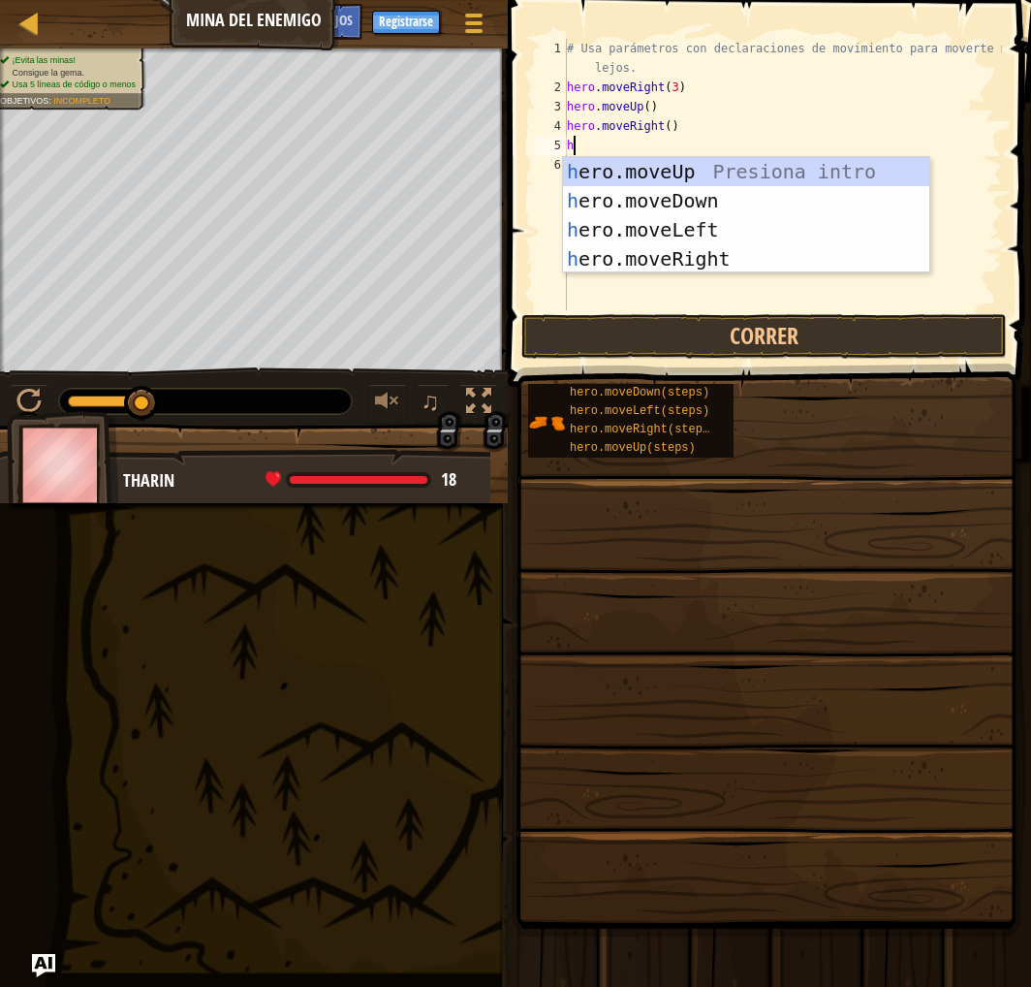
type textarea "her"
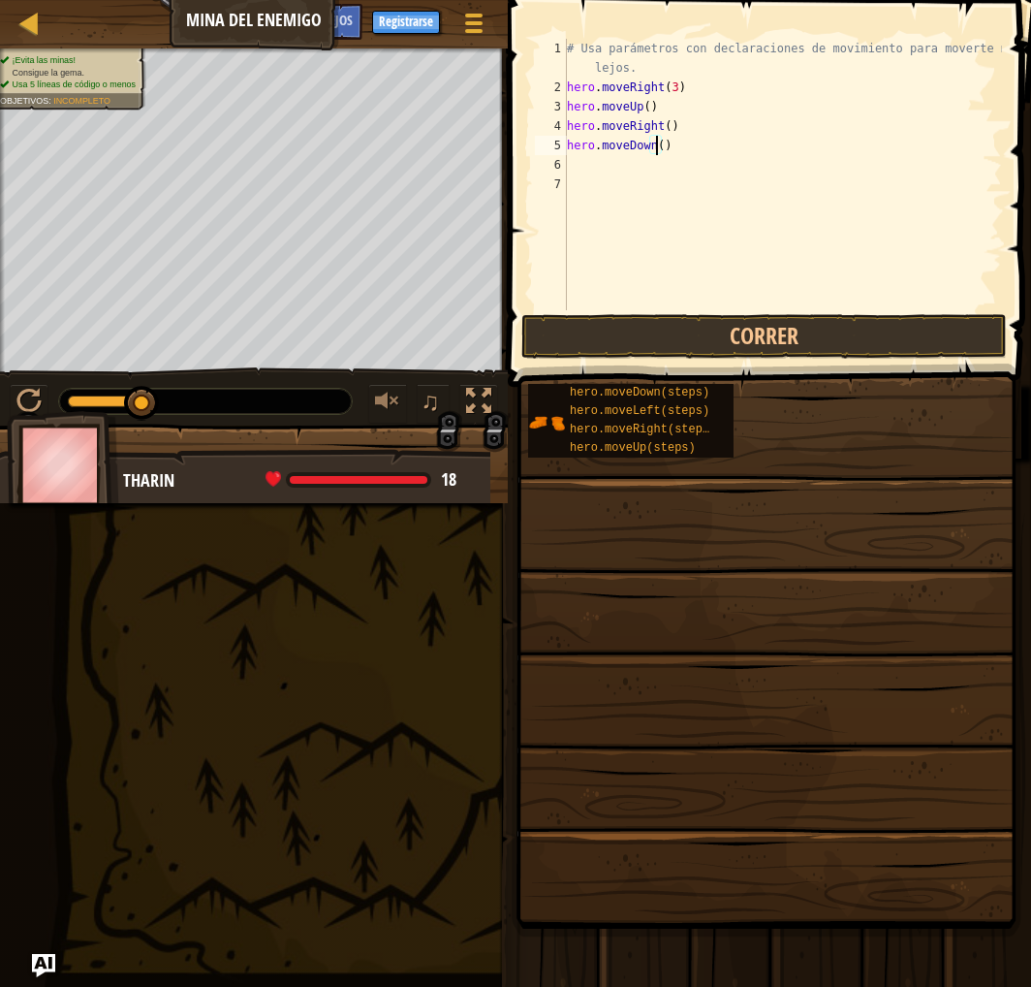
type textarea "hero.moveDown(3)"
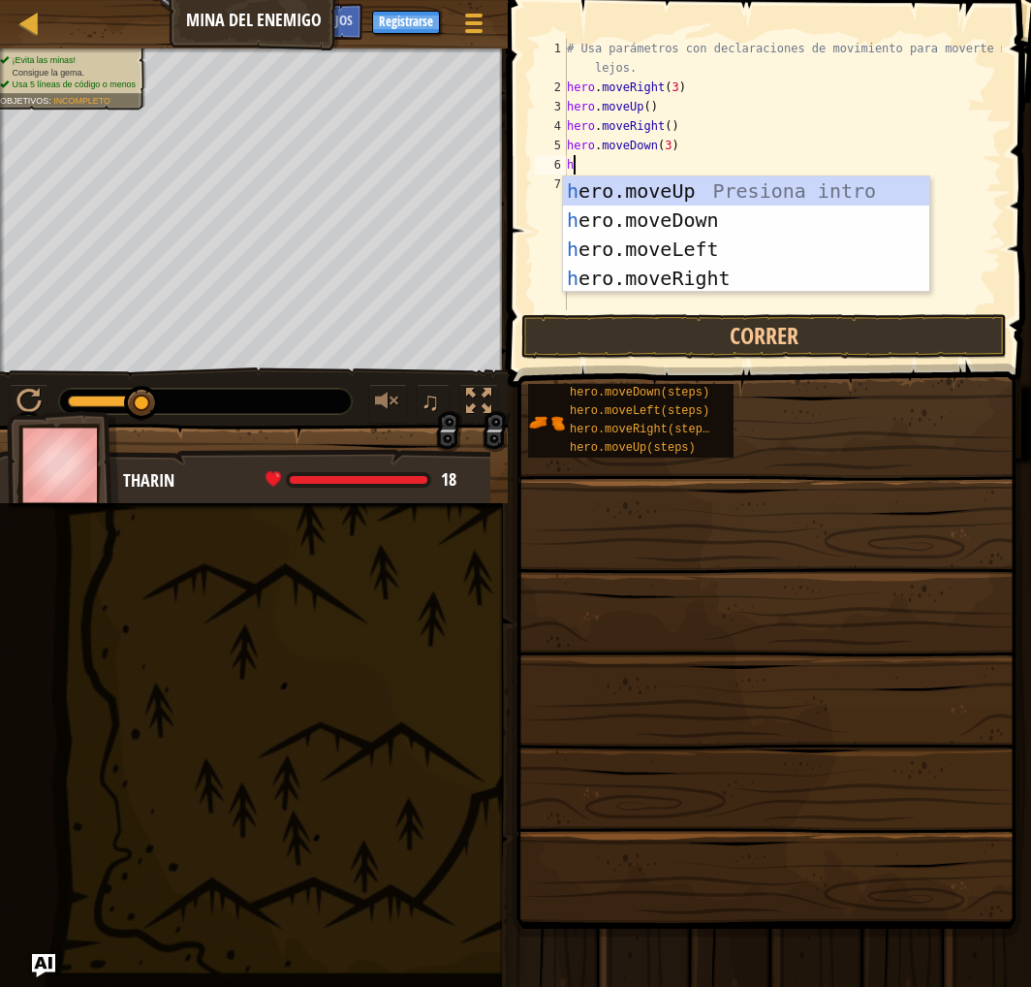
type textarea "her"
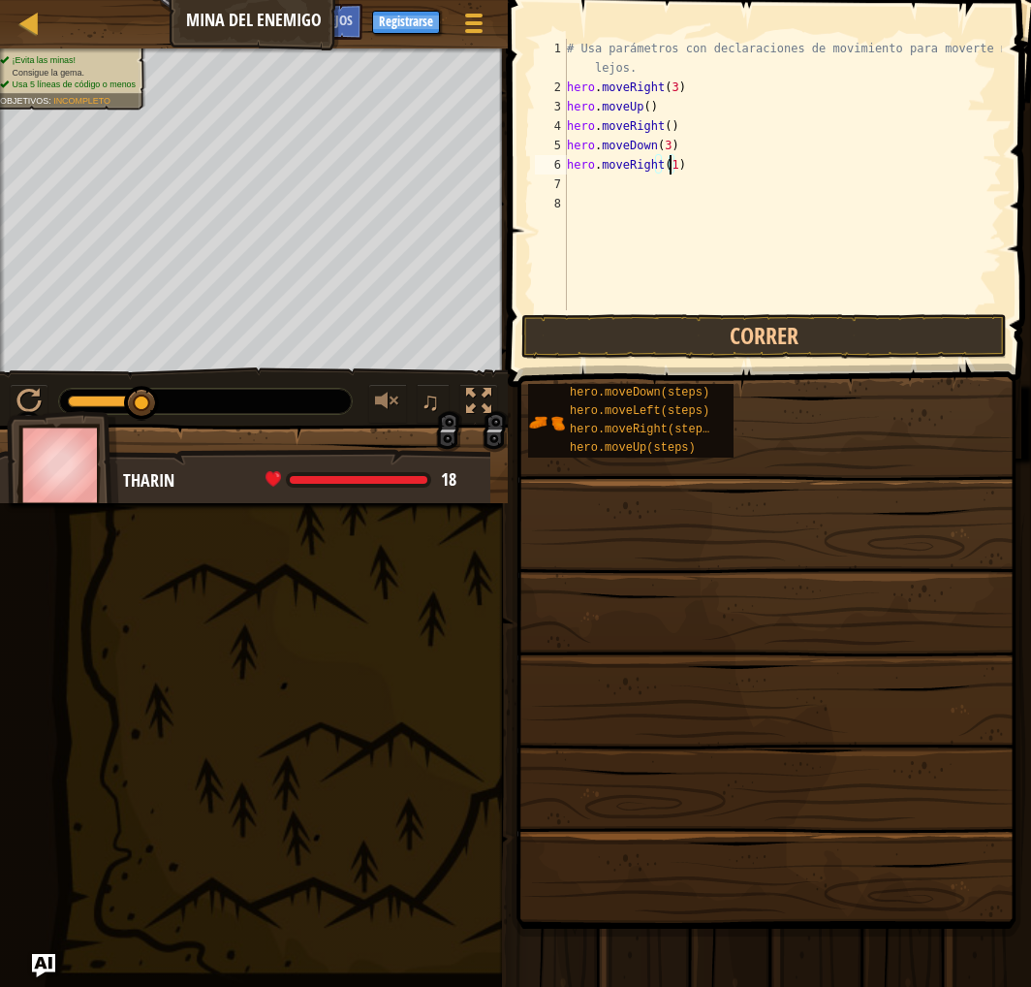
scroll to position [9, 8]
type textarea "hero.moveRight(2)"
click at [815, 334] on button "Correr" at bounding box center [765, 336] width 486 height 45
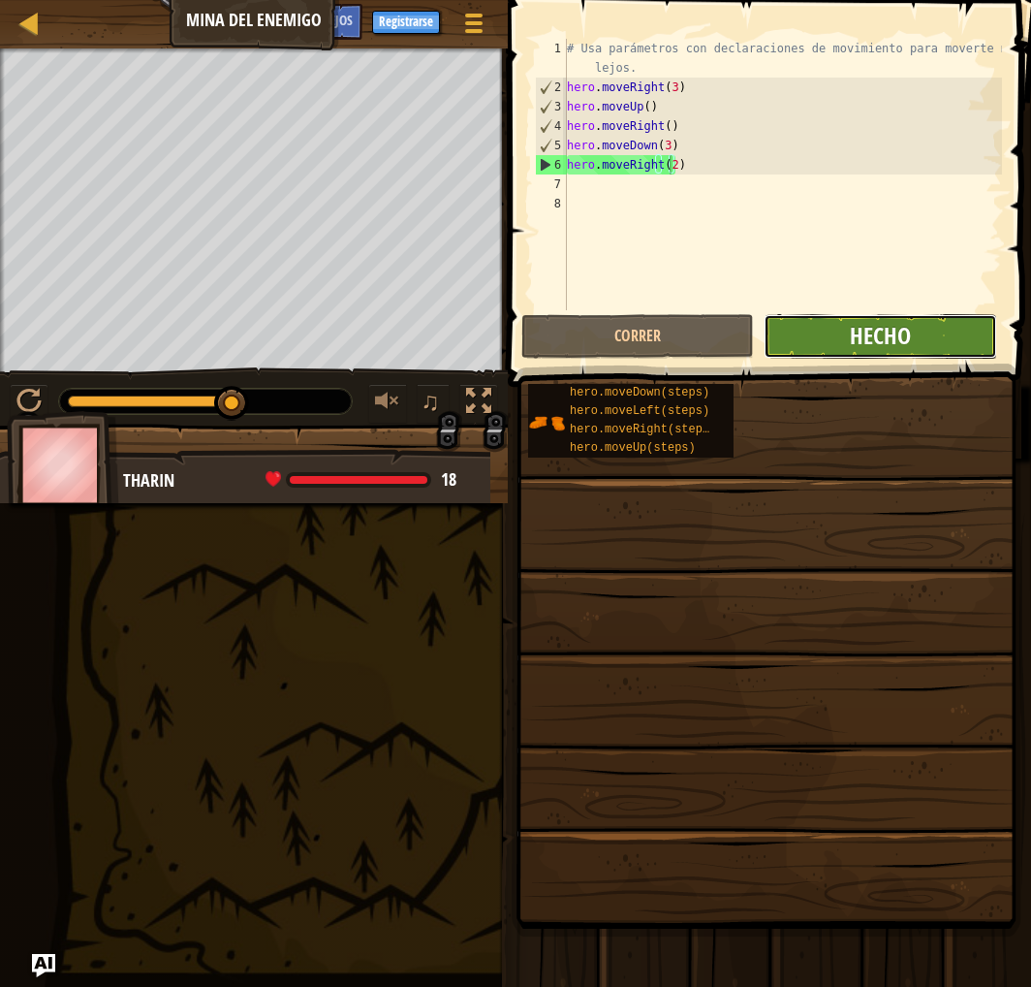
click at [905, 327] on span "Hecho" at bounding box center [880, 335] width 61 height 31
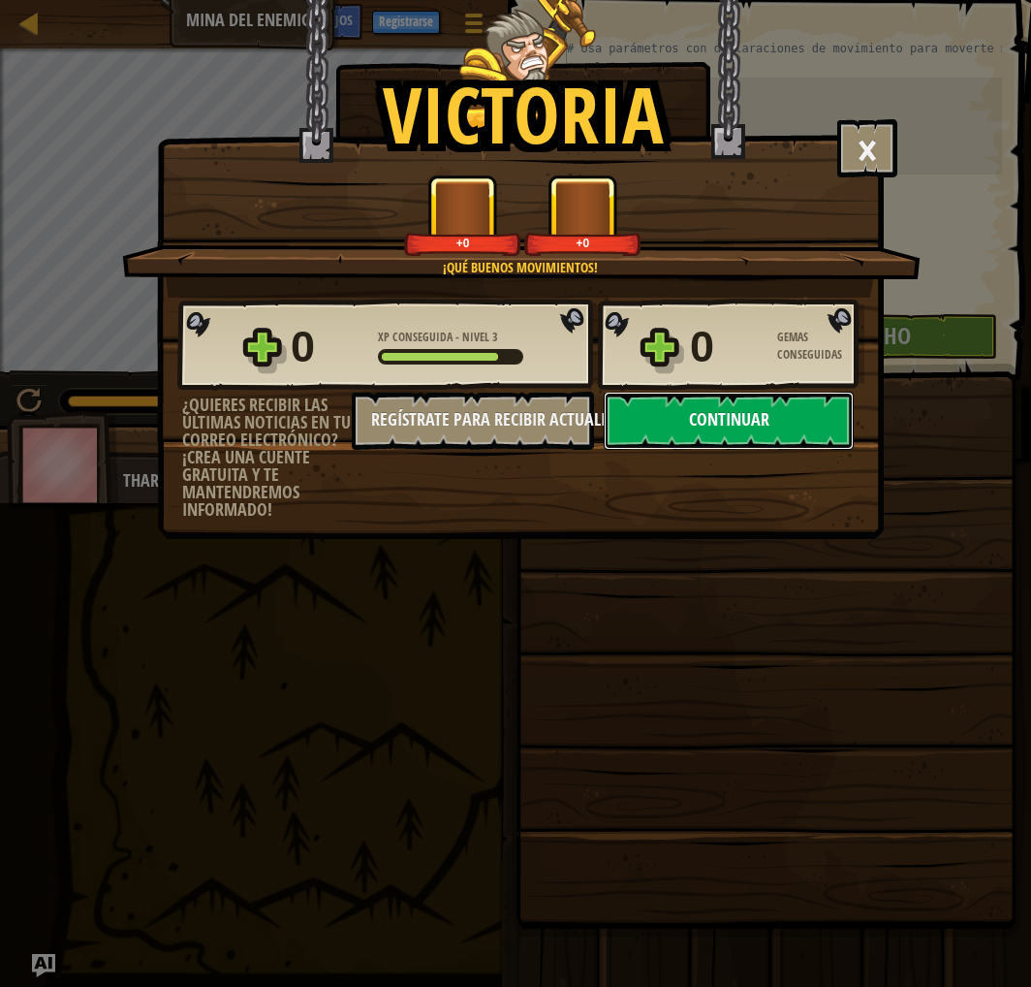
click at [688, 450] on button "Continuar" at bounding box center [729, 421] width 250 height 58
select select "es-ES"
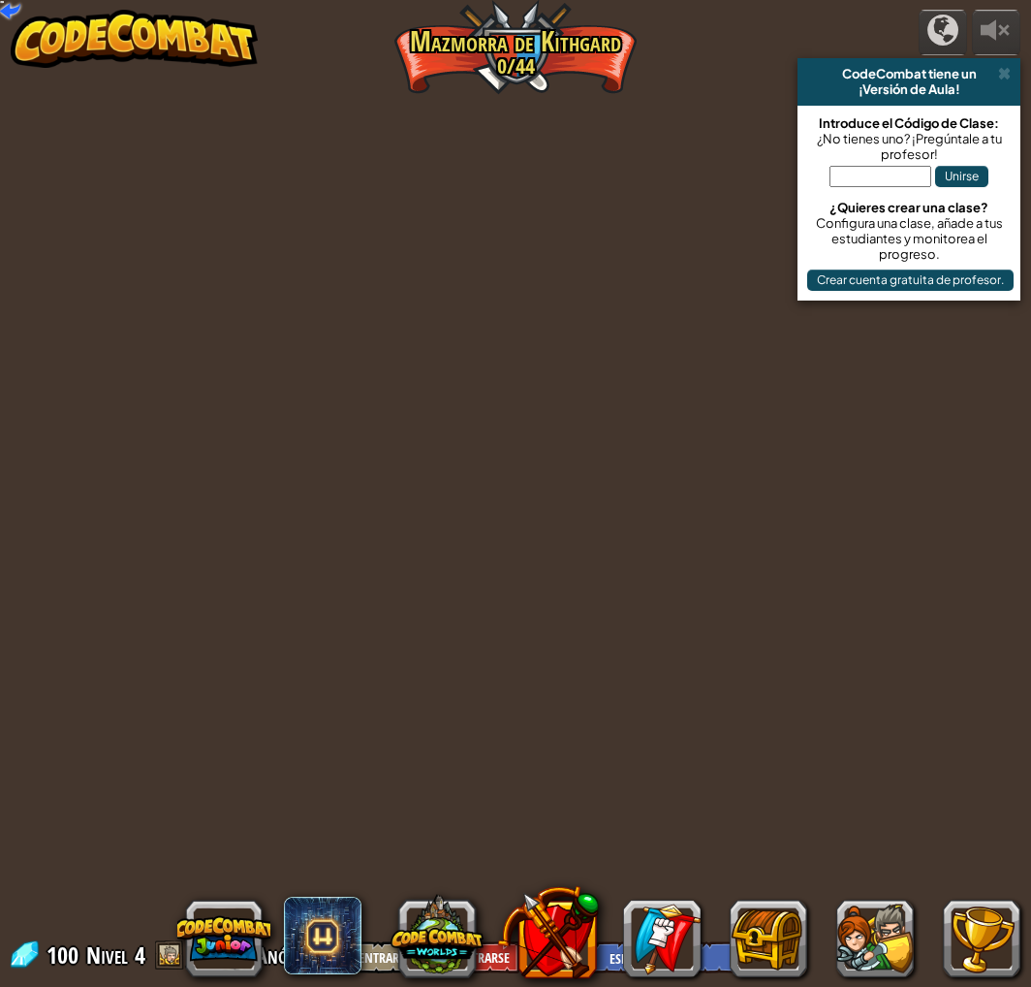
select select "es-ES"
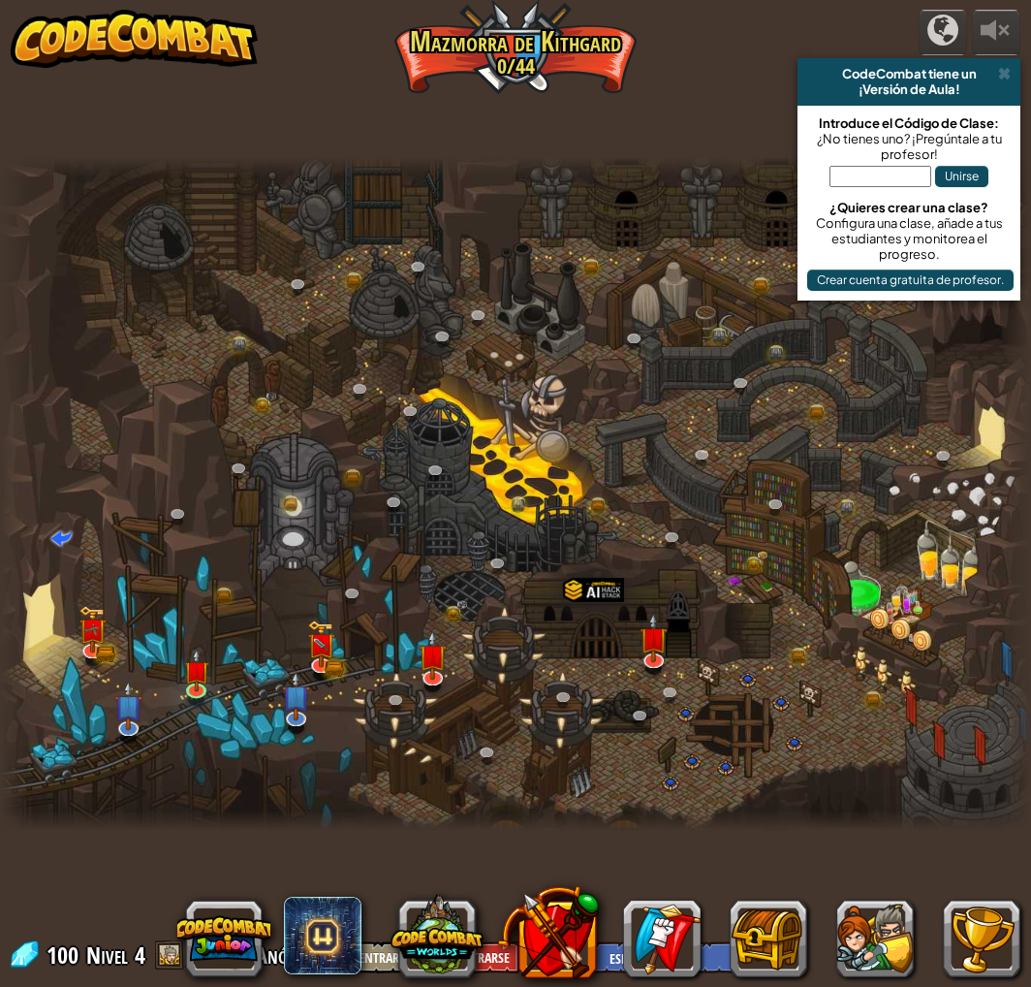
select select "es-ES"
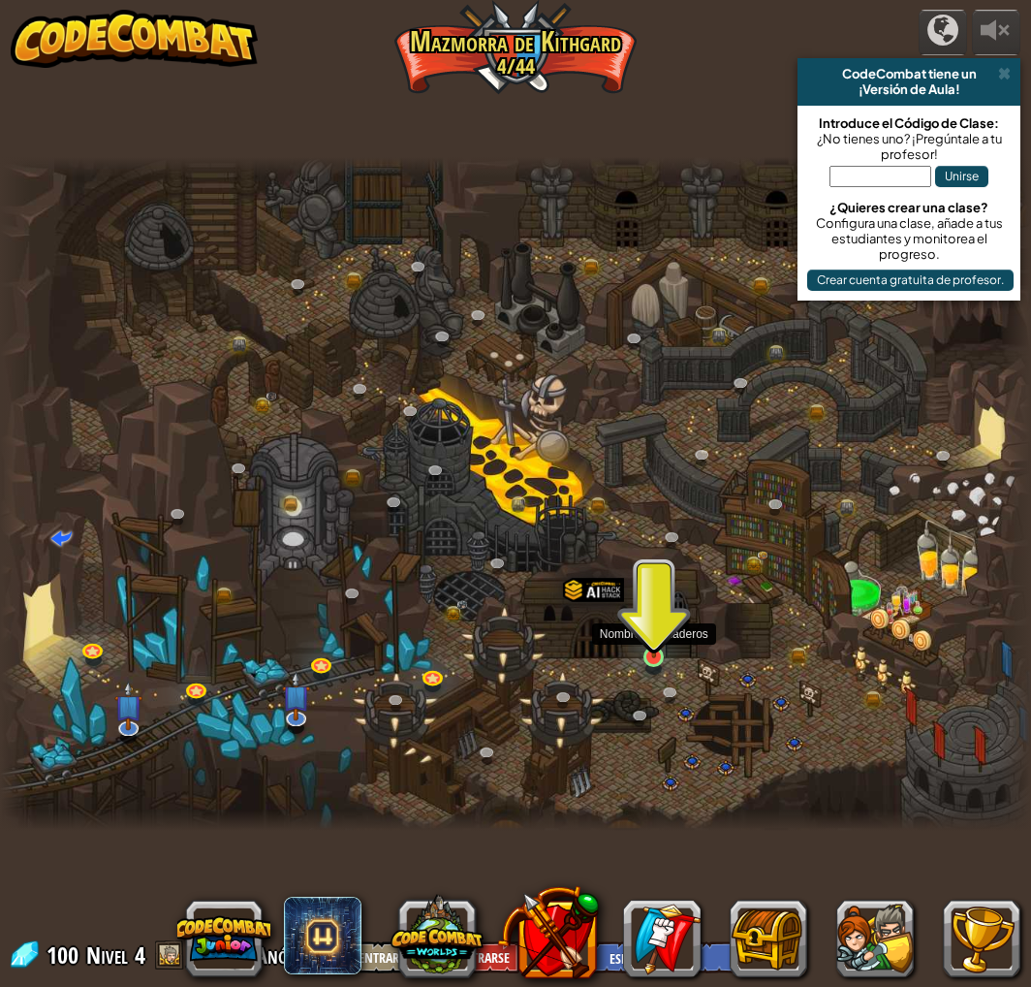
click at [642, 653] on img at bounding box center [654, 630] width 25 height 58
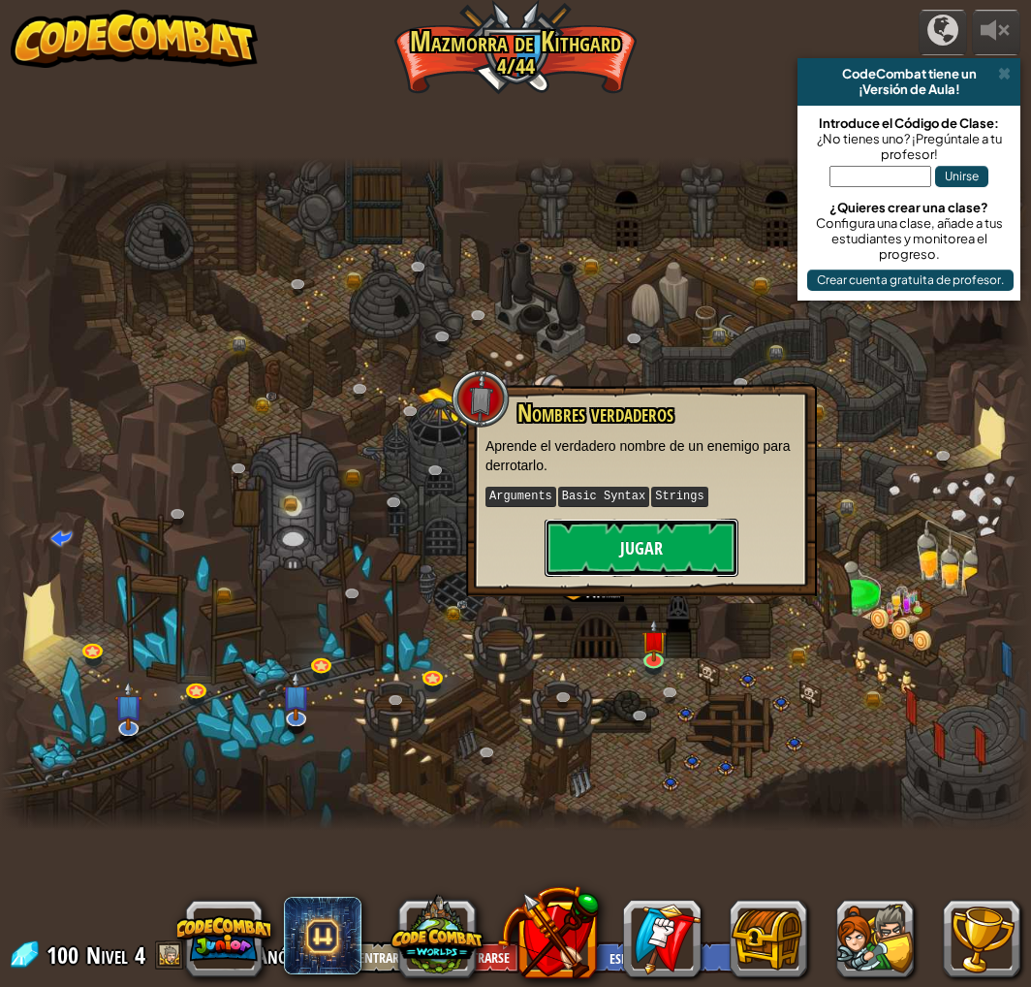
click at [642, 544] on button "Jugar" at bounding box center [642, 548] width 194 height 58
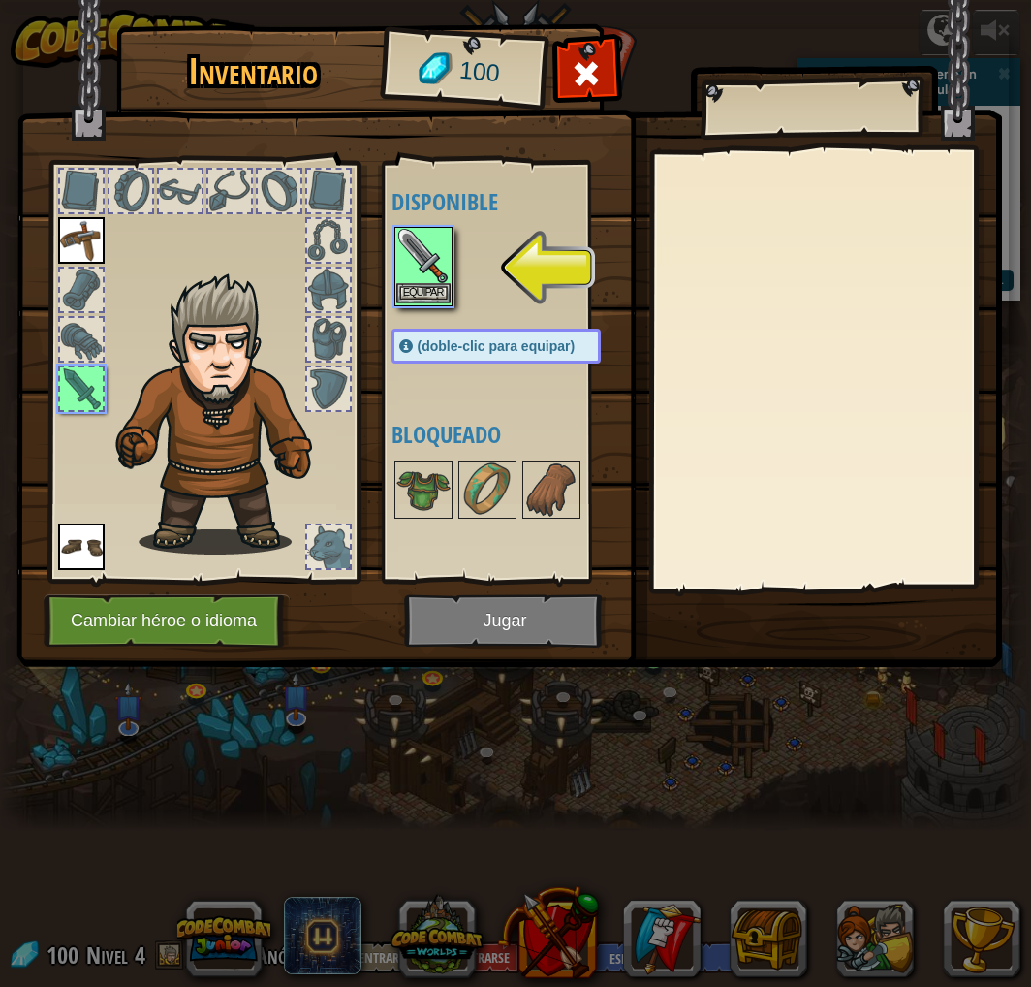
click at [424, 266] on img at bounding box center [423, 256] width 54 height 54
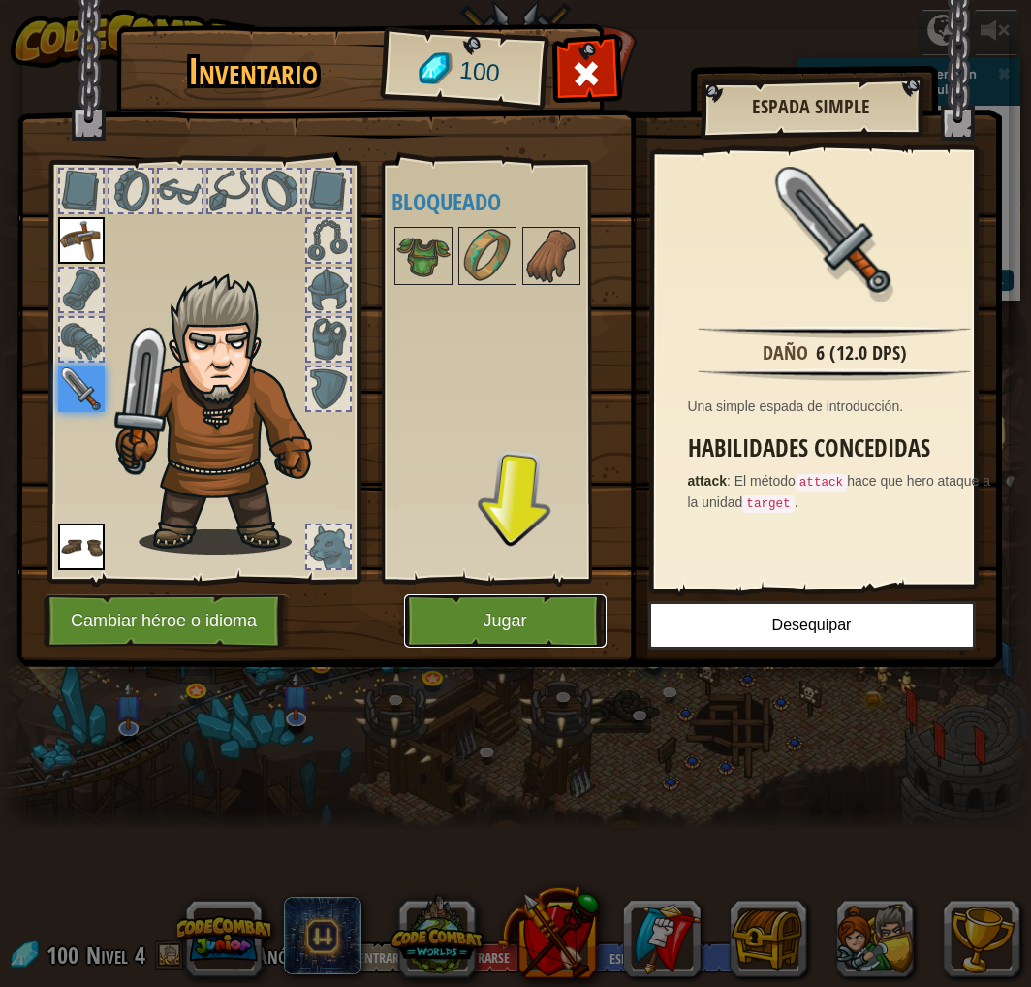
click at [505, 626] on button "Jugar" at bounding box center [505, 620] width 203 height 53
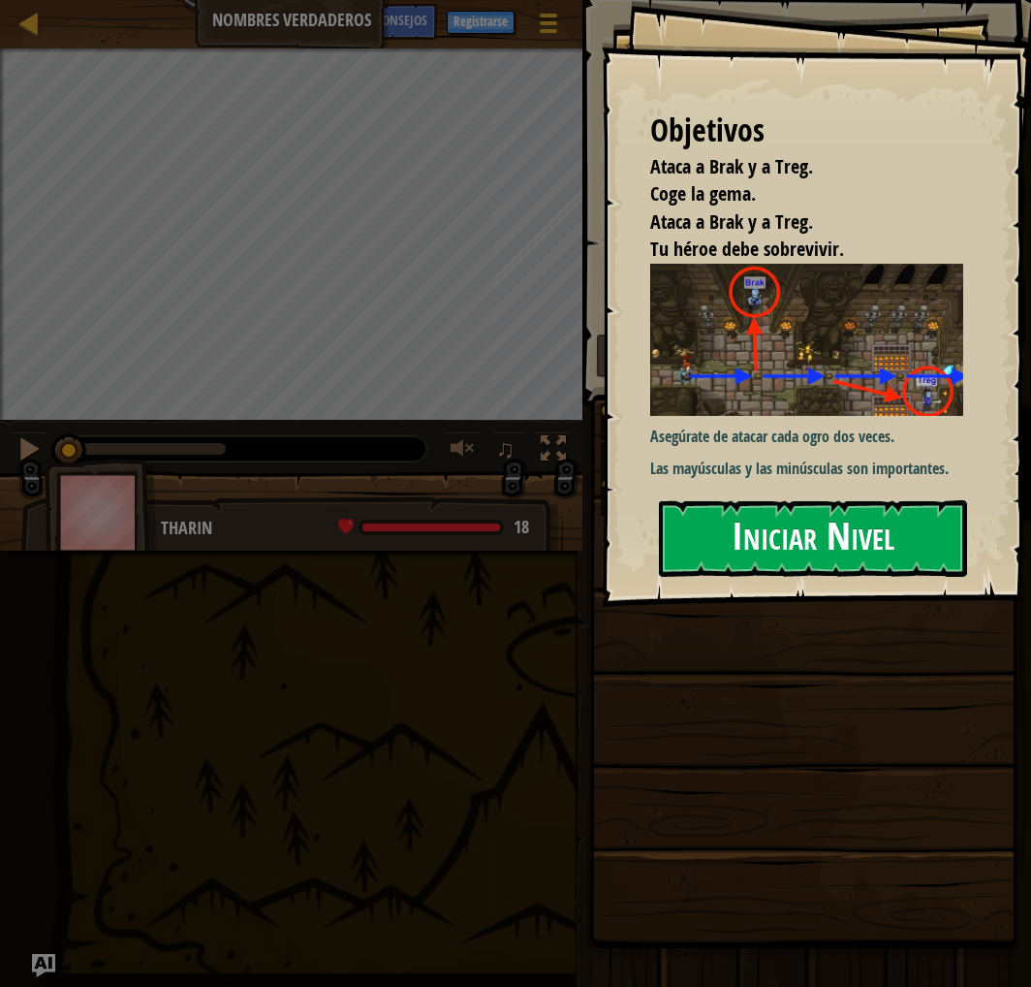
click at [799, 539] on button "Iniciar Nivel" at bounding box center [813, 538] width 308 height 77
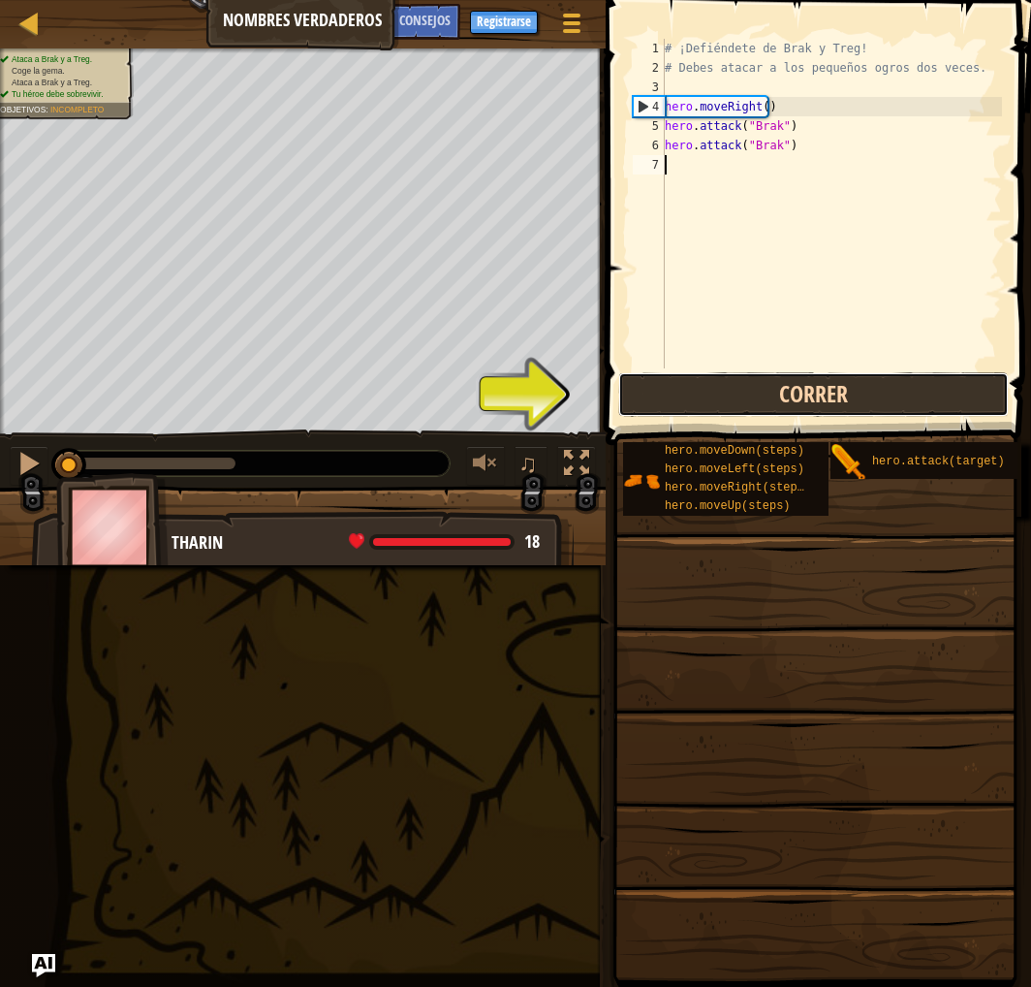
click at [855, 388] on button "Correr" at bounding box center [813, 394] width 391 height 45
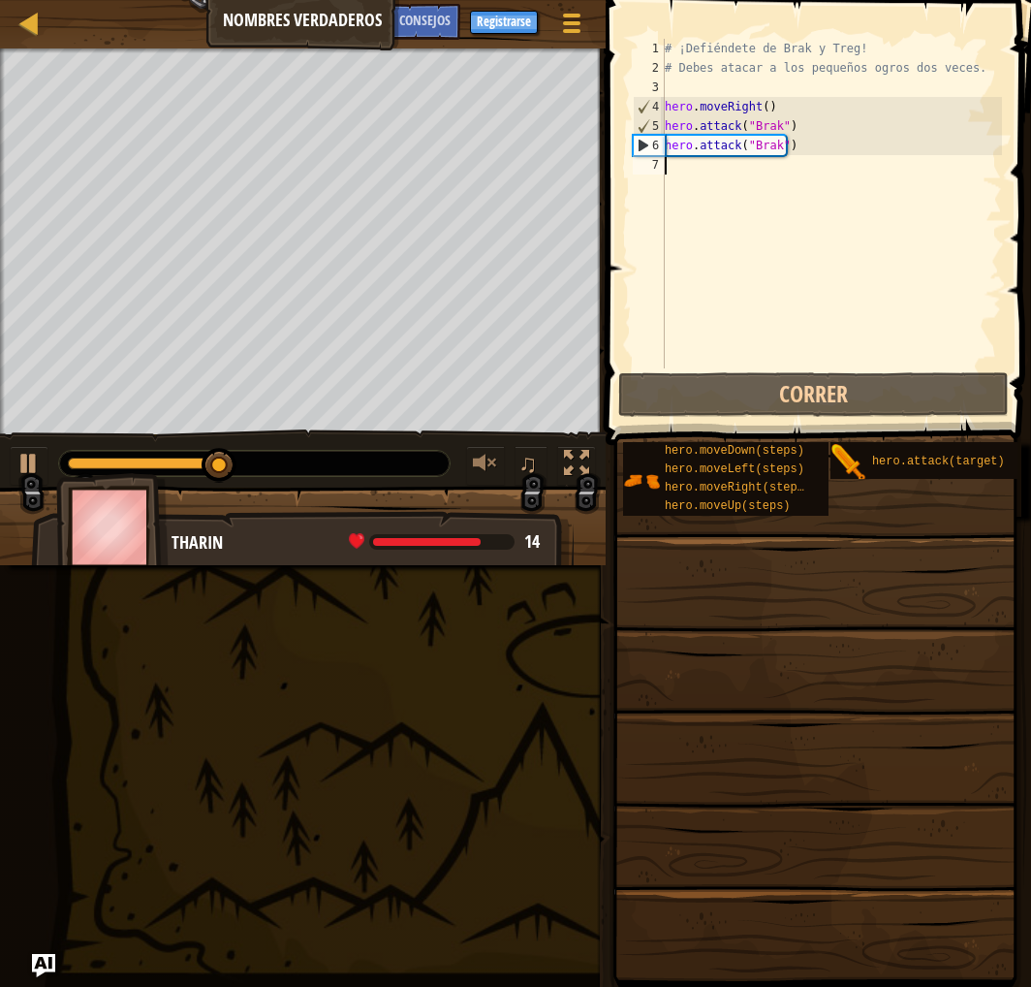
type textarea "m"
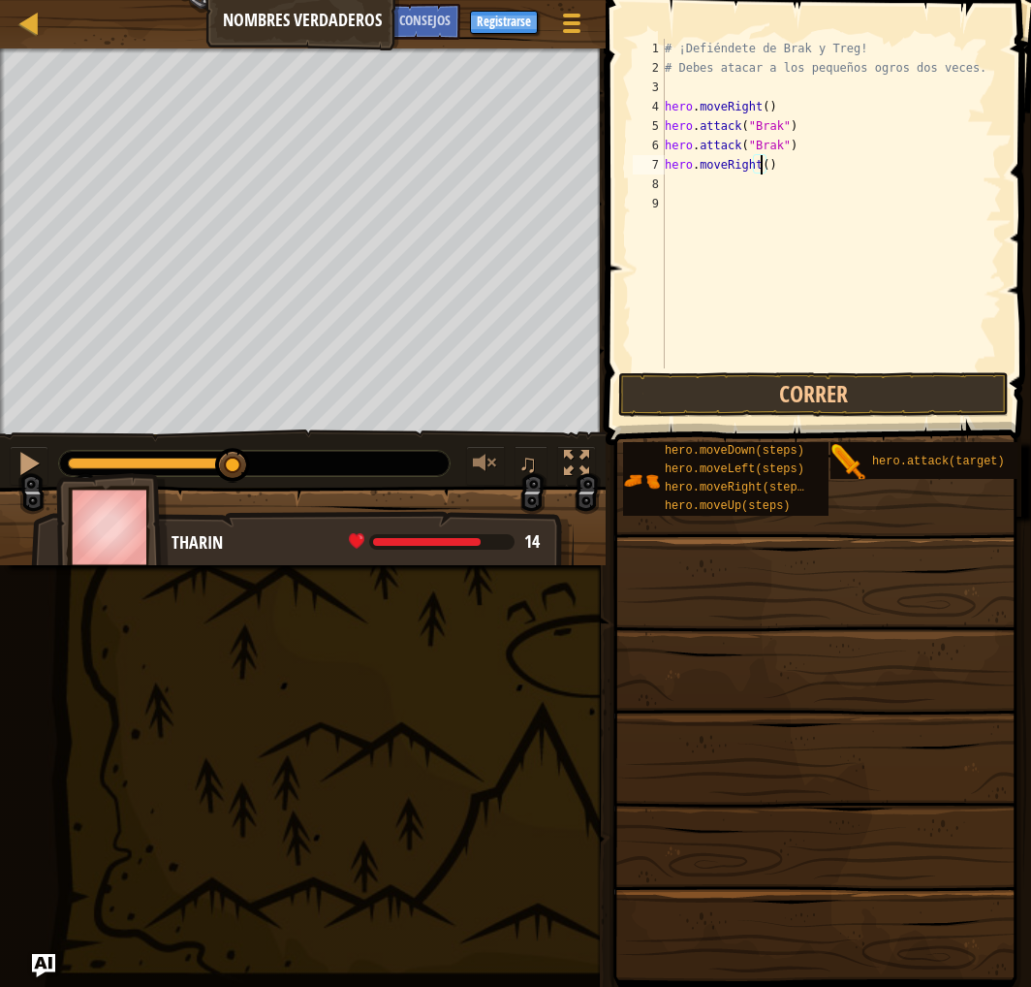
scroll to position [9, 8]
click at [839, 405] on button "Correr" at bounding box center [813, 394] width 391 height 45
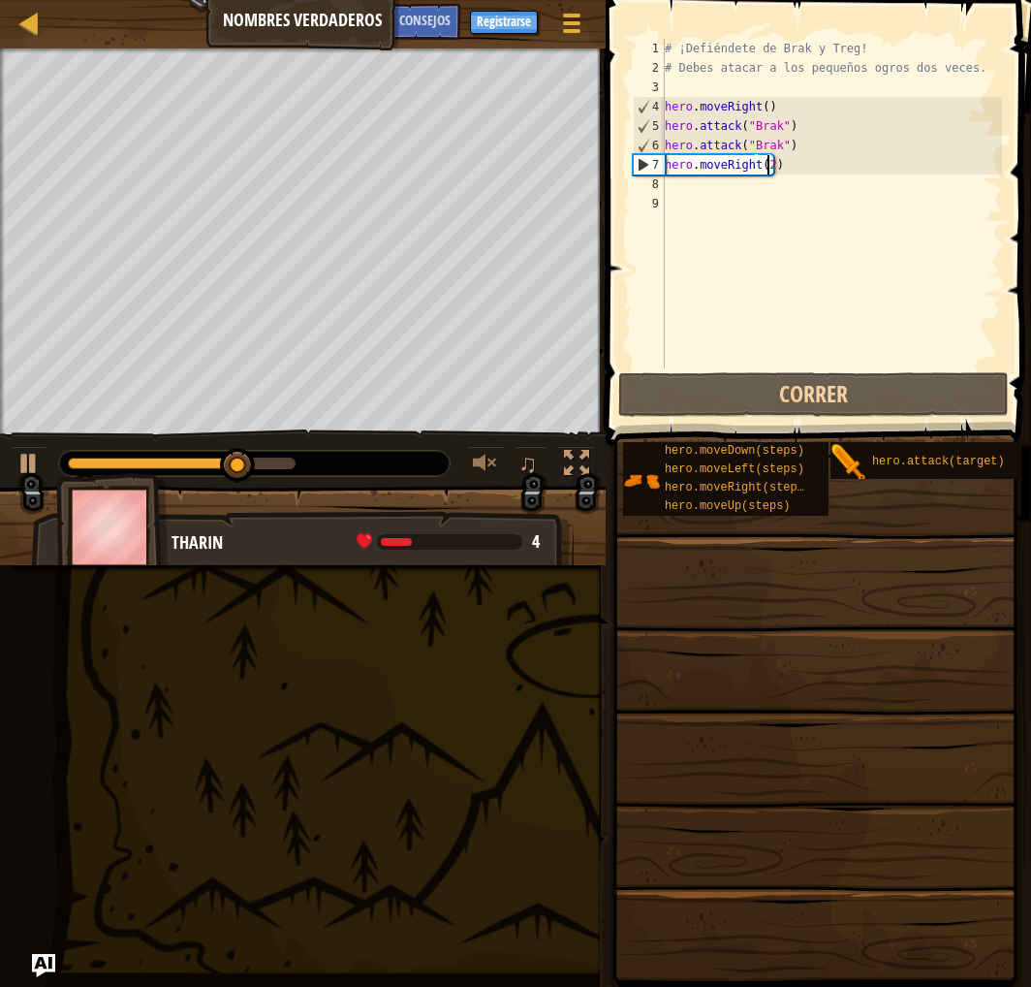
type textarea "hero.moveRight()"
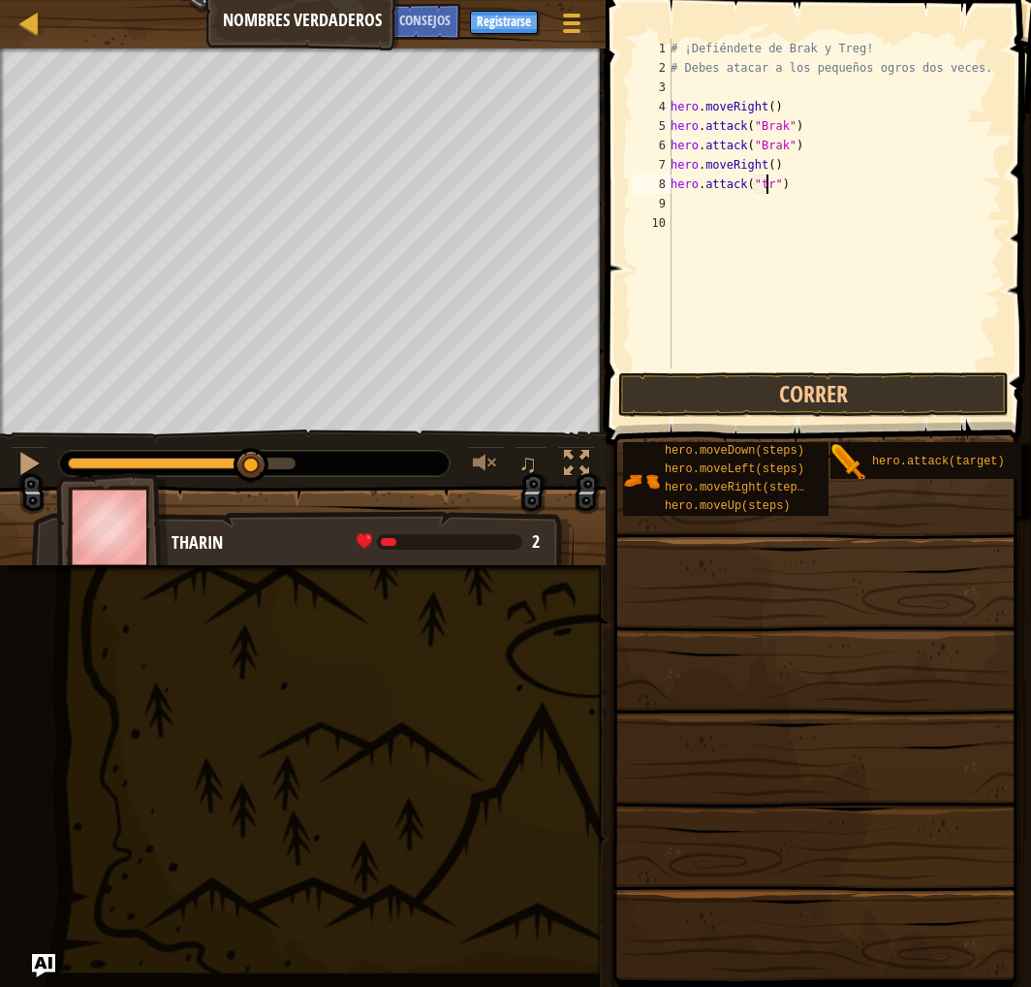
scroll to position [9, 6]
type textarea "hero.attack("Treg")"
paste textarea "hero.attack("Treg")"
type textarea "hero.attack("Treg")"
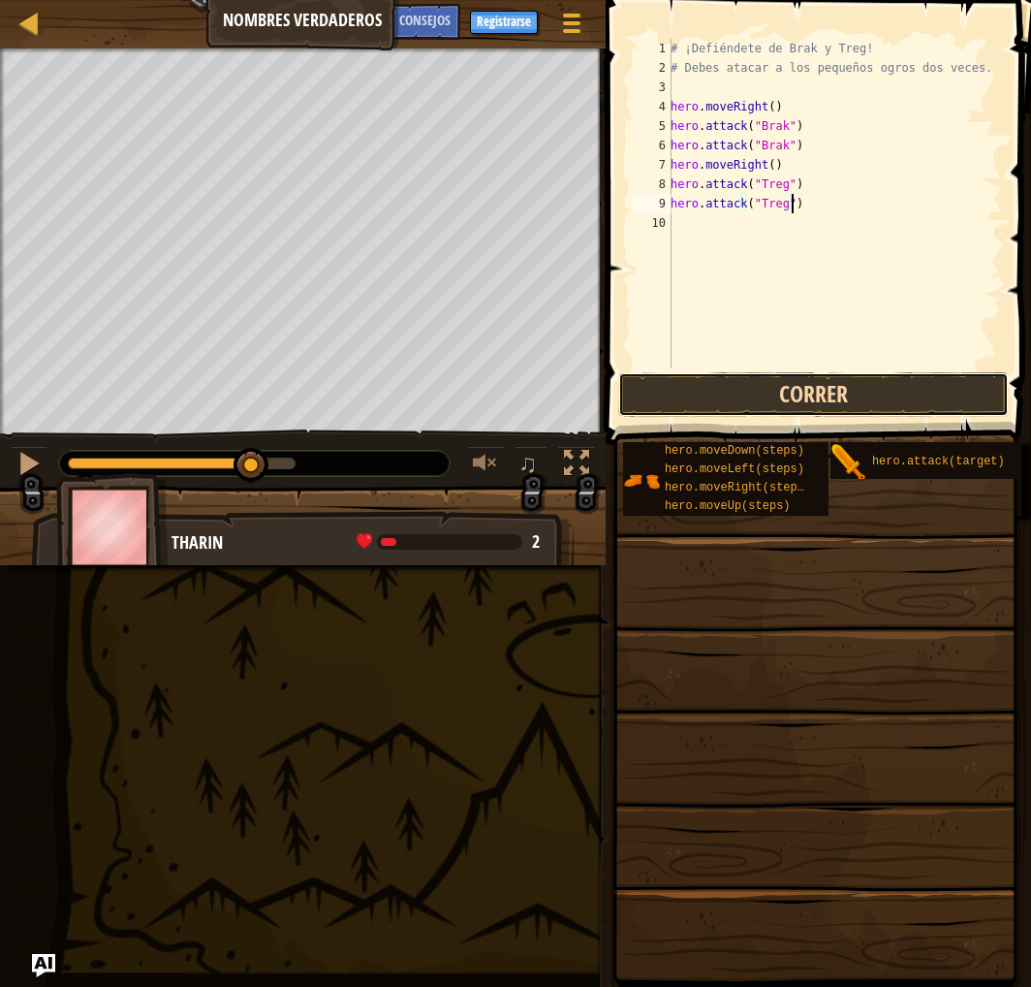
click at [721, 400] on button "Correr" at bounding box center [813, 394] width 391 height 45
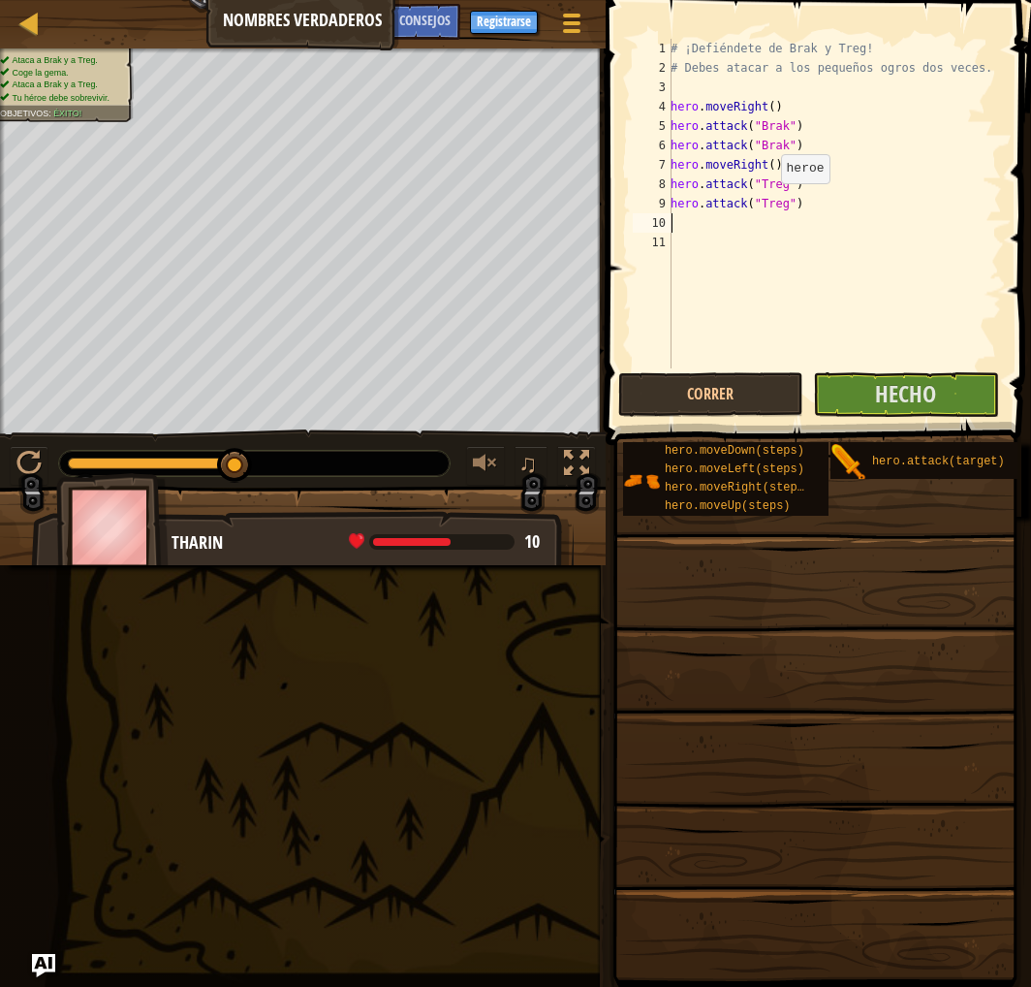
type textarea "h"
click at [944, 396] on button "Hecho" at bounding box center [905, 394] width 185 height 45
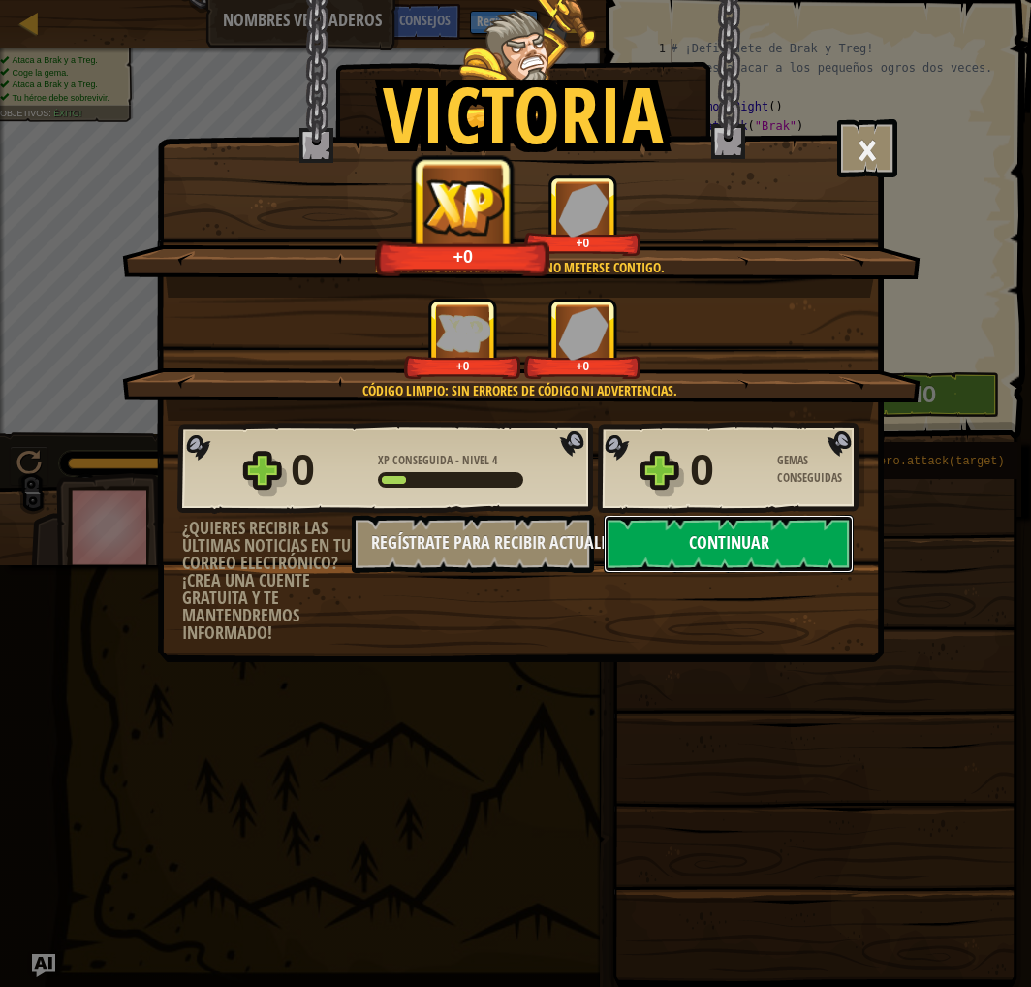
click at [688, 573] on button "Continuar" at bounding box center [729, 544] width 250 height 58
select select "es-ES"
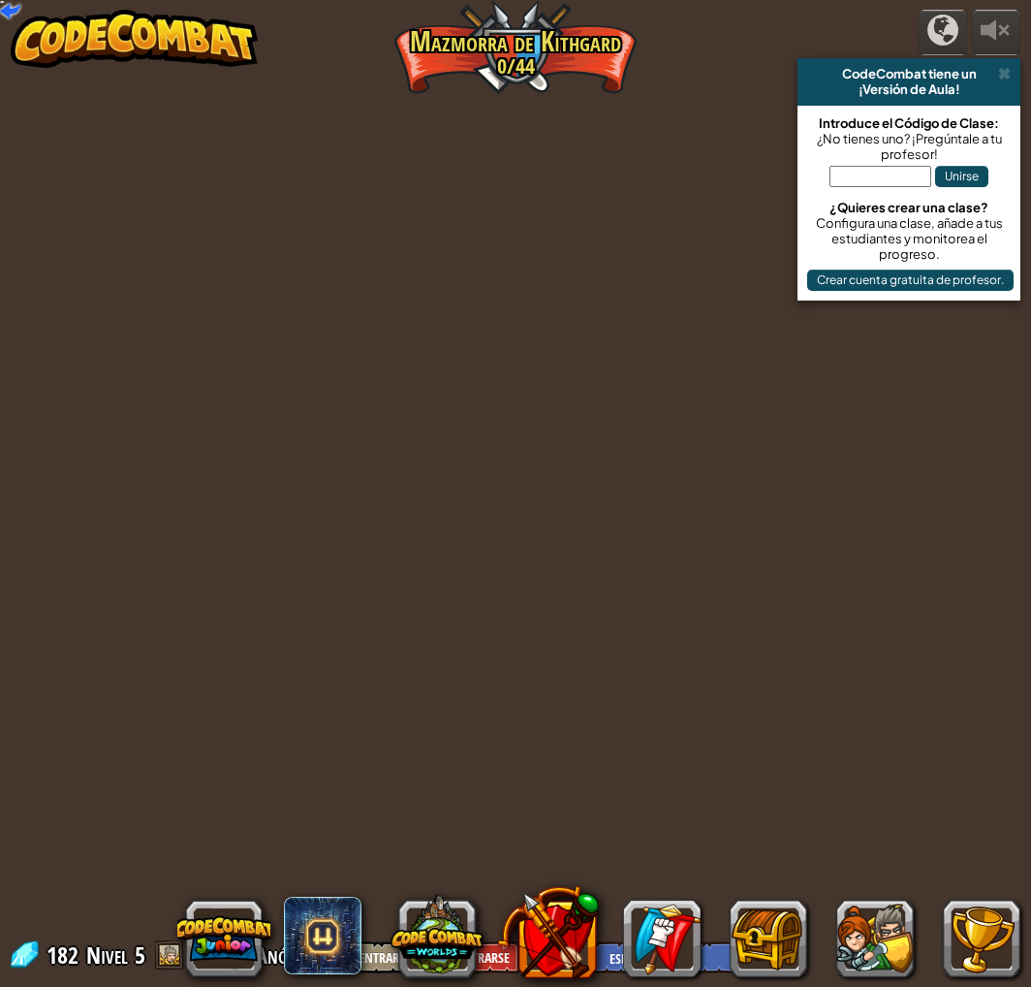
select select "es-ES"
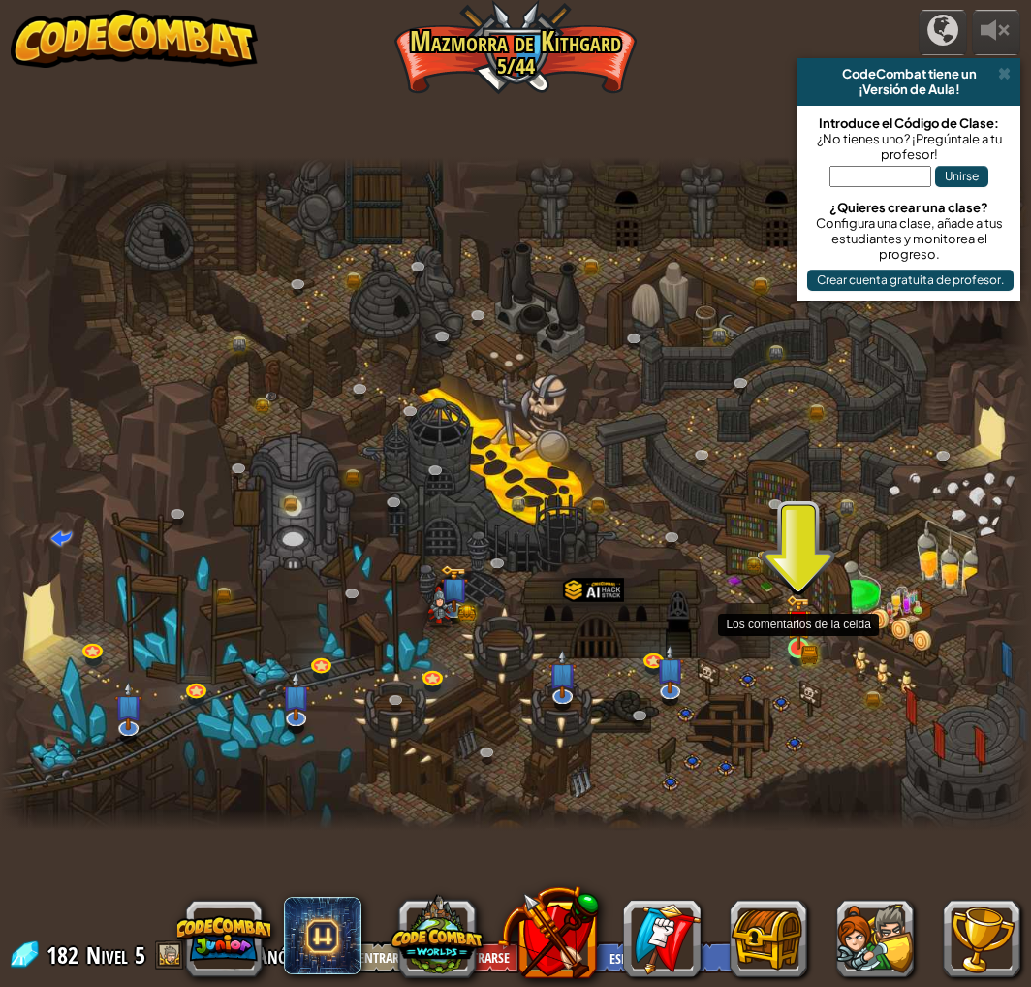
click at [803, 648] on img at bounding box center [798, 621] width 25 height 55
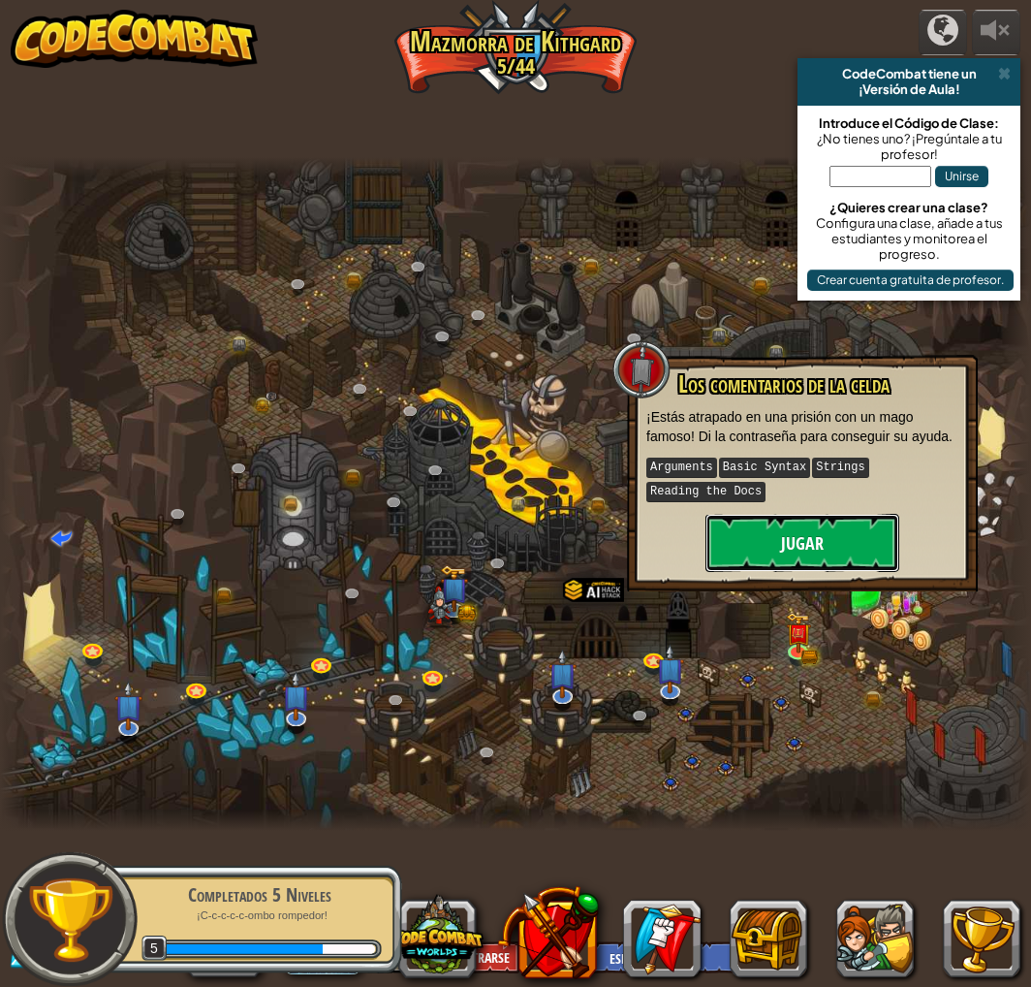
click at [818, 539] on button "Jugar" at bounding box center [803, 543] width 194 height 58
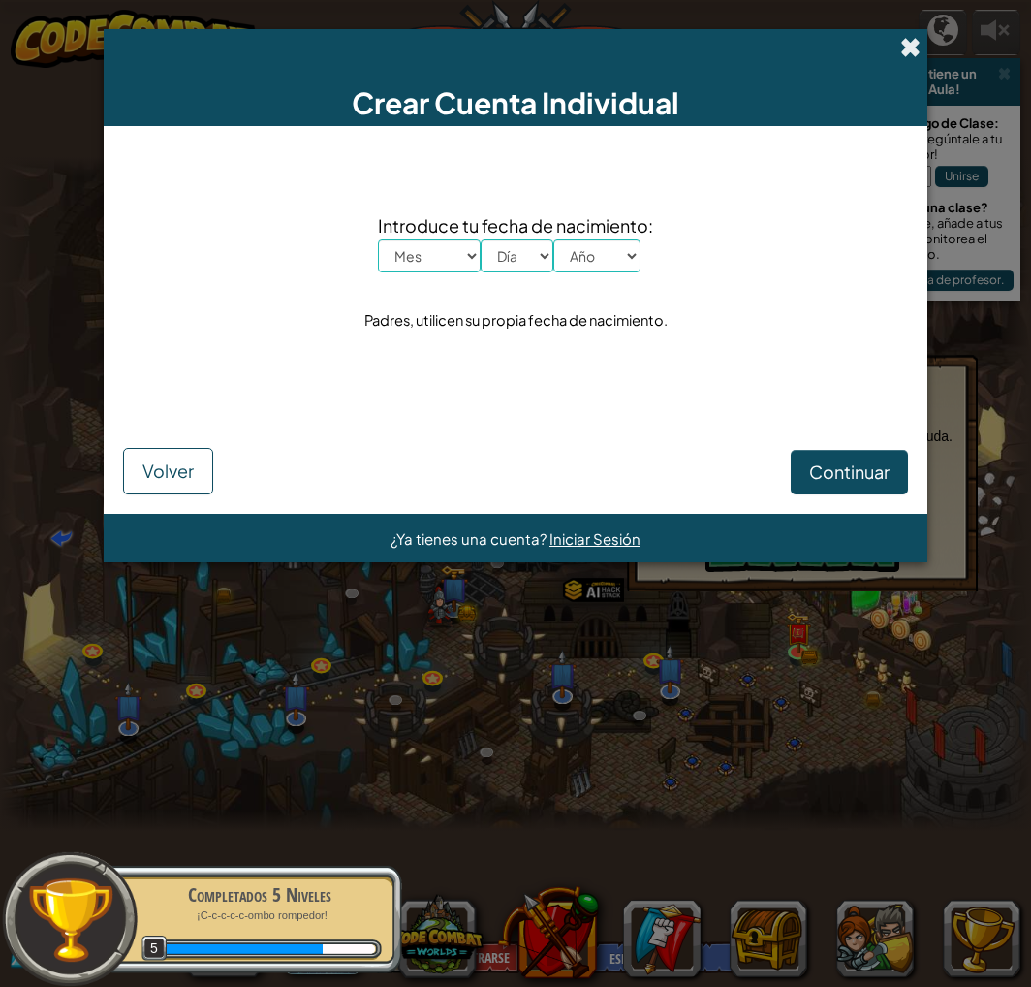
click at [907, 41] on span at bounding box center [911, 47] width 20 height 20
